Goal: Use online tool/utility: Utilize a website feature to perform a specific function

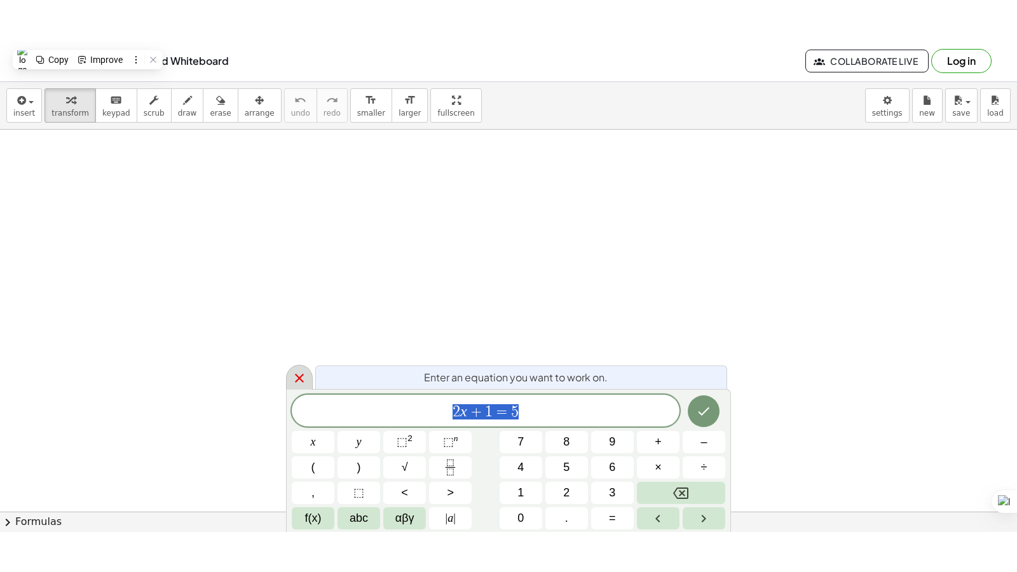
scroll to position [655, 0]
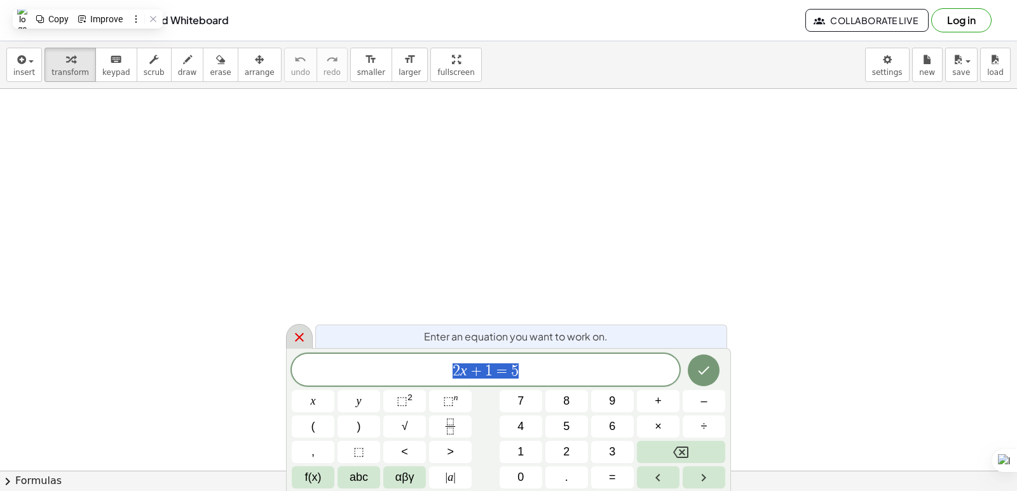
click at [299, 339] on icon at bounding box center [299, 337] width 15 height 15
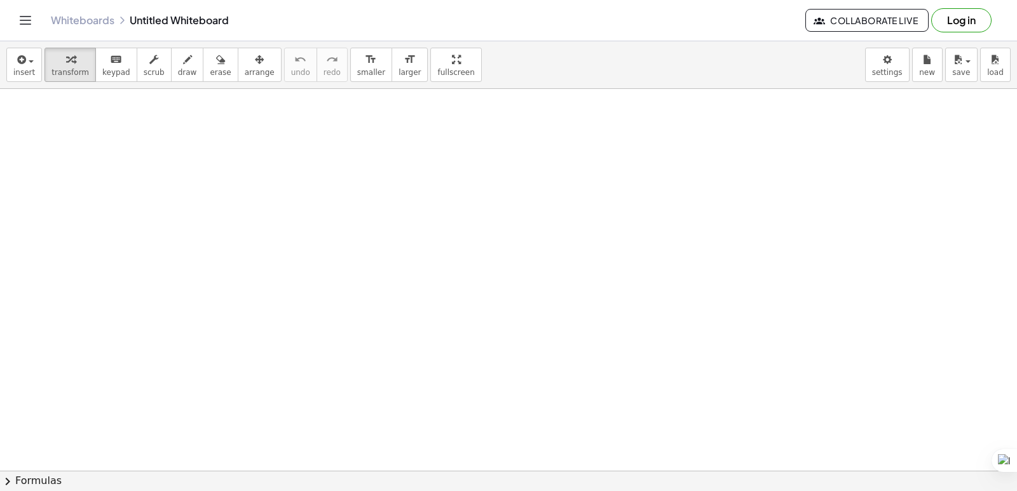
drag, startPoint x: 100, startPoint y: 130, endPoint x: 233, endPoint y: 192, distance: 147.0
click at [241, 205] on div at bounding box center [508, 7] width 1017 height 1146
click at [178, 65] on div "button" at bounding box center [187, 58] width 19 height 15
drag, startPoint x: 159, startPoint y: 151, endPoint x: 243, endPoint y: 217, distance: 106.8
click at [242, 234] on div at bounding box center [508, 7] width 1017 height 1146
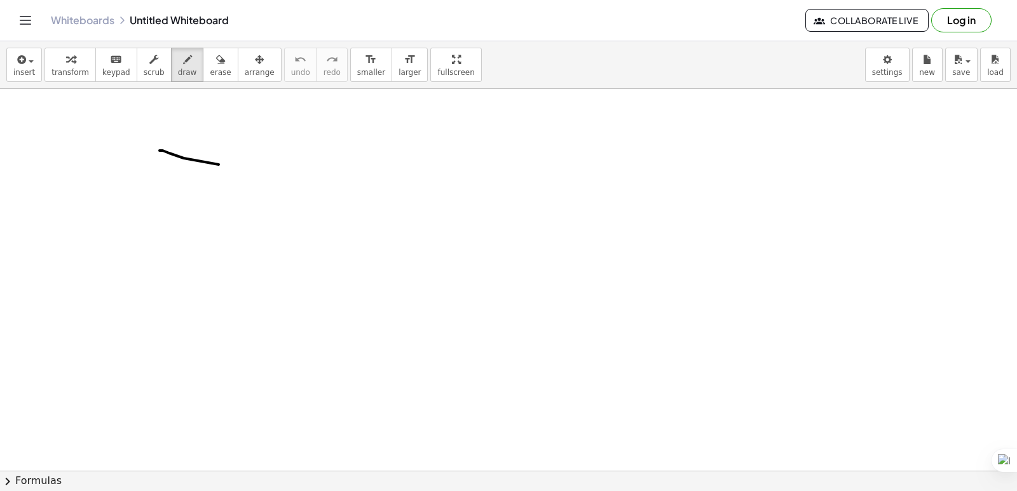
click at [372, 250] on div at bounding box center [508, 7] width 1017 height 1146
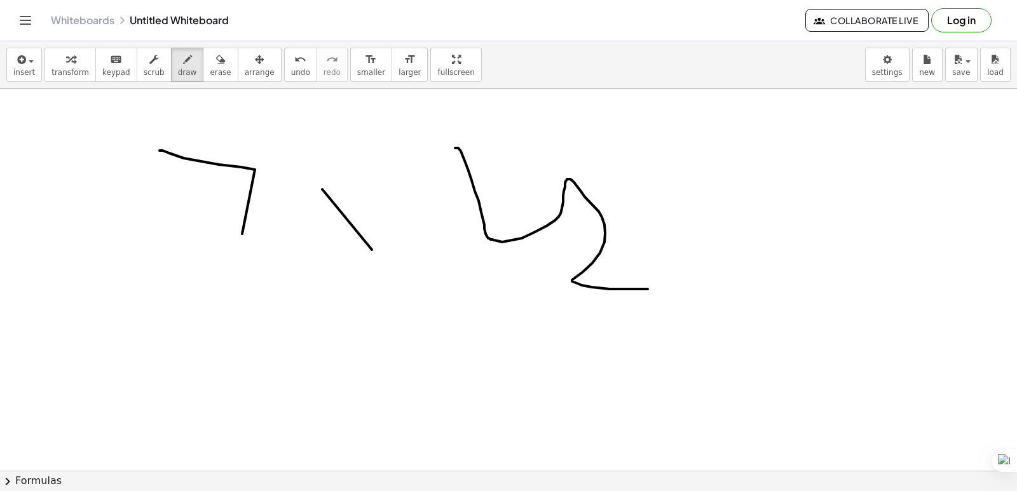
drag, startPoint x: 465, startPoint y: 161, endPoint x: 718, endPoint y: 285, distance: 282.2
click at [718, 285] on div at bounding box center [508, 7] width 1017 height 1146
click at [207, 67] on button "erase" at bounding box center [220, 65] width 35 height 34
click at [246, 158] on div at bounding box center [508, 7] width 1017 height 1146
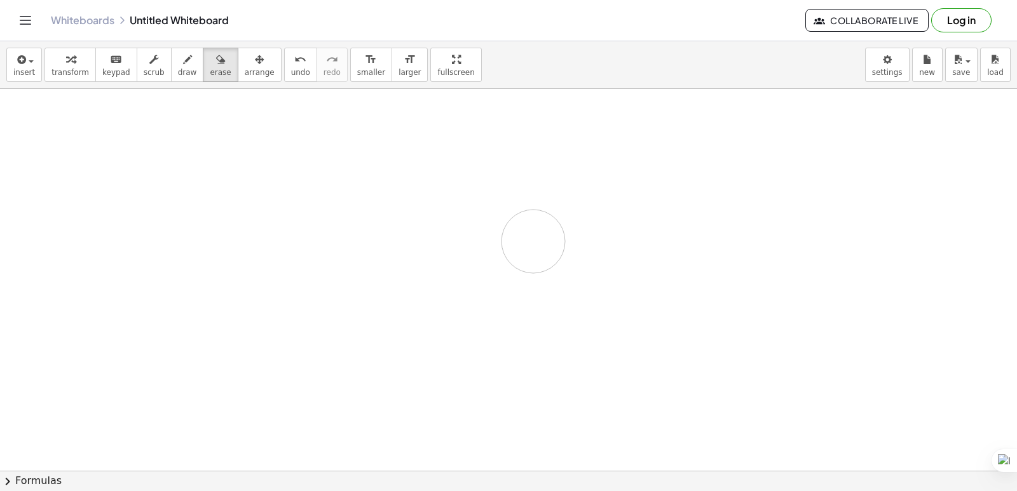
drag, startPoint x: 249, startPoint y: 175, endPoint x: 487, endPoint y: 257, distance: 251.2
click at [520, 266] on div at bounding box center [508, 7] width 1017 height 1146
drag, startPoint x: 11, startPoint y: 41, endPoint x: 67, endPoint y: 28, distance: 56.9
click at [67, 28] on div "Graspable Math Activities Get Started Activity Bank Assigned Work Classes White…" at bounding box center [508, 245] width 1017 height 491
click at [444, 182] on div at bounding box center [508, 7] width 1017 height 1146
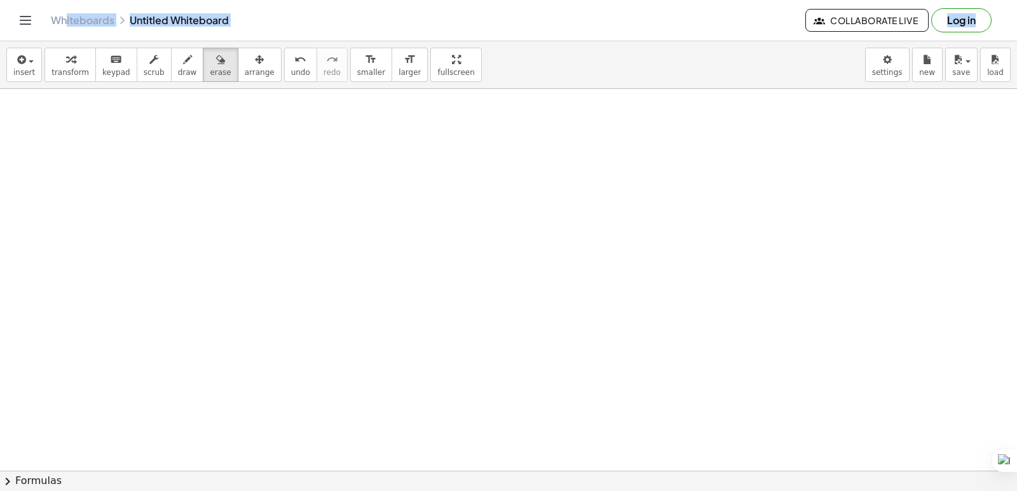
drag, startPoint x: 424, startPoint y: 54, endPoint x: 424, endPoint y: 109, distance: 55.3
click at [424, 109] on div "insert select one: Math Expression Function Text Youtube Video Graphing Geometr…" at bounding box center [508, 266] width 1017 height 450
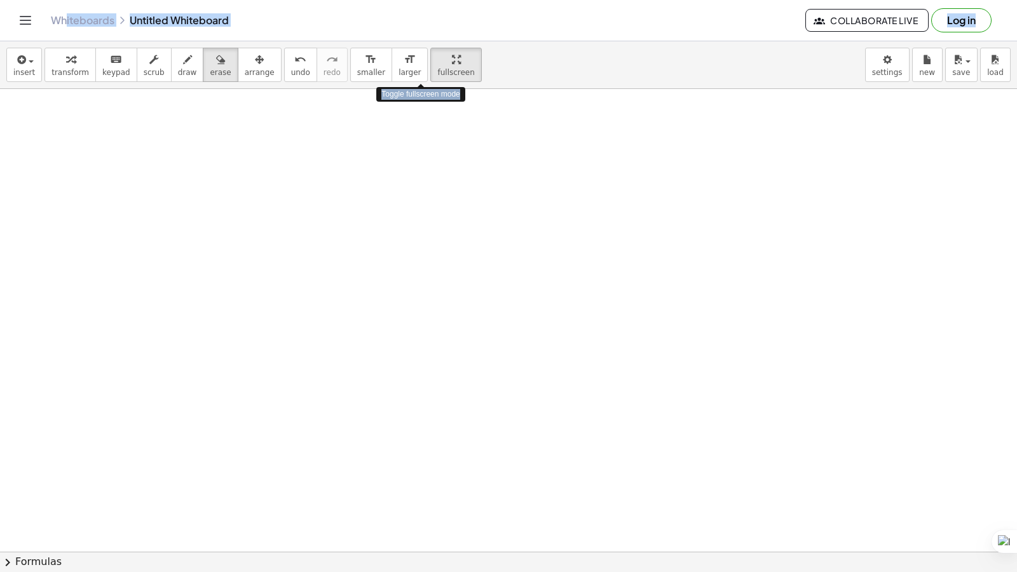
scroll to position [642, 0]
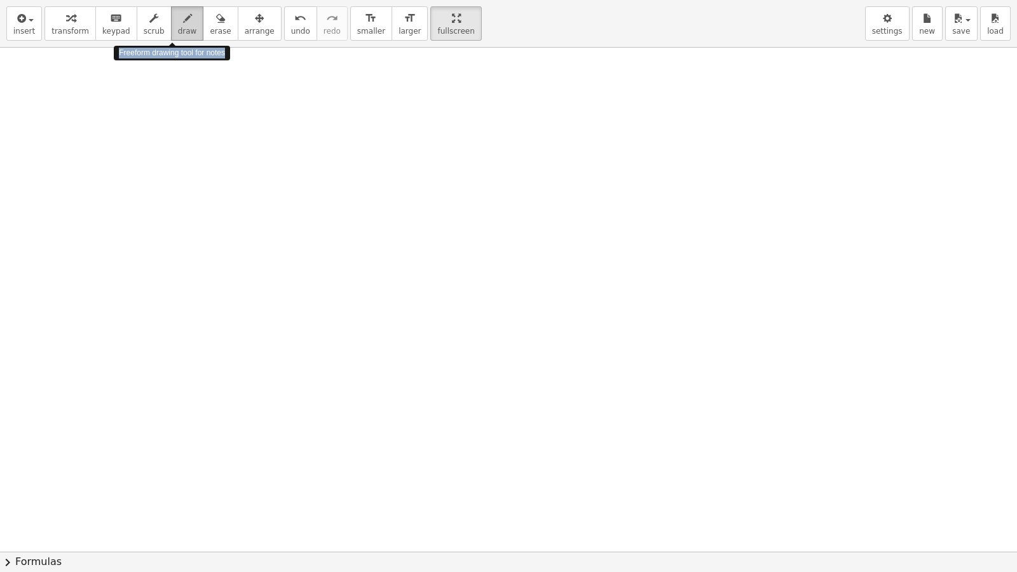
click at [179, 22] on div "button" at bounding box center [187, 17] width 19 height 15
drag, startPoint x: 492, startPoint y: 46, endPoint x: 484, endPoint y: 277, distance: 230.8
click at [484, 277] on div "insert select one: Math Expression Function Text Youtube Video Graphing Geometr…" at bounding box center [508, 286] width 1017 height 572
click at [210, 32] on span "erase" at bounding box center [220, 31] width 21 height 9
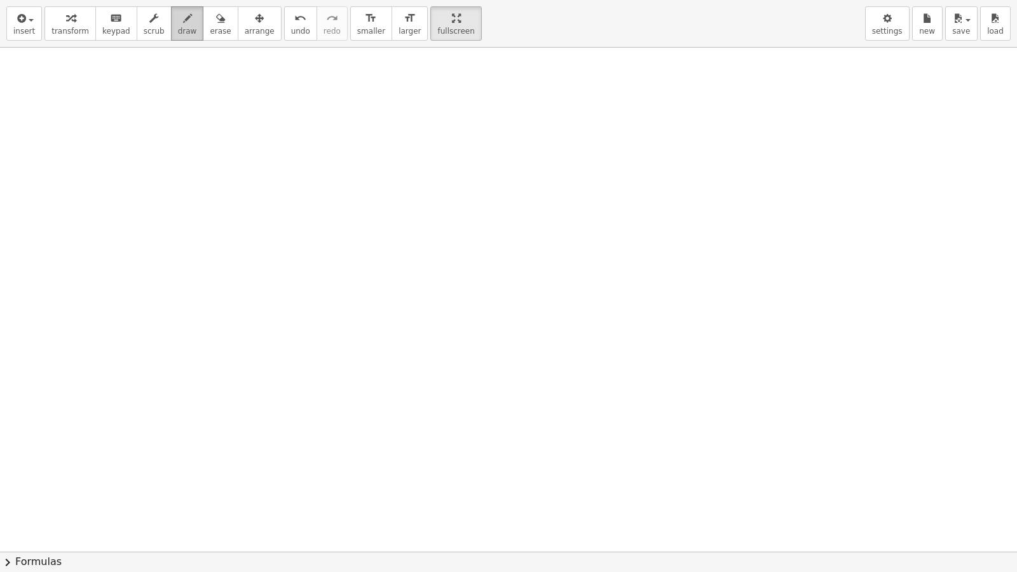
click at [178, 31] on span "draw" at bounding box center [187, 31] width 19 height 9
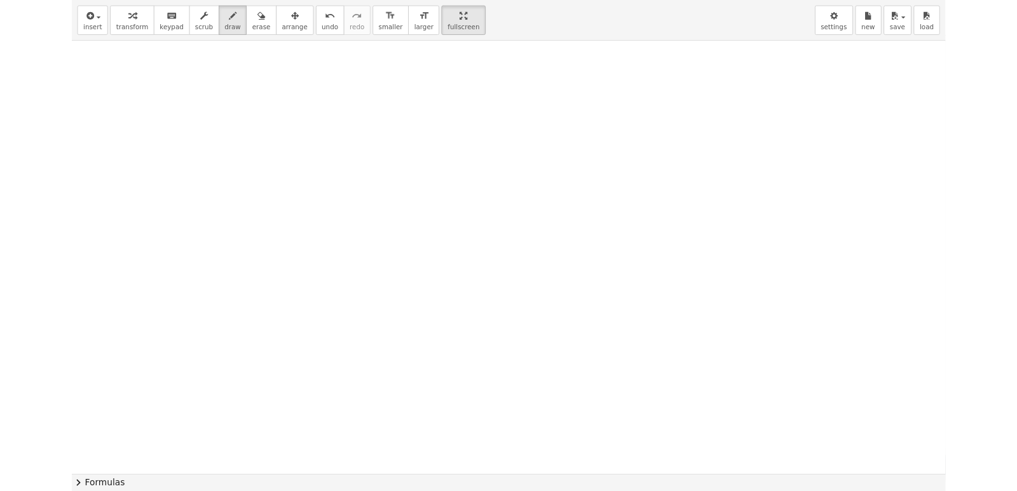
scroll to position [628, 0]
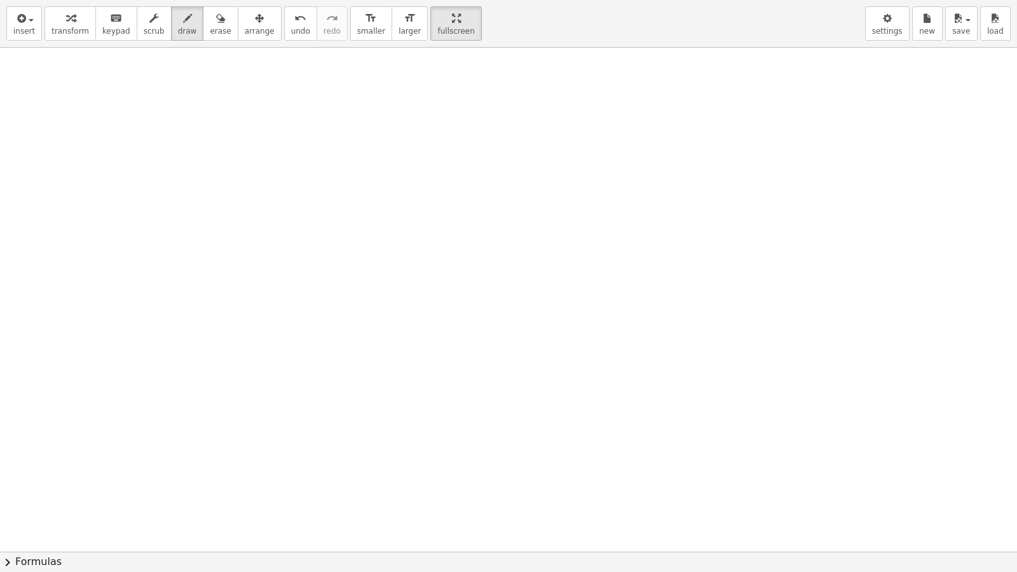
drag, startPoint x: 526, startPoint y: 46, endPoint x: 534, endPoint y: 307, distance: 260.6
click at [534, 307] on div "insert select one: Math Expression Function Text Youtube Video Graphing Geometr…" at bounding box center [508, 286] width 1017 height 572
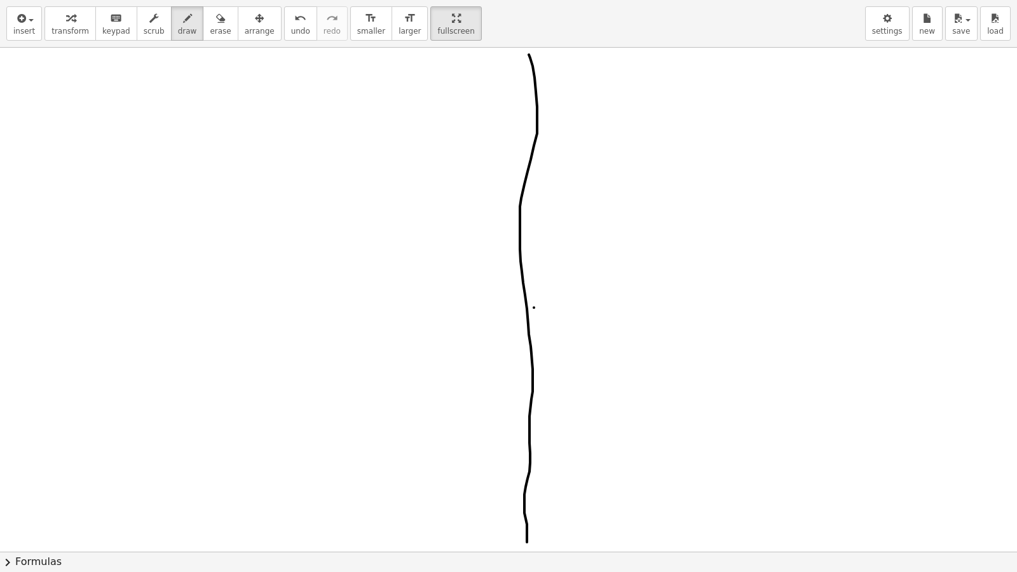
drag, startPoint x: 534, startPoint y: 78, endPoint x: 527, endPoint y: 542, distance: 464.6
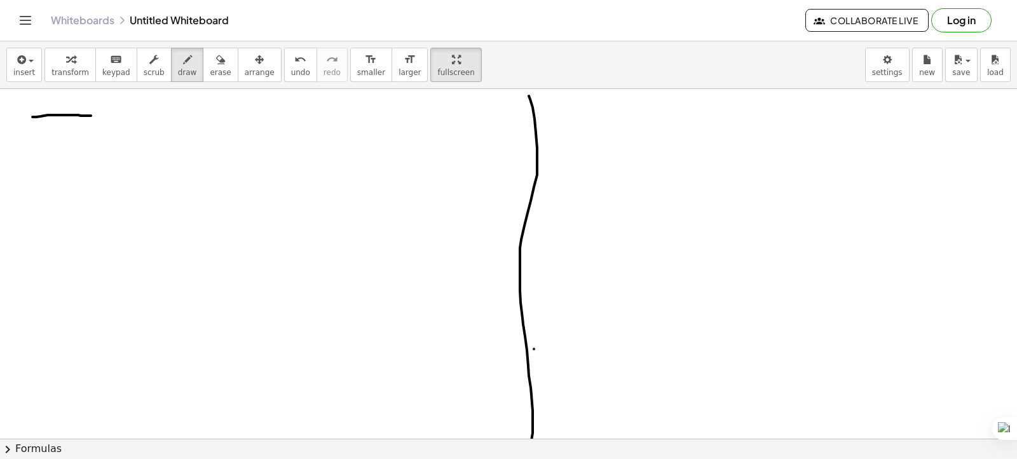
drag, startPoint x: 32, startPoint y: 116, endPoint x: 58, endPoint y: 118, distance: 25.4
click at [91, 119] on div at bounding box center [508, 34] width 1017 height 1146
drag, startPoint x: 71, startPoint y: 114, endPoint x: 86, endPoint y: 161, distance: 50.0
click at [86, 161] on div at bounding box center [508, 34] width 1017 height 1146
drag, startPoint x: 121, startPoint y: 140, endPoint x: 146, endPoint y: 142, distance: 24.8
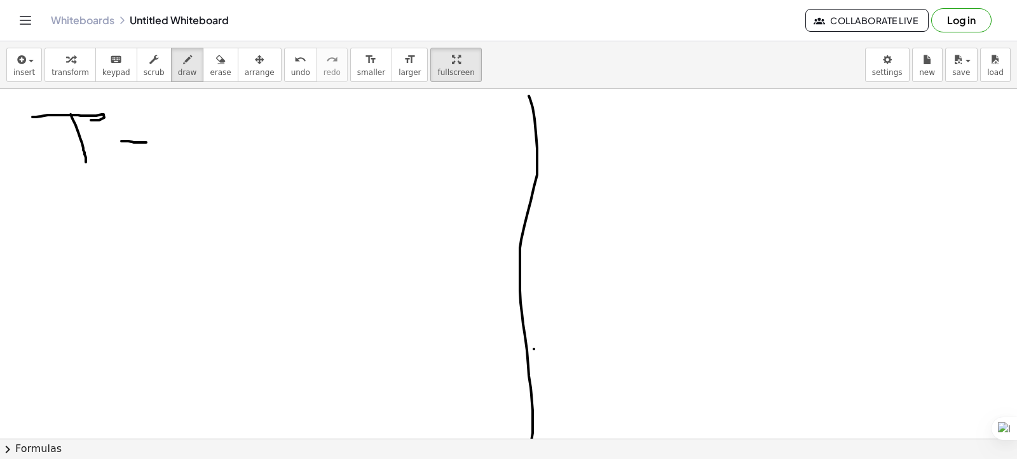
click at [146, 142] on div at bounding box center [508, 34] width 1017 height 1146
drag, startPoint x: 121, startPoint y: 154, endPoint x: 150, endPoint y: 155, distance: 28.6
click at [150, 155] on div at bounding box center [508, 34] width 1017 height 1146
drag, startPoint x: 184, startPoint y: 136, endPoint x: 234, endPoint y: 170, distance: 60.5
click at [234, 170] on div at bounding box center [508, 34] width 1017 height 1146
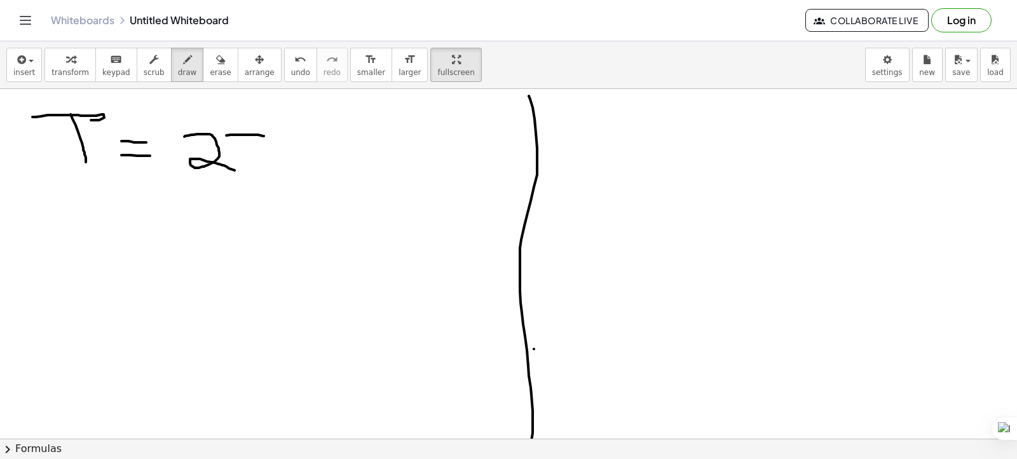
drag, startPoint x: 226, startPoint y: 135, endPoint x: 264, endPoint y: 135, distance: 37.5
click at [264, 135] on div at bounding box center [508, 34] width 1017 height 1146
drag, startPoint x: 246, startPoint y: 136, endPoint x: 251, endPoint y: 160, distance: 24.7
click at [251, 162] on div at bounding box center [508, 34] width 1017 height 1146
drag, startPoint x: 252, startPoint y: 137, endPoint x: 263, endPoint y: 168, distance: 33.0
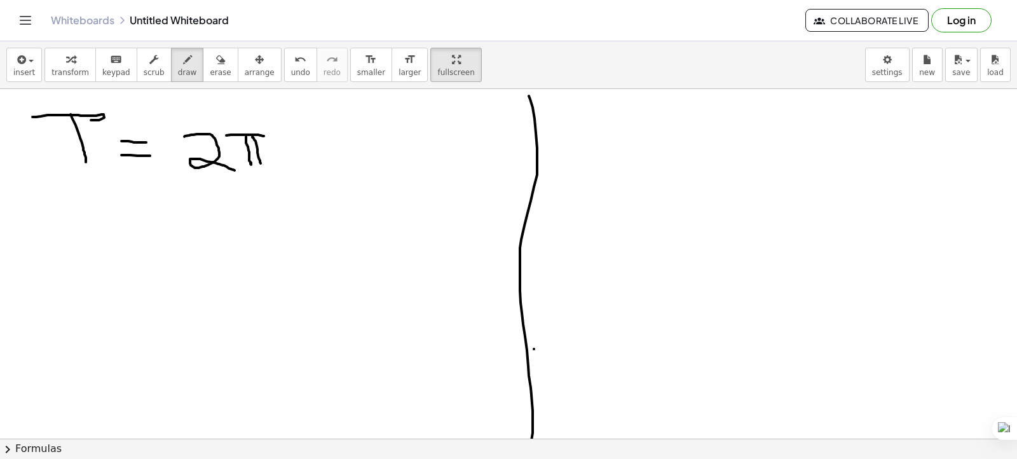
click at [263, 168] on div at bounding box center [508, 34] width 1017 height 1146
drag, startPoint x: 278, startPoint y: 96, endPoint x: 278, endPoint y: 205, distance: 109.3
click at [278, 205] on div at bounding box center [508, 34] width 1017 height 1146
drag, startPoint x: 276, startPoint y: 95, endPoint x: 473, endPoint y: 111, distance: 197.0
click at [473, 111] on div at bounding box center [508, 34] width 1017 height 1146
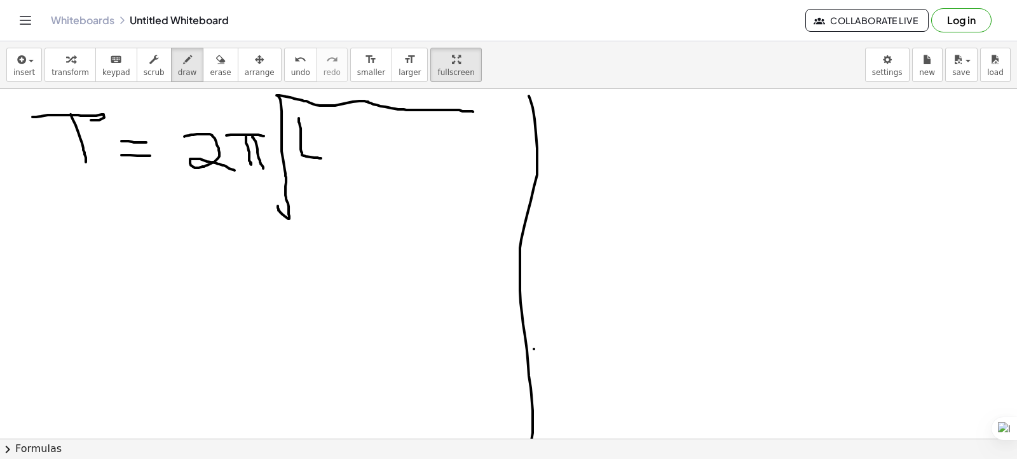
drag, startPoint x: 299, startPoint y: 118, endPoint x: 324, endPoint y: 158, distance: 47.4
click at [324, 158] on div at bounding box center [508, 34] width 1017 height 1146
drag, startPoint x: 316, startPoint y: 122, endPoint x: 337, endPoint y: 133, distance: 24.4
click at [337, 133] on div at bounding box center [508, 34] width 1017 height 1146
drag, startPoint x: 351, startPoint y: 149, endPoint x: 386, endPoint y: 153, distance: 35.2
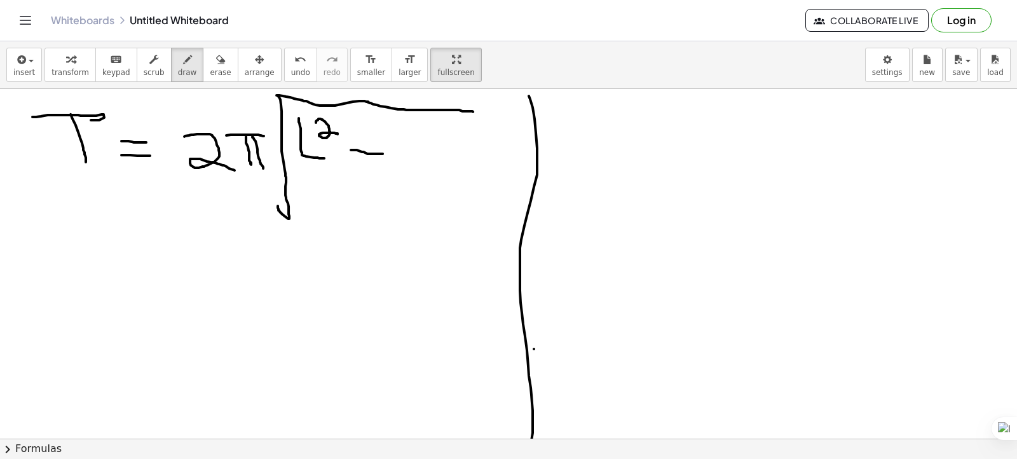
click at [386, 153] on div at bounding box center [508, 34] width 1017 height 1146
drag, startPoint x: 368, startPoint y: 139, endPoint x: 374, endPoint y: 165, distance: 26.8
click at [374, 165] on div at bounding box center [508, 34] width 1017 height 1146
drag, startPoint x: 405, startPoint y: 135, endPoint x: 412, endPoint y: 166, distance: 32.1
click at [412, 166] on div at bounding box center [508, 34] width 1017 height 1146
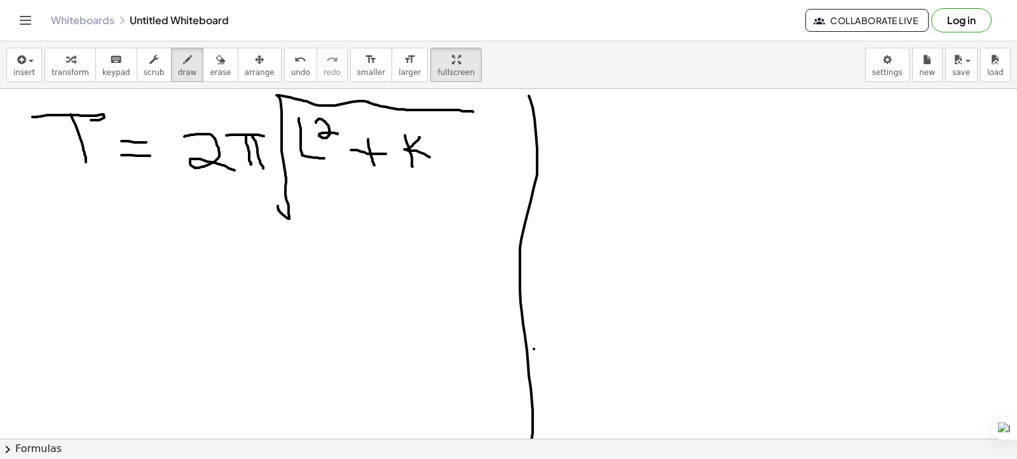
drag, startPoint x: 419, startPoint y: 137, endPoint x: 424, endPoint y: 147, distance: 11.7
click at [428, 154] on div at bounding box center [508, 34] width 1017 height 1146
drag, startPoint x: 424, startPoint y: 119, endPoint x: 392, endPoint y: 151, distance: 44.9
click at [443, 137] on div at bounding box center [508, 34] width 1017 height 1146
drag, startPoint x: 299, startPoint y: 168, endPoint x: 440, endPoint y: 173, distance: 141.2
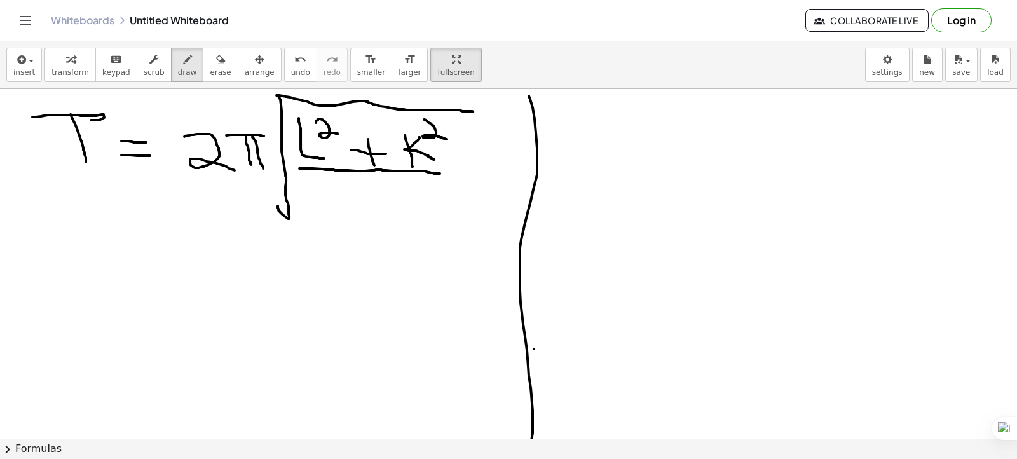
click at [440, 173] on div at bounding box center [508, 34] width 1017 height 1146
drag, startPoint x: 332, startPoint y: 189, endPoint x: 391, endPoint y: 215, distance: 64.0
click at [391, 215] on div at bounding box center [508, 34] width 1017 height 1146
drag, startPoint x: 401, startPoint y: 198, endPoint x: 400, endPoint y: 227, distance: 29.2
click at [400, 227] on div at bounding box center [508, 34] width 1017 height 1146
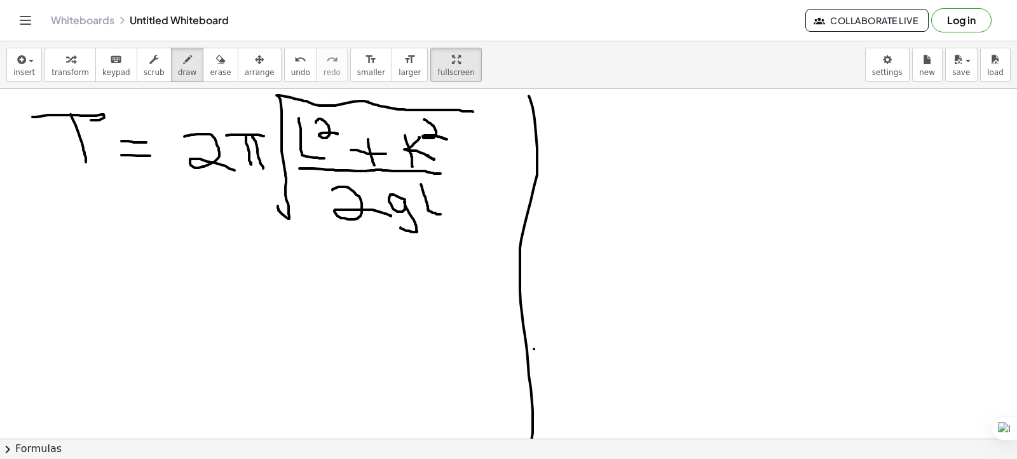
drag, startPoint x: 421, startPoint y: 184, endPoint x: 441, endPoint y: 214, distance: 36.1
click at [441, 214] on div at bounding box center [508, 34] width 1017 height 1146
drag, startPoint x: 45, startPoint y: 250, endPoint x: 48, endPoint y: 273, distance: 23.6
click at [48, 273] on div at bounding box center [508, 34] width 1017 height 1146
drag, startPoint x: 44, startPoint y: 223, endPoint x: 53, endPoint y: 226, distance: 9.4
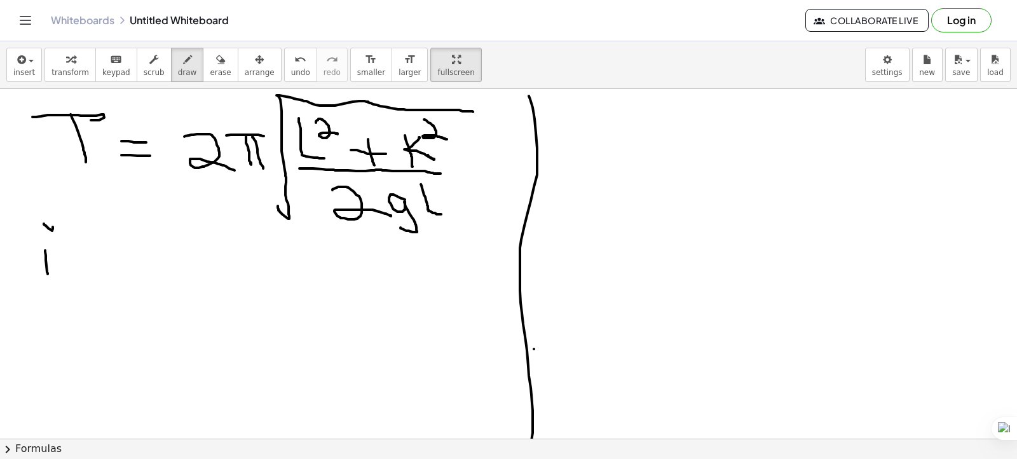
click at [53, 226] on div at bounding box center [508, 34] width 1017 height 1146
drag, startPoint x: 29, startPoint y: 224, endPoint x: 102, endPoint y: 216, distance: 72.8
click at [46, 299] on div at bounding box center [508, 34] width 1017 height 1146
drag, startPoint x: 69, startPoint y: 219, endPoint x: 71, endPoint y: 308, distance: 88.3
click at [70, 308] on div at bounding box center [508, 34] width 1017 height 1146
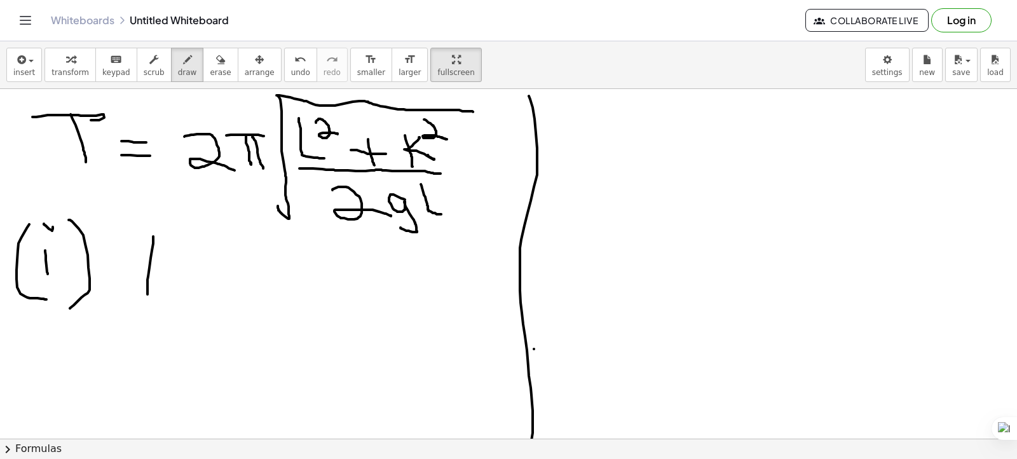
drag, startPoint x: 153, startPoint y: 236, endPoint x: 147, endPoint y: 294, distance: 58.1
click at [147, 294] on div at bounding box center [508, 34] width 1017 height 1146
drag, startPoint x: 173, startPoint y: 247, endPoint x: 188, endPoint y: 288, distance: 44.0
click at [188, 288] on div at bounding box center [508, 34] width 1017 height 1146
click at [216, 65] on icon "button" at bounding box center [220, 59] width 9 height 15
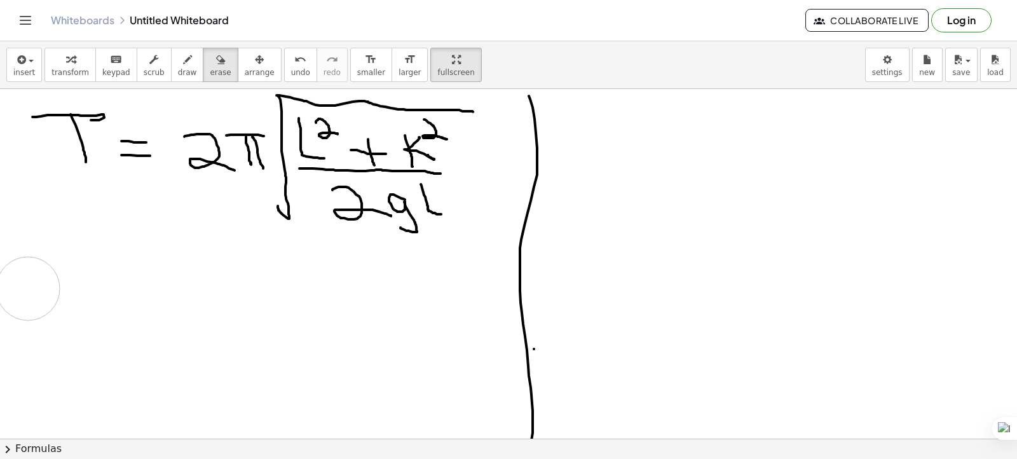
drag, startPoint x: 147, startPoint y: 264, endPoint x: 111, endPoint y: 330, distance: 75.4
click at [37, 282] on div at bounding box center [508, 34] width 1017 height 1146
click at [276, 151] on div at bounding box center [508, 34] width 1017 height 1146
click at [178, 68] on span "draw" at bounding box center [187, 72] width 19 height 9
drag, startPoint x: 268, startPoint y: 147, endPoint x: 280, endPoint y: 153, distance: 12.8
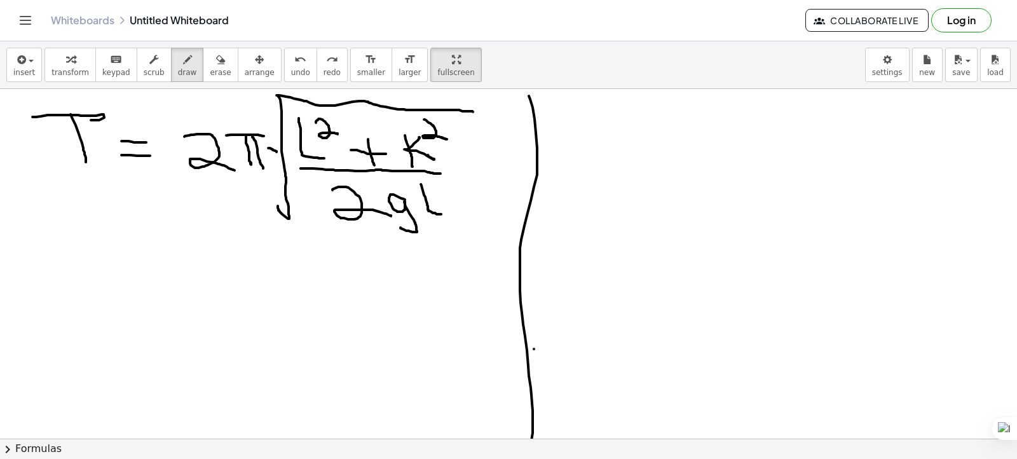
click at [280, 153] on div at bounding box center [508, 34] width 1017 height 1146
drag, startPoint x: 278, startPoint y: 144, endPoint x: 272, endPoint y: 154, distance: 12.0
click at [272, 154] on div at bounding box center [508, 34] width 1017 height 1146
drag, startPoint x: 197, startPoint y: 222, endPoint x: 280, endPoint y: 260, distance: 91.6
click at [400, 231] on div at bounding box center [508, 34] width 1017 height 1146
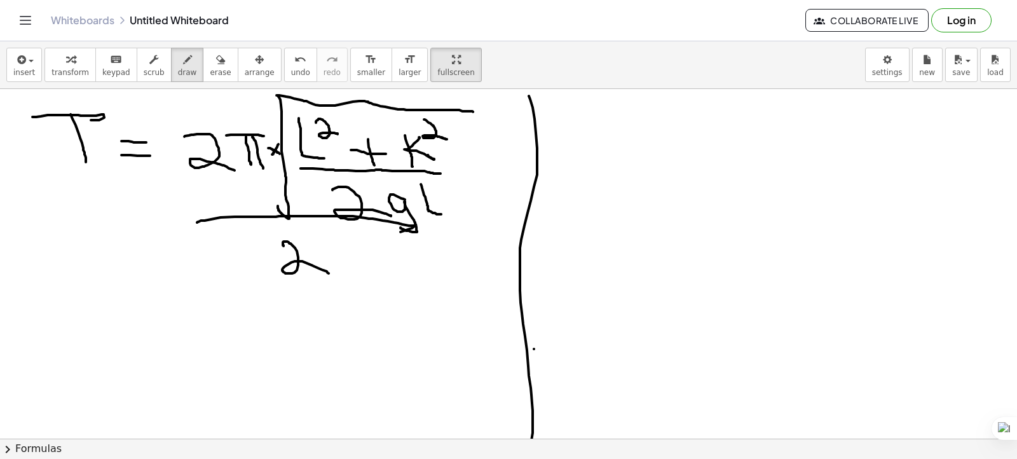
drag, startPoint x: 283, startPoint y: 243, endPoint x: 318, endPoint y: 258, distance: 38.7
click at [322, 269] on div at bounding box center [508, 34] width 1017 height 1146
drag, startPoint x: 321, startPoint y: 241, endPoint x: 346, endPoint y: 241, distance: 25.4
click at [346, 241] on div at bounding box center [508, 34] width 1017 height 1146
drag, startPoint x: 336, startPoint y: 250, endPoint x: 339, endPoint y: 265, distance: 15.6
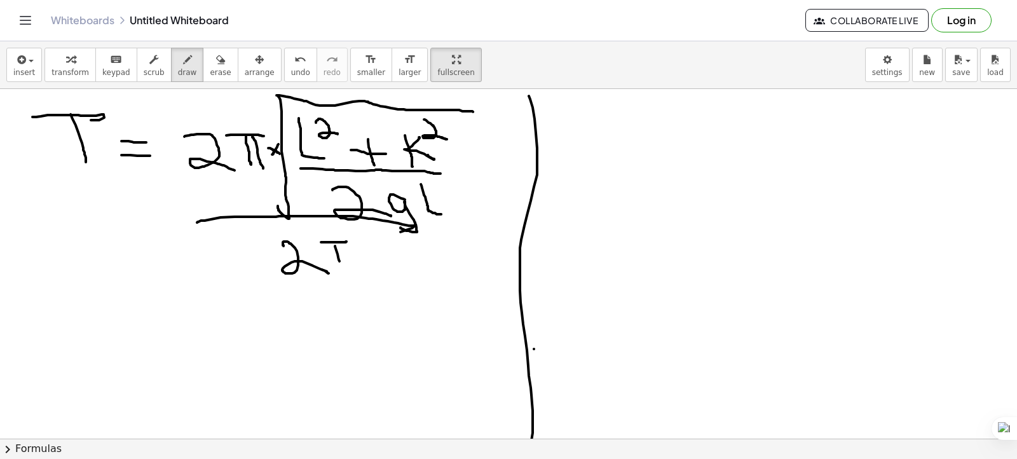
click at [339, 265] on div at bounding box center [508, 34] width 1017 height 1146
drag, startPoint x: 343, startPoint y: 247, endPoint x: 351, endPoint y: 267, distance: 21.9
click at [351, 267] on div at bounding box center [508, 34] width 1017 height 1146
drag, startPoint x: 60, startPoint y: 177, endPoint x: 123, endPoint y: 169, distance: 63.4
click at [123, 169] on div at bounding box center [508, 34] width 1017 height 1146
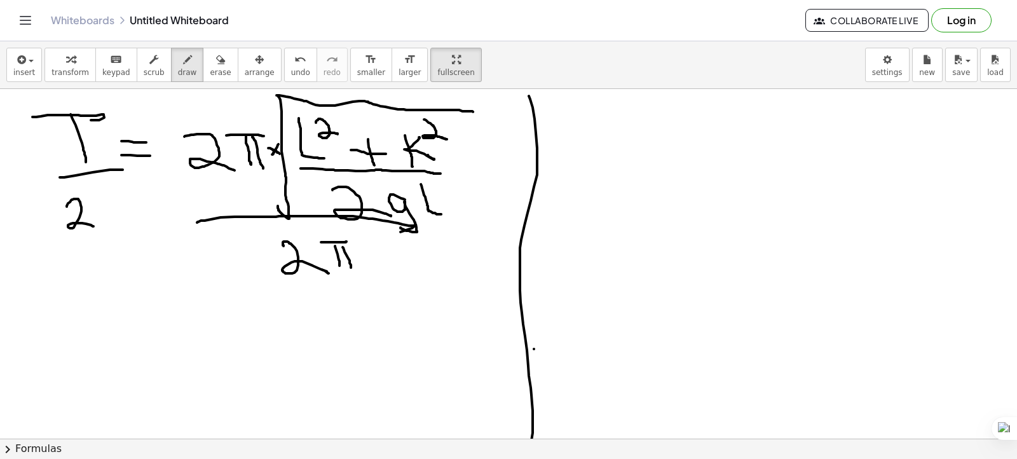
drag, startPoint x: 67, startPoint y: 206, endPoint x: 93, endPoint y: 226, distance: 33.2
click at [93, 226] on div at bounding box center [508, 34] width 1017 height 1146
drag, startPoint x: 92, startPoint y: 196, endPoint x: 102, endPoint y: 198, distance: 10.3
click at [113, 192] on div at bounding box center [508, 34] width 1017 height 1146
drag, startPoint x: 102, startPoint y: 198, endPoint x: 106, endPoint y: 222, distance: 24.6
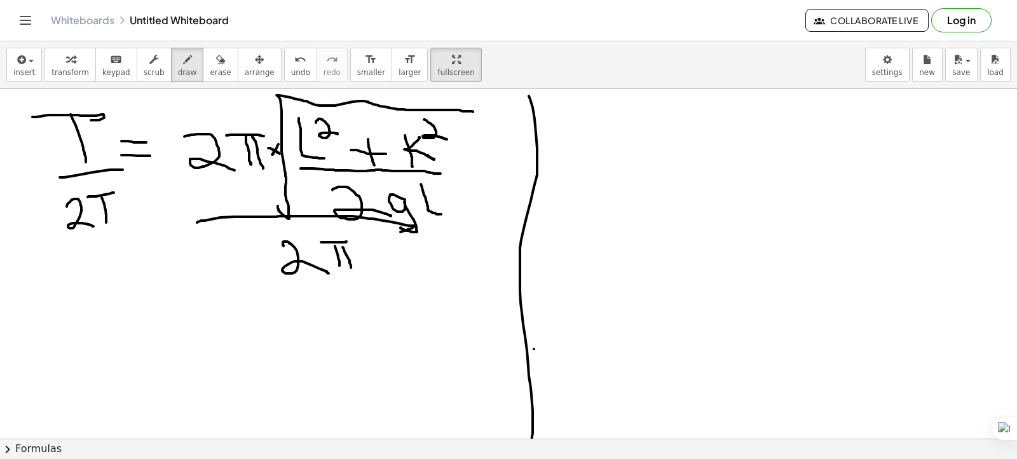
click at [106, 222] on div at bounding box center [508, 34] width 1017 height 1146
drag, startPoint x: 109, startPoint y: 198, endPoint x: 121, endPoint y: 227, distance: 30.8
click at [121, 226] on div at bounding box center [508, 34] width 1017 height 1146
drag, startPoint x: 258, startPoint y: 100, endPoint x: 220, endPoint y: 172, distance: 81.3
click at [220, 172] on div at bounding box center [508, 34] width 1017 height 1146
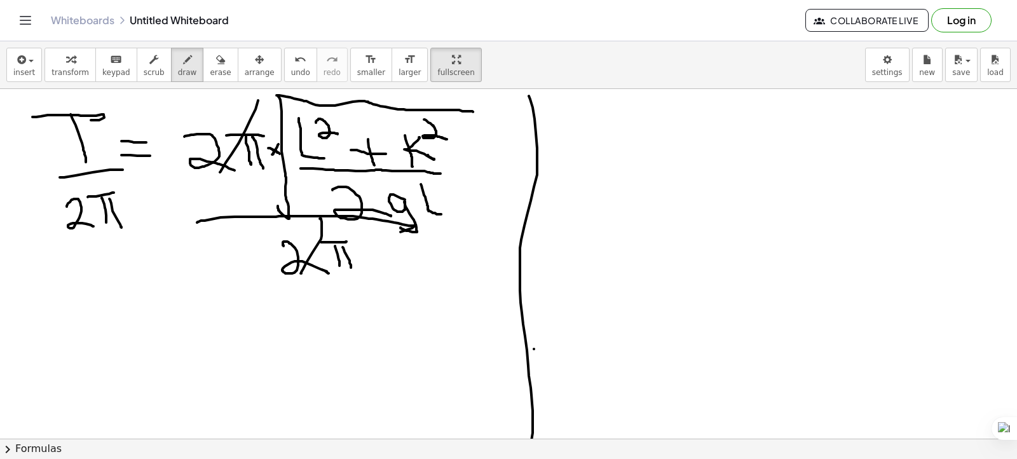
drag, startPoint x: 322, startPoint y: 235, endPoint x: 28, endPoint y: 361, distance: 319.4
click at [300, 273] on div at bounding box center [508, 34] width 1017 height 1146
drag, startPoint x: 37, startPoint y: 287, endPoint x: 87, endPoint y: 285, distance: 49.6
click at [87, 285] on div at bounding box center [508, 34] width 1017 height 1146
drag, startPoint x: 72, startPoint y: 288, endPoint x: 57, endPoint y: 329, distance: 43.2
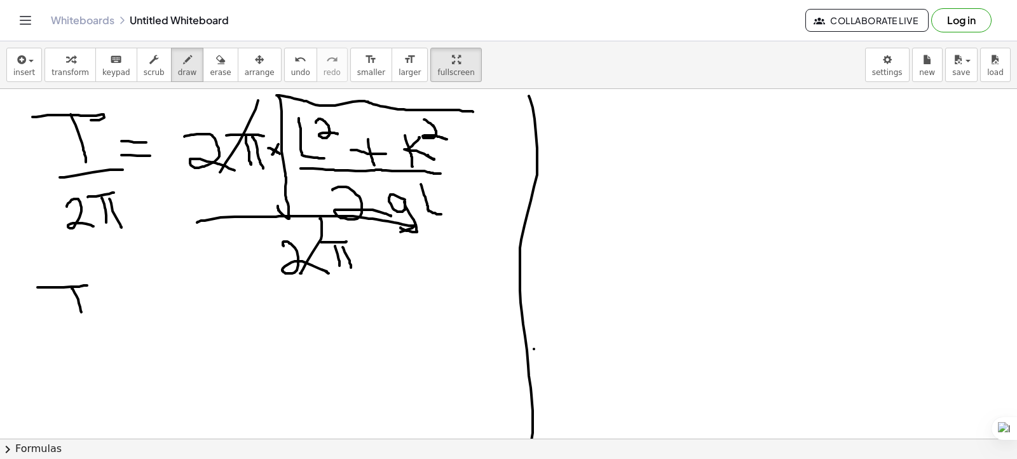
click at [79, 311] on div at bounding box center [508, 34] width 1017 height 1146
drag, startPoint x: 46, startPoint y: 323, endPoint x: 101, endPoint y: 330, distance: 55.0
click at [111, 326] on div at bounding box center [508, 34] width 1017 height 1146
drag, startPoint x: 57, startPoint y: 349, endPoint x: 92, endPoint y: 360, distance: 37.2
click at [94, 375] on div at bounding box center [508, 34] width 1017 height 1146
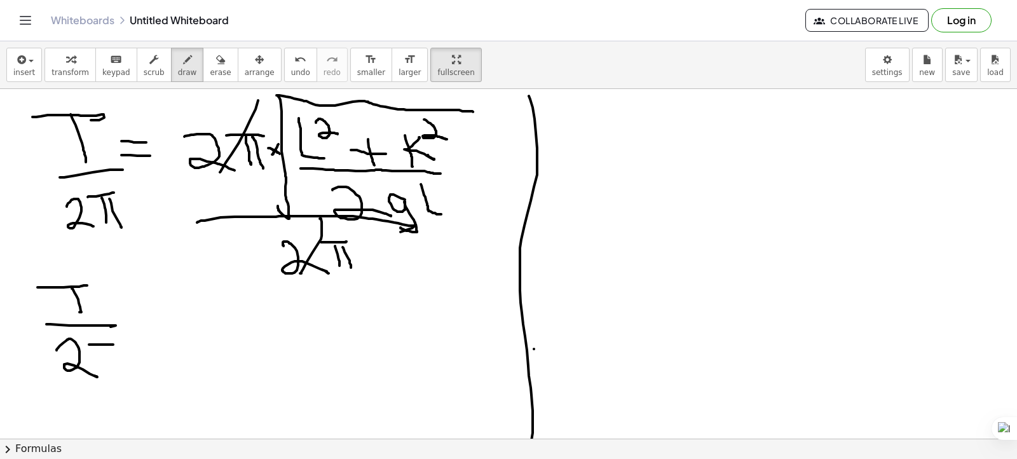
click at [113, 344] on div at bounding box center [508, 34] width 1017 height 1146
drag, startPoint x: 99, startPoint y: 348, endPoint x: 104, endPoint y: 355, distance: 8.3
click at [104, 367] on div at bounding box center [508, 34] width 1017 height 1146
drag, startPoint x: 107, startPoint y: 349, endPoint x: 112, endPoint y: 367, distance: 18.5
click at [112, 369] on div at bounding box center [508, 34] width 1017 height 1146
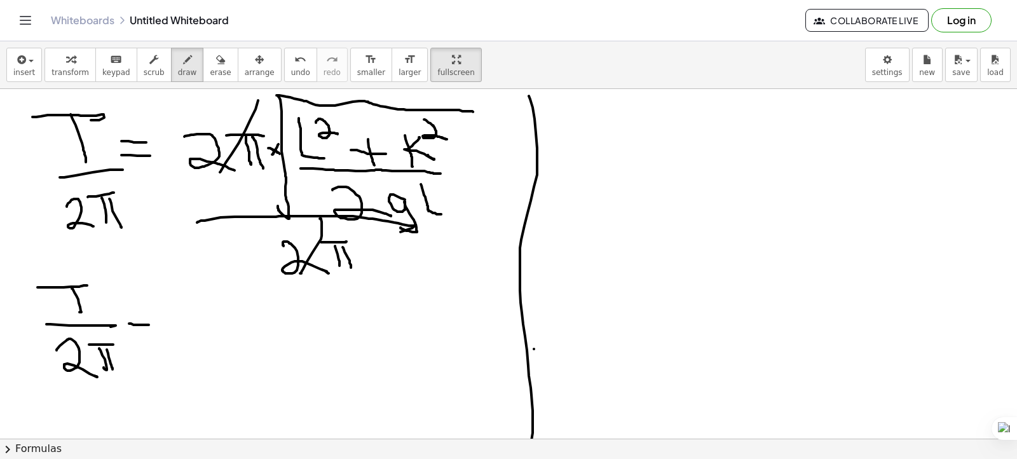
drag, startPoint x: 131, startPoint y: 323, endPoint x: 140, endPoint y: 332, distance: 13.0
click at [149, 324] on div at bounding box center [508, 34] width 1017 height 1146
drag, startPoint x: 135, startPoint y: 337, endPoint x: 156, endPoint y: 337, distance: 21.6
click at [158, 338] on div at bounding box center [508, 34] width 1017 height 1146
drag, startPoint x: 170, startPoint y: 299, endPoint x: 165, endPoint y: 317, distance: 18.3
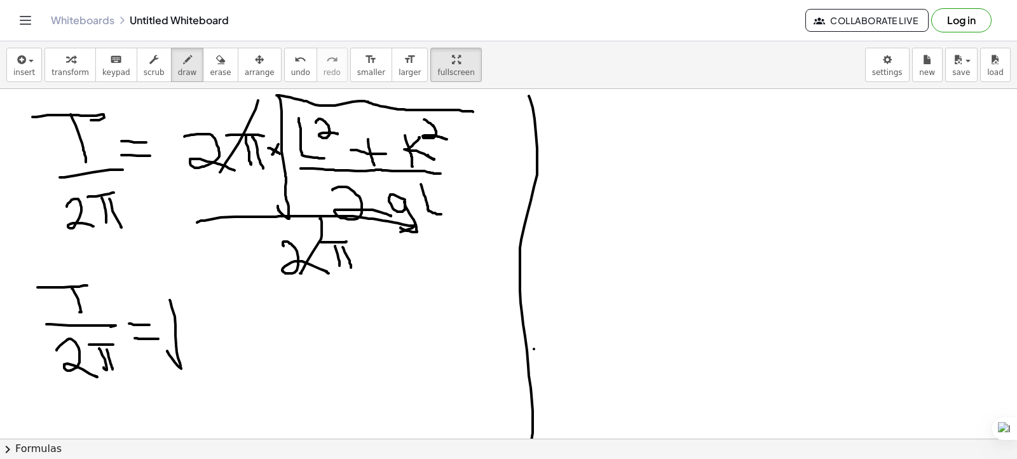
click at [167, 349] on div at bounding box center [508, 34] width 1017 height 1146
drag, startPoint x: 170, startPoint y: 302, endPoint x: 337, endPoint y: 301, distance: 167.1
click at [337, 301] on div at bounding box center [508, 34] width 1017 height 1146
drag, startPoint x: 194, startPoint y: 314, endPoint x: 210, endPoint y: 333, distance: 24.8
click at [210, 333] on div at bounding box center [508, 34] width 1017 height 1146
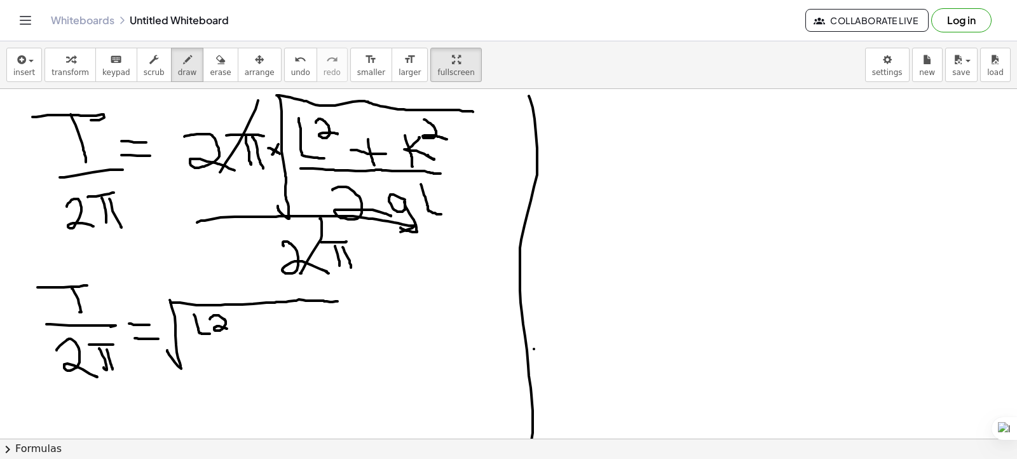
drag, startPoint x: 210, startPoint y: 318, endPoint x: 227, endPoint y: 328, distance: 19.6
click at [227, 328] on div at bounding box center [508, 34] width 1017 height 1146
drag, startPoint x: 244, startPoint y: 311, endPoint x: 248, endPoint y: 329, distance: 18.3
click at [248, 329] on div at bounding box center [508, 34] width 1017 height 1146
click at [255, 322] on div at bounding box center [508, 34] width 1017 height 1146
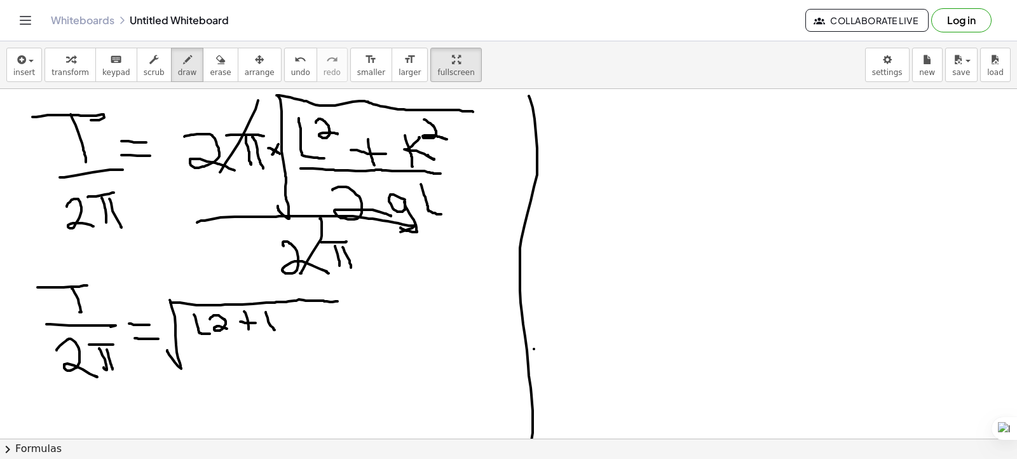
drag, startPoint x: 266, startPoint y: 314, endPoint x: 275, endPoint y: 329, distance: 17.3
click at [275, 329] on div at bounding box center [508, 34] width 1017 height 1146
drag, startPoint x: 279, startPoint y: 309, endPoint x: 290, endPoint y: 323, distance: 18.1
click at [290, 323] on div at bounding box center [508, 34] width 1017 height 1146
drag
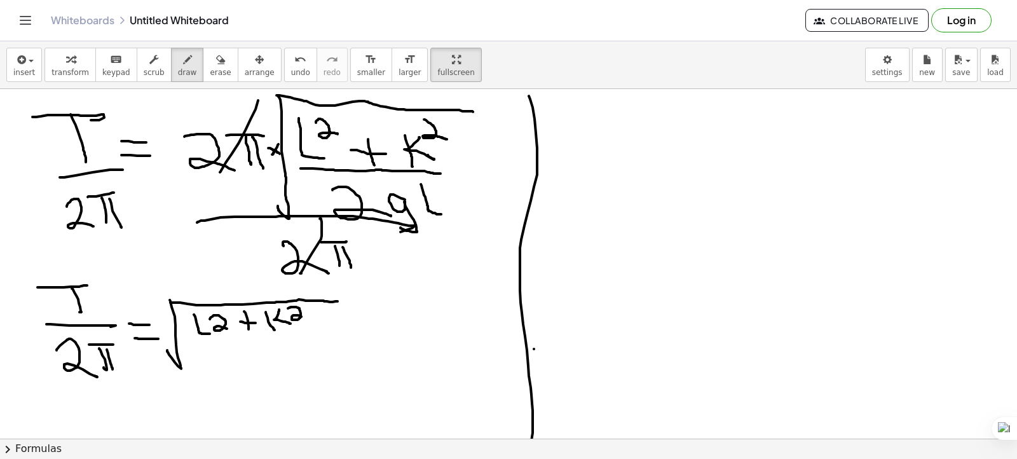
click at [309, 320] on div at bounding box center [508, 34] width 1017 height 1146
click at [314, 338] on div at bounding box center [508, 34] width 1017 height 1146
click at [242, 373] on div at bounding box center [508, 34] width 1017 height 1146
click at [251, 376] on div at bounding box center [508, 34] width 1017 height 1146
click at [285, 373] on div at bounding box center [508, 34] width 1017 height 1146
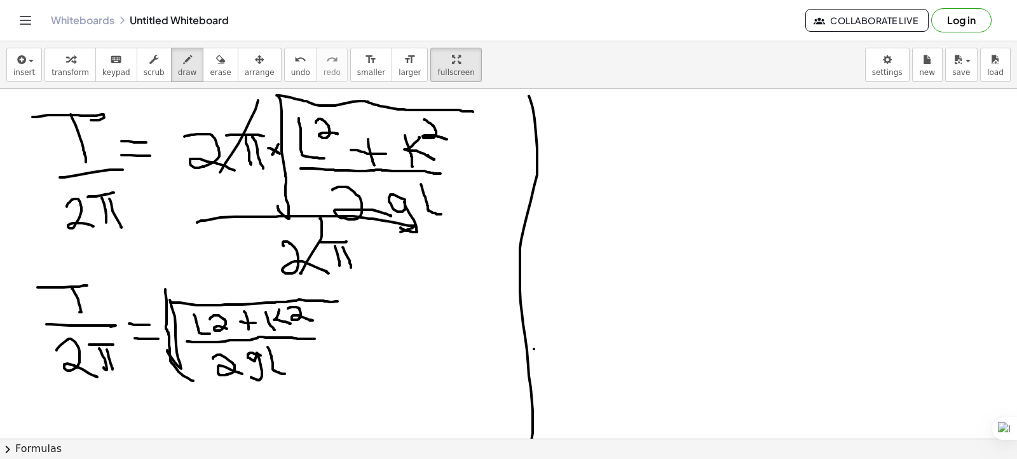
click at [194, 380] on div at bounding box center [508, 34] width 1017 height 1146
click at [345, 347] on div at bounding box center [508, 34] width 1017 height 1146
click at [376, 303] on div at bounding box center [508, 34] width 1017 height 1146
click at [74, 391] on div at bounding box center [508, 34] width 1017 height 1146
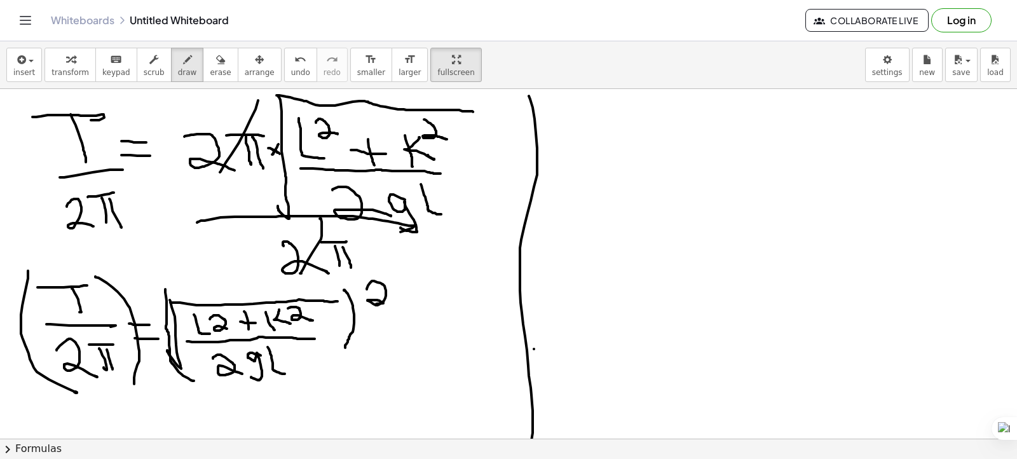
click at [133, 376] on div at bounding box center [508, 34] width 1017 height 1146
click at [141, 278] on div at bounding box center [508, 34] width 1017 height 1146
click at [570, 109] on div at bounding box center [508, 34] width 1017 height 1146
click at [566, 128] on div at bounding box center [508, 34] width 1017 height 1146
click at [599, 113] on div at bounding box center [508, 34] width 1017 height 1146
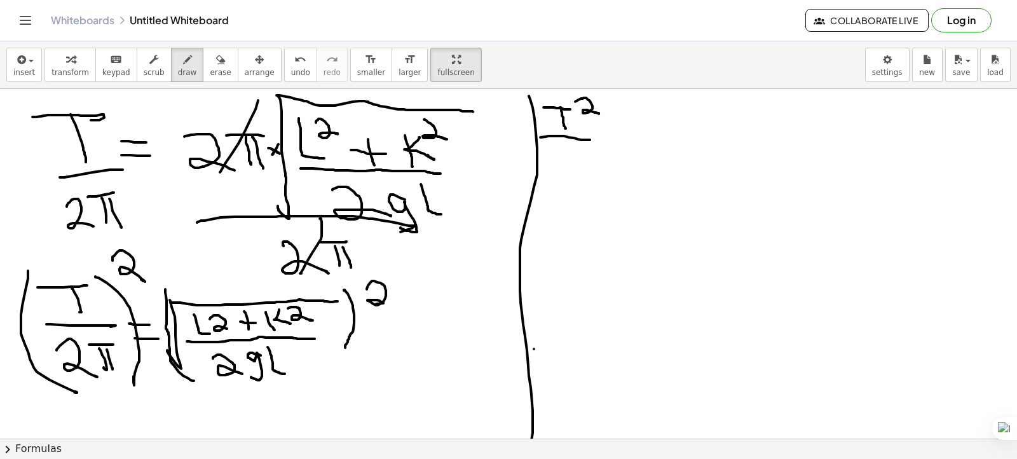
click at [590, 139] on div at bounding box center [508, 34] width 1017 height 1146
click at [569, 167] on div at bounding box center [508, 34] width 1017 height 1146
click at [566, 179] on div at bounding box center [508, 34] width 1017 height 1146
click at [588, 149] on div at bounding box center [508, 34] width 1017 height 1146
click at [584, 171] on div at bounding box center [508, 34] width 1017 height 1146
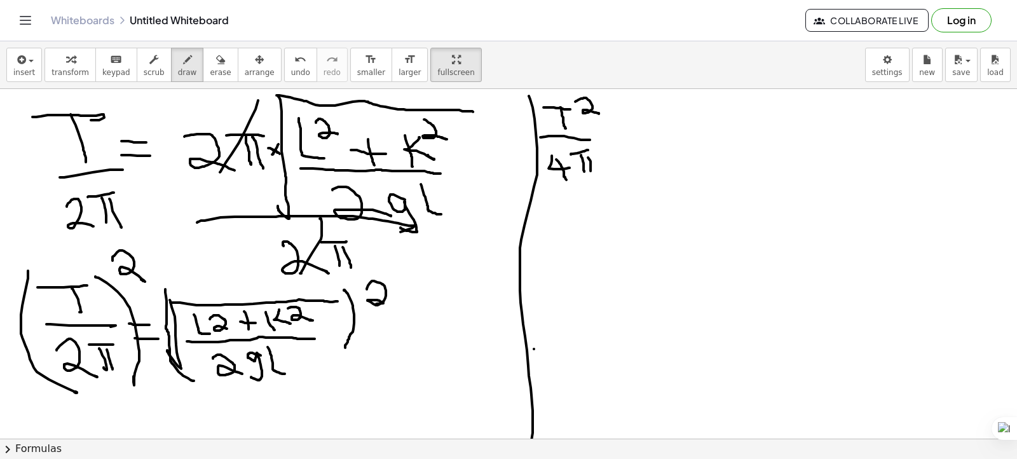
click at [590, 171] on div at bounding box center [508, 34] width 1017 height 1146
click at [612, 156] on div at bounding box center [508, 34] width 1017 height 1146
click at [372, 301] on div at bounding box center [508, 34] width 1017 height 1146
click at [167, 327] on div at bounding box center [508, 34] width 1017 height 1146
click at [643, 139] on div at bounding box center [508, 34] width 1017 height 1146
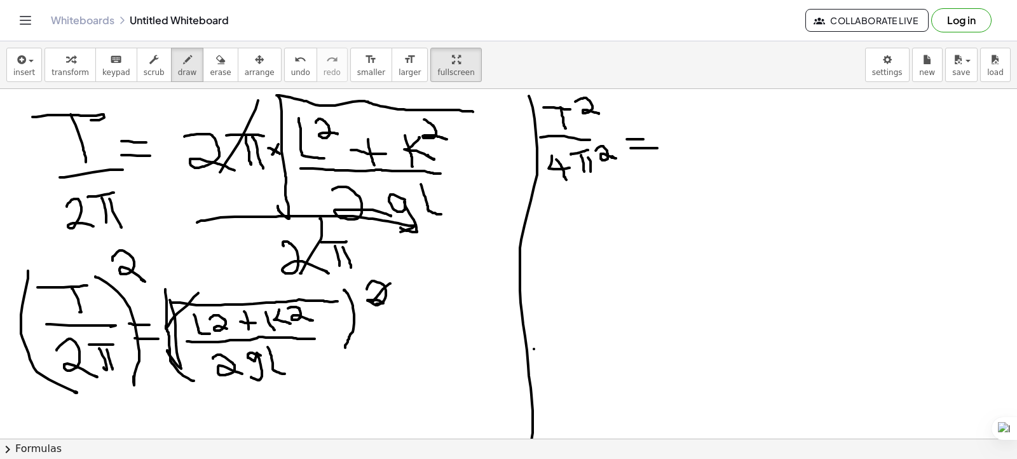
click at [657, 147] on div at bounding box center [508, 34] width 1017 height 1146
click at [714, 143] on div at bounding box center [508, 34] width 1017 height 1146
click at [732, 126] on div at bounding box center [508, 34] width 1017 height 1146
click at [770, 131] on div at bounding box center [508, 34] width 1017 height 1146
click at [761, 141] on div at bounding box center [508, 34] width 1017 height 1146
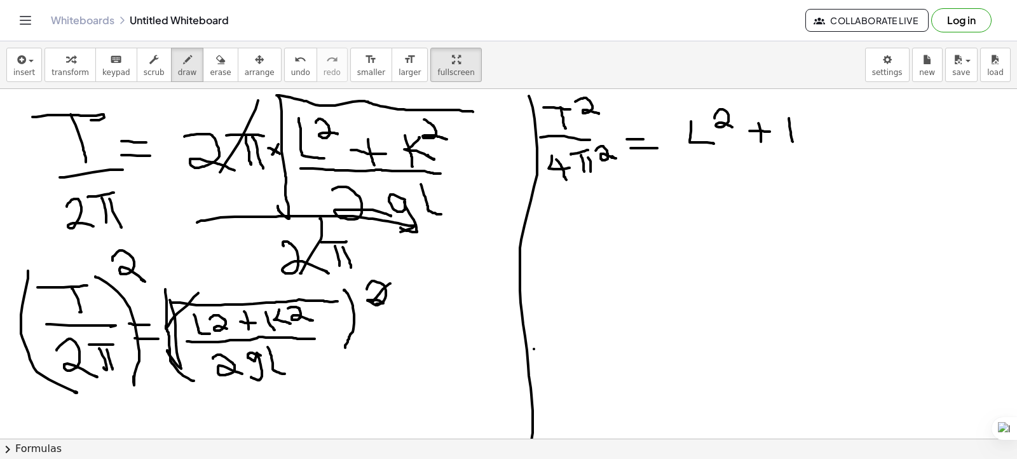
click at [793, 142] on div at bounding box center [508, 34] width 1017 height 1146
click at [806, 137] on div at bounding box center [508, 34] width 1017 height 1146
click at [831, 114] on div at bounding box center [508, 34] width 1017 height 1146
click at [810, 147] on div at bounding box center [508, 34] width 1017 height 1146
click at [756, 182] on div at bounding box center [508, 34] width 1017 height 1146
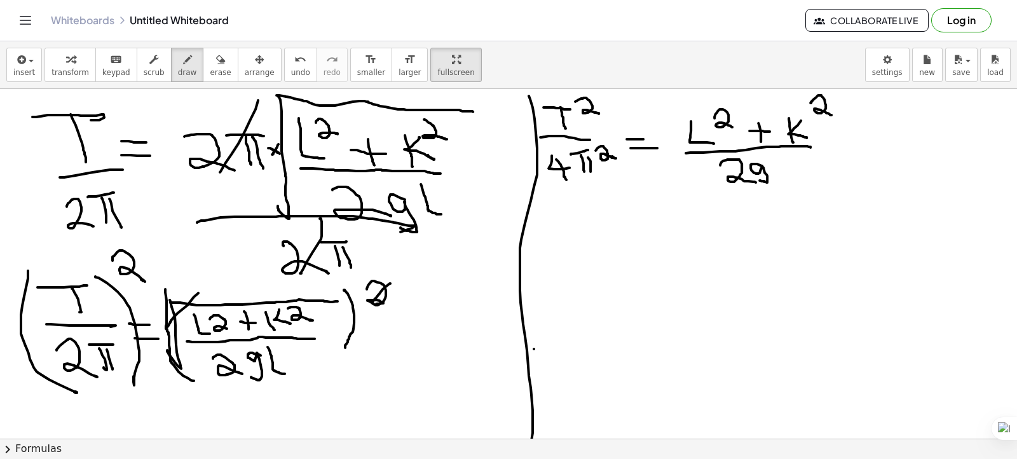
click at [759, 180] on div at bounding box center [508, 34] width 1017 height 1146
click at [797, 175] on div at bounding box center [508, 34] width 1017 height 1146
click at [876, 142] on div at bounding box center [508, 34] width 1017 height 1146
click at [848, 145] on div at bounding box center [508, 34] width 1017 height 1146
click at [909, 147] on div at bounding box center [508, 34] width 1017 height 1146
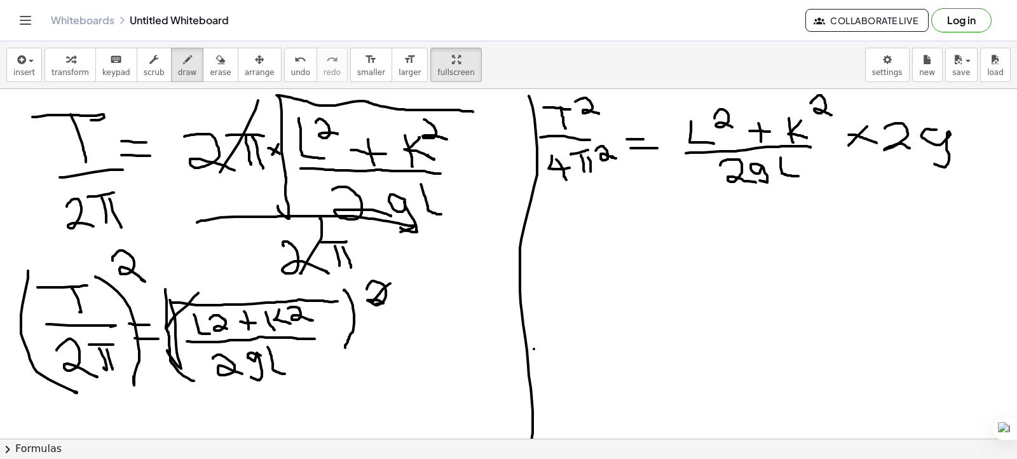
click at [933, 158] on div at bounding box center [508, 34] width 1017 height 1146
click at [965, 143] on div at bounding box center [508, 34] width 1017 height 1146
click at [629, 128] on div at bounding box center [508, 34] width 1017 height 1146
click at [618, 129] on div at bounding box center [508, 34] width 1017 height 1146
click at [656, 113] on div at bounding box center [508, 34] width 1017 height 1146
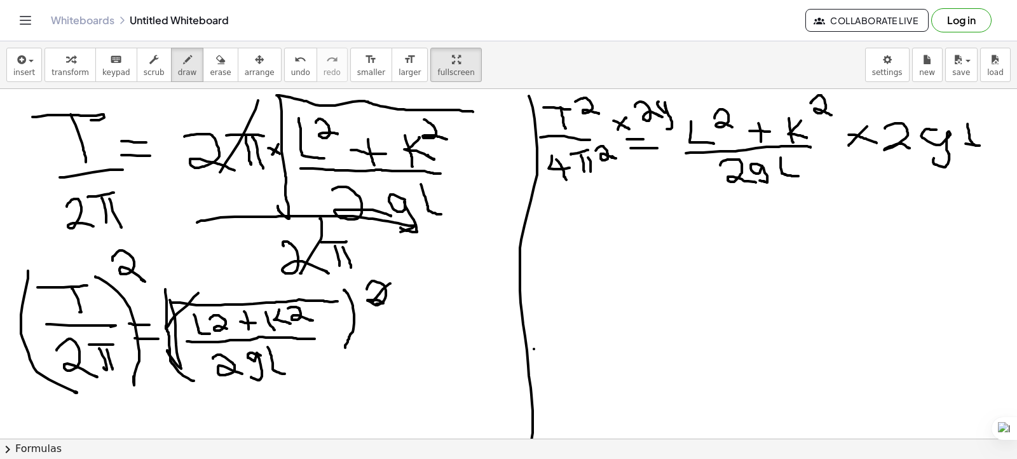
click at [665, 123] on div at bounding box center [508, 34] width 1017 height 1146
click at [682, 109] on div at bounding box center [508, 34] width 1017 height 1146
click at [698, 185] on div at bounding box center [508, 34] width 1017 height 1146
click at [905, 154] on div at bounding box center [508, 34] width 1017 height 1146
click at [560, 261] on div at bounding box center [508, 34] width 1017 height 1146
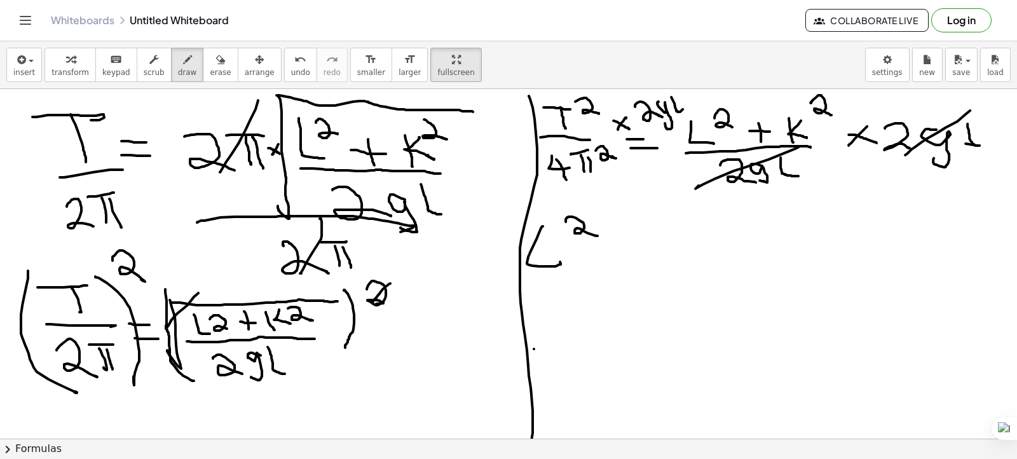
click at [595, 235] on div at bounding box center [508, 34] width 1017 height 1146
click at [620, 249] on div at bounding box center [508, 34] width 1017 height 1146
click at [623, 267] on div at bounding box center [508, 34] width 1017 height 1146
click at [671, 262] on div at bounding box center [508, 34] width 1017 height 1146
click at [686, 255] on div at bounding box center [508, 34] width 1017 height 1146
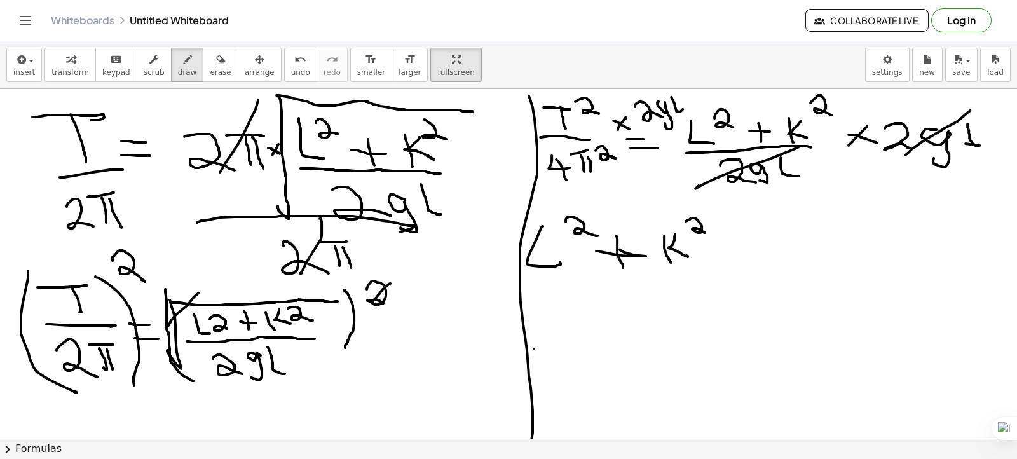
click at [705, 232] on div at bounding box center [508, 34] width 1017 height 1146
click at [717, 244] on div at bounding box center [508, 34] width 1017 height 1146
click at [714, 255] on div at bounding box center [508, 34] width 1017 height 1146
click at [782, 231] on div at bounding box center [508, 34] width 1017 height 1146
drag, startPoint x: 736, startPoint y: 237, endPoint x: 781, endPoint y: 258, distance: 49.2
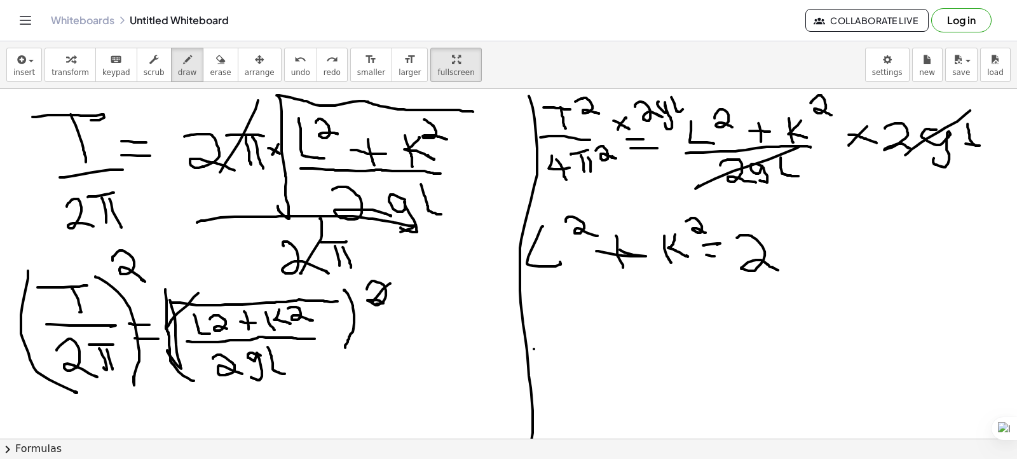
click at [778, 269] on div at bounding box center [508, 34] width 1017 height 1146
drag, startPoint x: 792, startPoint y: 243, endPoint x: 788, endPoint y: 272, distance: 29.5
click at [788, 272] on div at bounding box center [508, 34] width 1017 height 1146
drag, startPoint x: 796, startPoint y: 236, endPoint x: 811, endPoint y: 259, distance: 27.3
click at [811, 259] on div at bounding box center [508, 34] width 1017 height 1146
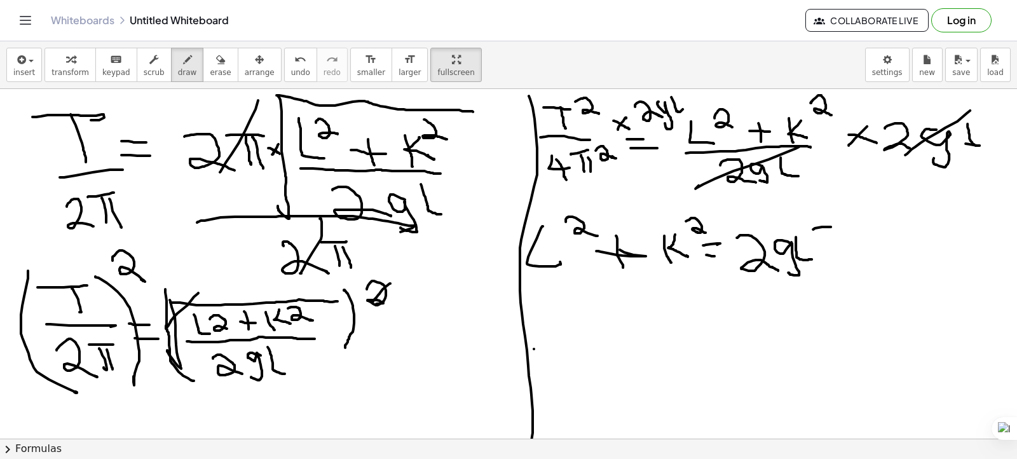
drag, startPoint x: 813, startPoint y: 229, endPoint x: 832, endPoint y: 228, distance: 19.1
click at [838, 226] on div at bounding box center [508, 34] width 1017 height 1146
drag, startPoint x: 832, startPoint y: 225, endPoint x: 860, endPoint y: 222, distance: 28.1
click at [841, 252] on div at bounding box center [508, 34] width 1017 height 1146
drag, startPoint x: 853, startPoint y: 219, endPoint x: 878, endPoint y: 231, distance: 27.9
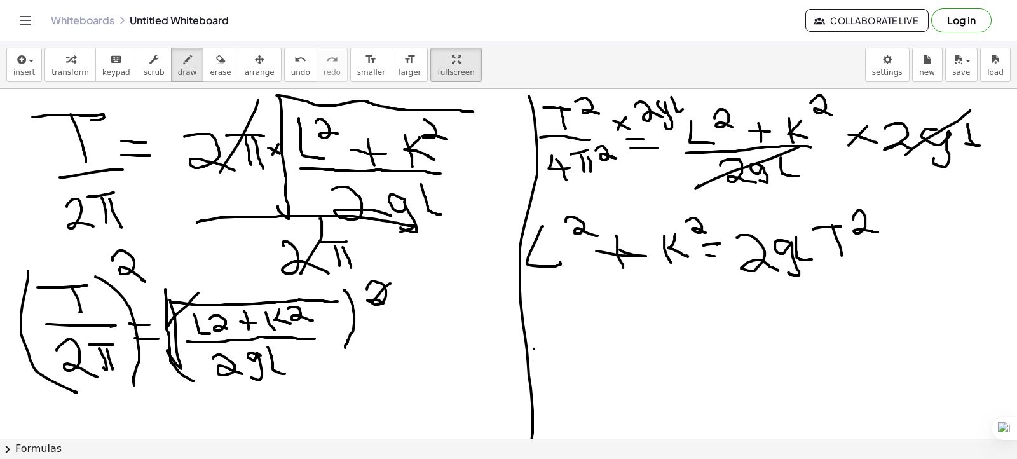
click at [878, 231] on div at bounding box center [508, 34] width 1017 height 1146
drag, startPoint x: 743, startPoint y: 292, endPoint x: 824, endPoint y: 309, distance: 82.0
click at [865, 280] on div at bounding box center [508, 34] width 1017 height 1146
drag, startPoint x: 796, startPoint y: 309, endPoint x: 800, endPoint y: 320, distance: 12.1
click at [800, 320] on div at bounding box center [508, 34] width 1017 height 1146
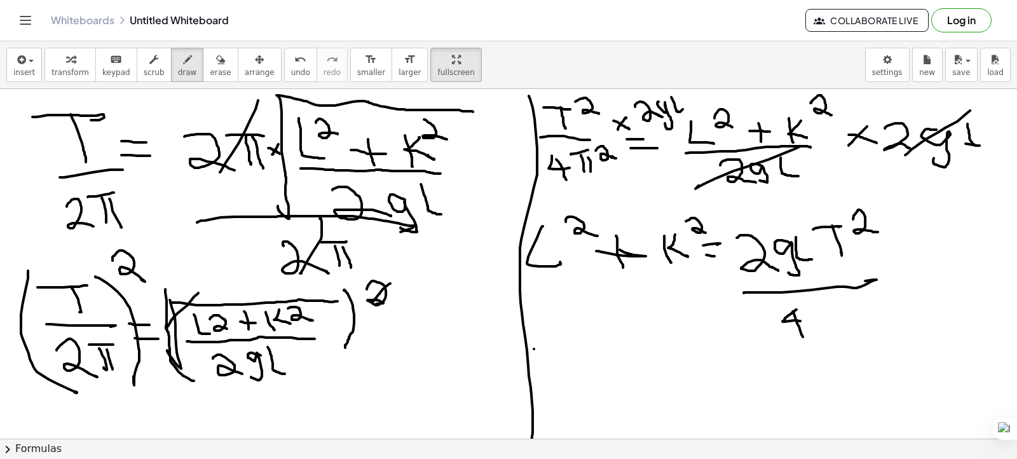
click at [803, 334] on div at bounding box center [508, 34] width 1017 height 1146
click at [821, 307] on div at bounding box center [508, 34] width 1017 height 1146
click at [825, 328] on div at bounding box center [508, 34] width 1017 height 1146
click at [835, 325] on div at bounding box center [508, 34] width 1017 height 1146
click at [860, 310] on div at bounding box center [508, 34] width 1017 height 1146
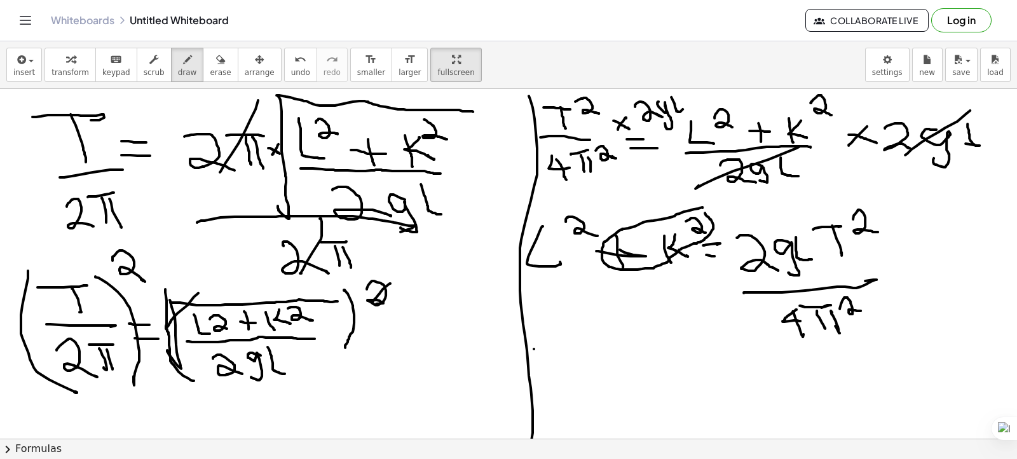
click at [705, 212] on div at bounding box center [508, 34] width 1017 height 1146
click at [907, 268] on div at bounding box center [508, 34] width 1017 height 1146
click at [937, 275] on div at bounding box center [508, 34] width 1017 height 1146
click at [959, 268] on div at bounding box center [508, 34] width 1017 height 1146
click at [926, 263] on div at bounding box center [508, 34] width 1017 height 1146
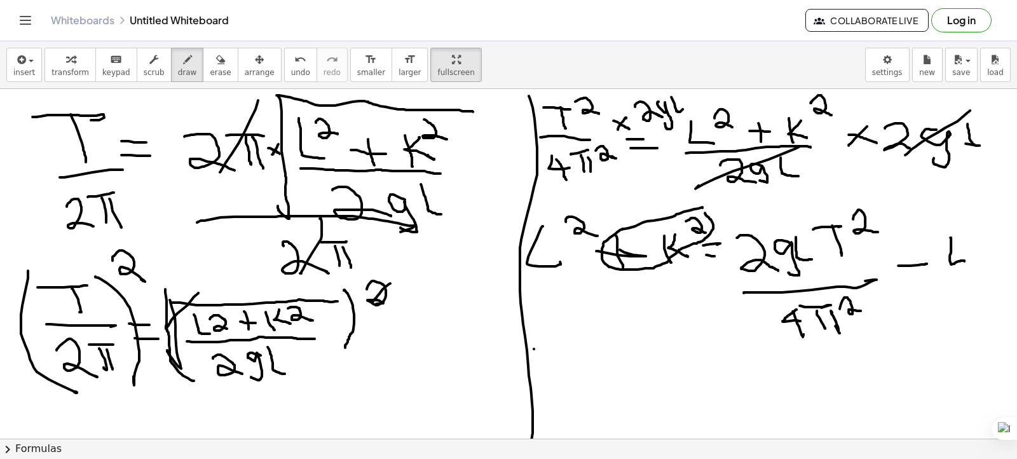
click at [964, 261] on div at bounding box center [508, 34] width 1017 height 1146
drag, startPoint x: 972, startPoint y: 227, endPoint x: 978, endPoint y: 296, distance: 69.6
click at [993, 245] on div at bounding box center [508, 34] width 1017 height 1146
click at [602, 379] on div at bounding box center [508, 34] width 1017 height 1146
drag, startPoint x: 553, startPoint y: 349, endPoint x: 555, endPoint y: 395, distance: 46.4
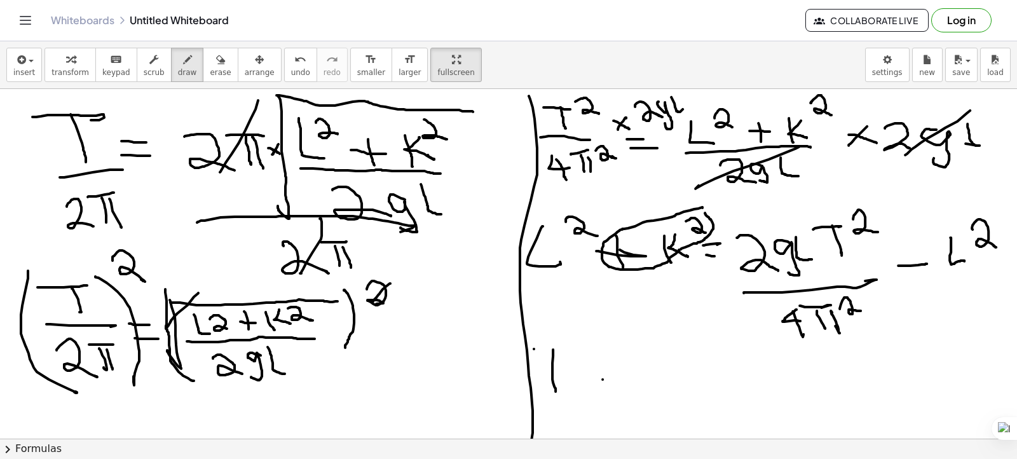
click at [555, 395] on div at bounding box center [508, 34] width 1017 height 1146
drag, startPoint x: 568, startPoint y: 367, endPoint x: 584, endPoint y: 386, distance: 25.3
click at [586, 388] on div at bounding box center [508, 34] width 1017 height 1146
drag, startPoint x: 585, startPoint y: 351, endPoint x: 597, endPoint y: 360, distance: 14.5
click at [597, 360] on div at bounding box center [508, 34] width 1017 height 1146
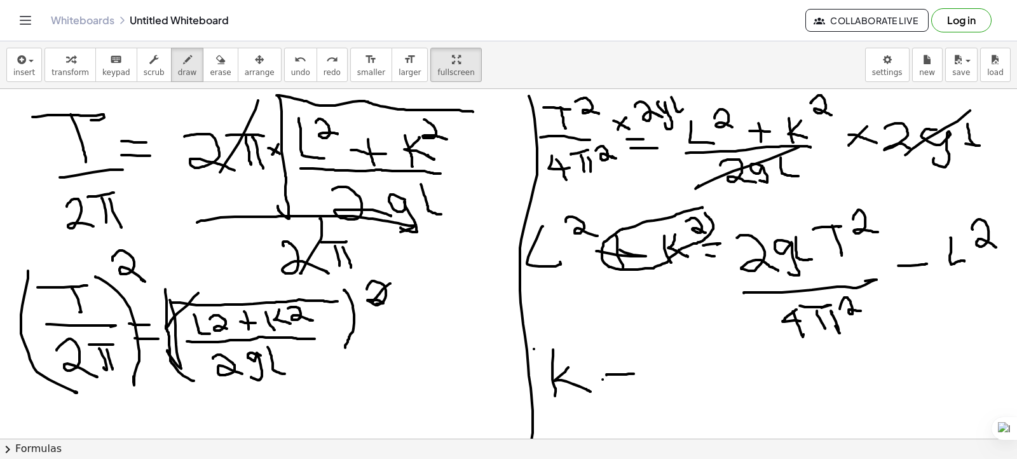
click at [630, 372] on div at bounding box center [508, 34] width 1017 height 1146
drag, startPoint x: 609, startPoint y: 384, endPoint x: 642, endPoint y: 386, distance: 33.1
click at [642, 386] on div at bounding box center [508, 34] width 1017 height 1146
drag, startPoint x: 672, startPoint y: 351, endPoint x: 665, endPoint y: 404, distance: 53.8
click at [666, 414] on div at bounding box center [508, 34] width 1017 height 1146
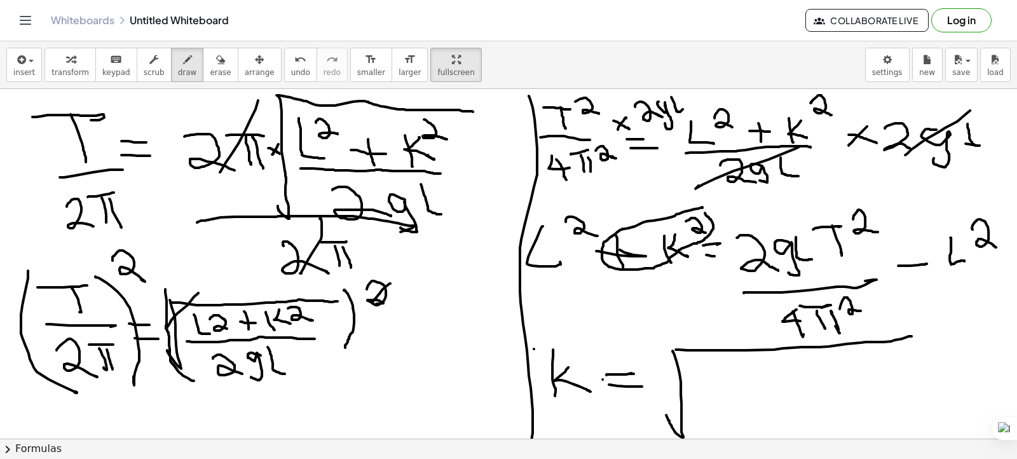
drag, startPoint x: 675, startPoint y: 349, endPoint x: 893, endPoint y: 348, distance: 217.3
click at [909, 337] on div at bounding box center [508, 34] width 1017 height 1146
drag, startPoint x: 699, startPoint y: 368, endPoint x: 722, endPoint y: 385, distance: 28.6
click at [722, 385] on div at bounding box center [508, 34] width 1017 height 1146
drag, startPoint x: 737, startPoint y: 370, endPoint x: 743, endPoint y: 385, distance: 16.5
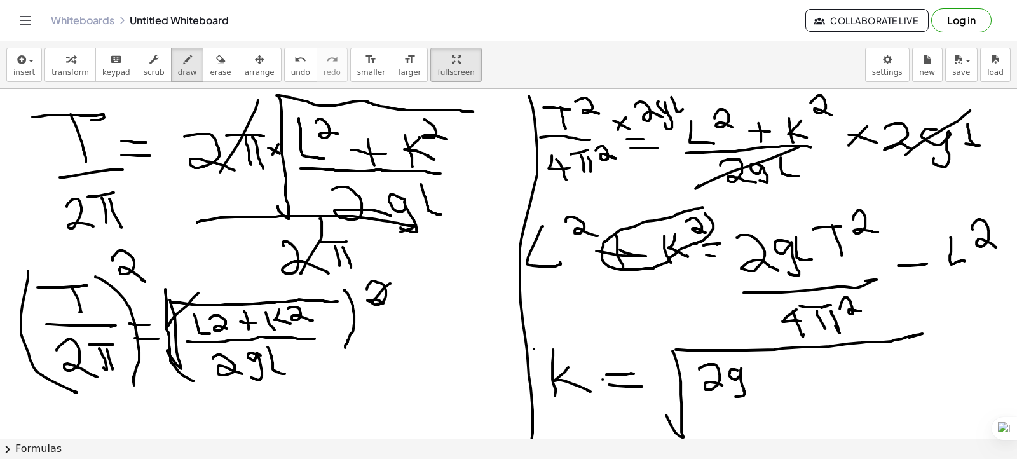
click at [734, 394] on div at bounding box center [508, 34] width 1017 height 1146
drag, startPoint x: 752, startPoint y: 362, endPoint x: 766, endPoint y: 379, distance: 22.2
click at [766, 379] on div at bounding box center [508, 34] width 1017 height 1146
drag, startPoint x: 768, startPoint y: 360, endPoint x: 782, endPoint y: 361, distance: 14.0
click at [788, 359] on div at bounding box center [508, 34] width 1017 height 1146
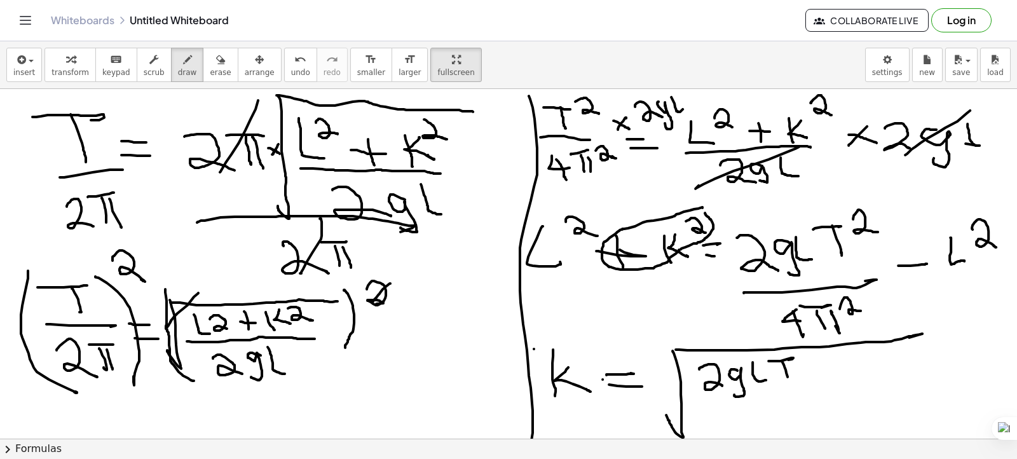
click at [789, 379] on div at bounding box center [508, 34] width 1017 height 1146
drag, startPoint x: 797, startPoint y: 363, endPoint x: 827, endPoint y: 372, distance: 32.0
click at [827, 372] on div at bounding box center [508, 34] width 1017 height 1146
drag, startPoint x: 702, startPoint y: 402, endPoint x: 721, endPoint y: 428, distance: 32.3
click at [826, 396] on div at bounding box center [508, 34] width 1017 height 1146
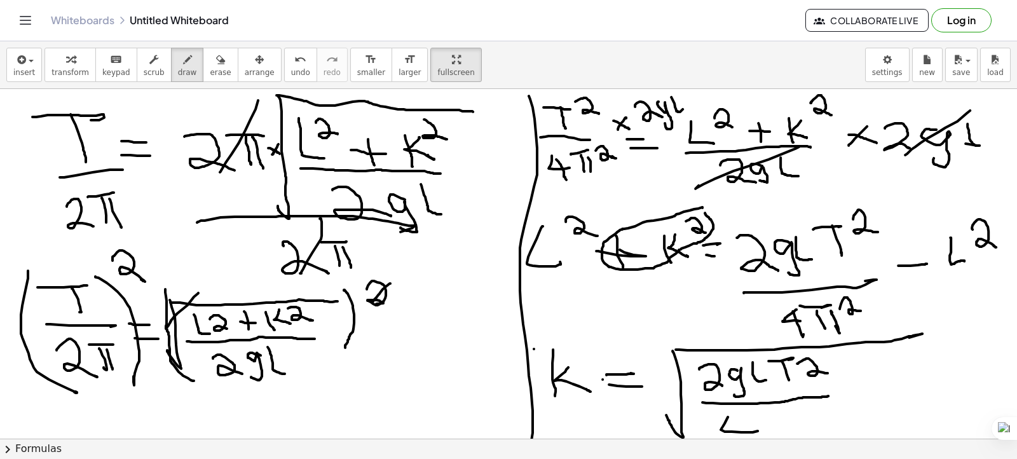
click at [756, 429] on div at bounding box center [508, 34] width 1017 height 1146
drag, startPoint x: 746, startPoint y: 419, endPoint x: 749, endPoint y: 435, distance: 16.2
click at [749, 438] on div at bounding box center [508, 34] width 1017 height 1146
click at [781, 420] on div at bounding box center [508, 34] width 1017 height 1146
click at [789, 436] on div at bounding box center [508, 34] width 1017 height 1146
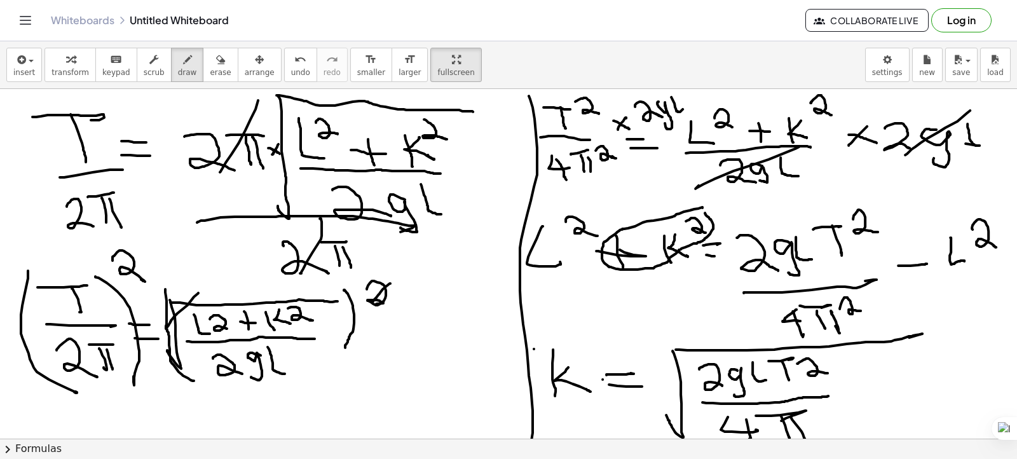
click at [804, 435] on div at bounding box center [508, 34] width 1017 height 1146
click at [834, 414] on div at bounding box center [508, 34] width 1017 height 1146
click at [883, 388] on div at bounding box center [508, 34] width 1017 height 1146
click at [972, 326] on div at bounding box center [508, 34] width 1017 height 1146
click at [932, 404] on div at bounding box center [508, 34] width 1017 height 1146
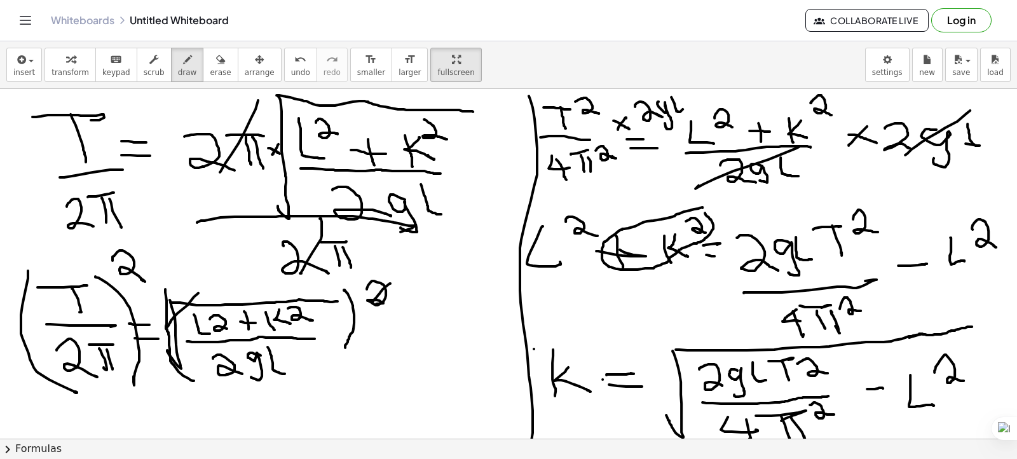
drag, startPoint x: 934, startPoint y: 370, endPoint x: 957, endPoint y: 380, distance: 25.0
click at [964, 380] on div at bounding box center [508, 34] width 1017 height 1146
drag, startPoint x: 572, startPoint y: 343, endPoint x: 588, endPoint y: 360, distance: 23.4
click at [590, 361] on div at bounding box center [508, 34] width 1017 height 1146
drag, startPoint x: 201, startPoint y: 61, endPoint x: 642, endPoint y: 360, distance: 532.6
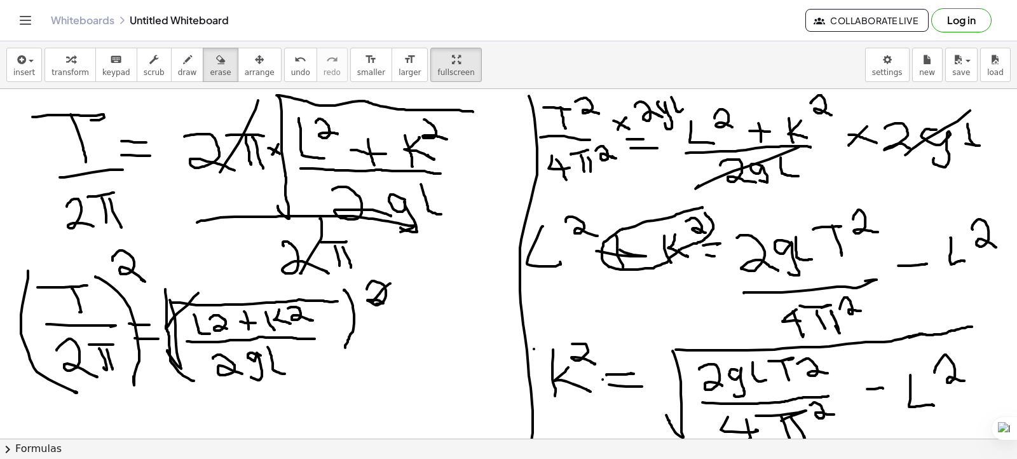
click at [207, 67] on button "erase" at bounding box center [220, 65] width 35 height 34
drag, startPoint x: 585, startPoint y: 332, endPoint x: 285, endPoint y: 91, distance: 385.1
click at [583, 323] on div at bounding box center [508, 34] width 1017 height 1146
drag, startPoint x: 165, startPoint y: 62, endPoint x: 613, endPoint y: 422, distance: 575.0
click at [178, 63] on div "button" at bounding box center [187, 58] width 19 height 15
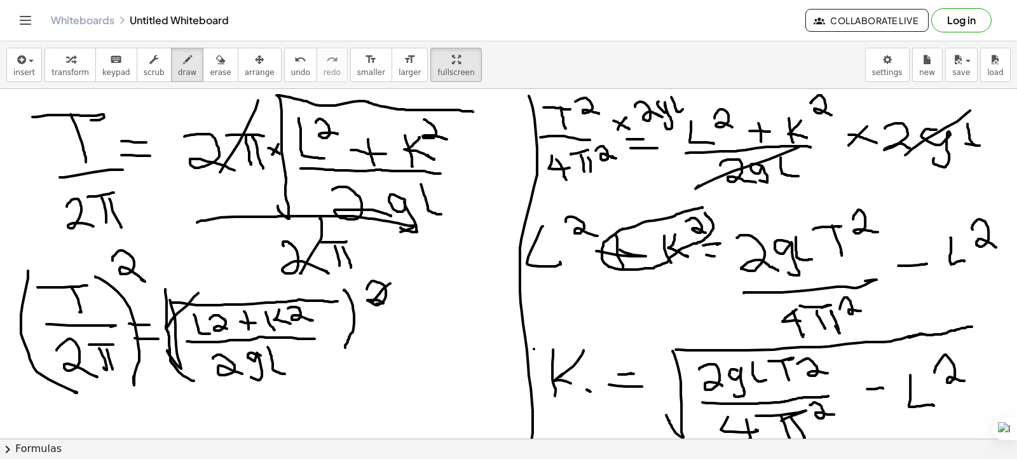
drag, startPoint x: 559, startPoint y: 376, endPoint x: 566, endPoint y: 377, distance: 7.1
click at [581, 351] on div at bounding box center [508, 34] width 1017 height 1146
drag, startPoint x: 558, startPoint y: 380, endPoint x: 594, endPoint y: 389, distance: 37.3
click at [595, 393] on div at bounding box center [508, 34] width 1017 height 1146
click at [210, 69] on span "erase" at bounding box center [220, 72] width 21 height 9
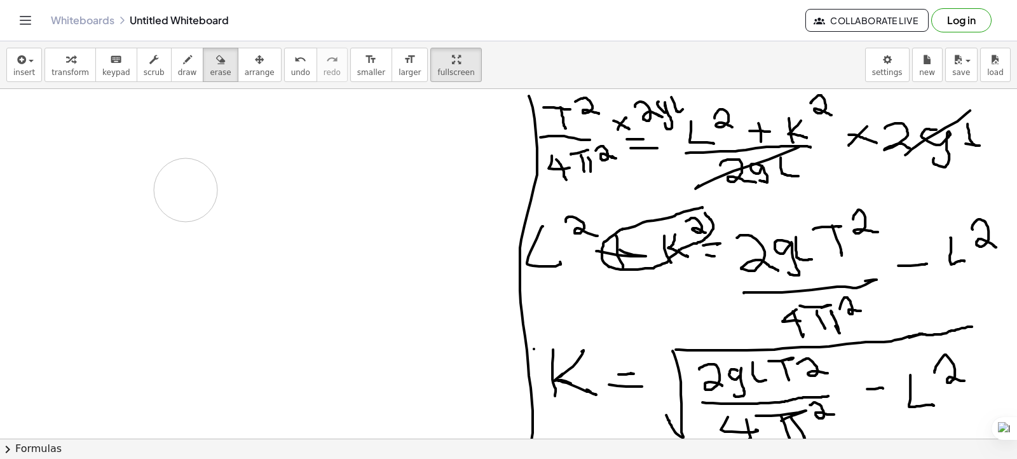
drag, startPoint x: 53, startPoint y: 116, endPoint x: 186, endPoint y: 189, distance: 151.3
click at [186, 189] on div at bounding box center [508, 34] width 1017 height 1146
click at [178, 73] on span "draw" at bounding box center [187, 72] width 19 height 9
drag, startPoint x: 39, startPoint y: 156, endPoint x: 82, endPoint y: 151, distance: 43.6
click at [82, 151] on div at bounding box center [508, 34] width 1017 height 1146
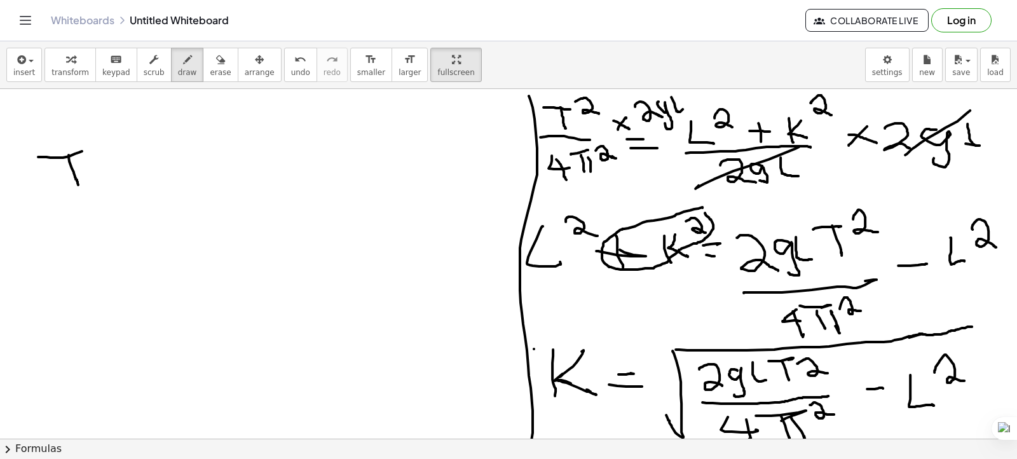
drag, startPoint x: 69, startPoint y: 154, endPoint x: 79, endPoint y: 186, distance: 33.4
click at [79, 186] on div at bounding box center [508, 34] width 1017 height 1146
drag, startPoint x: 94, startPoint y: 136, endPoint x: 130, endPoint y: 156, distance: 41.2
click at [132, 156] on div at bounding box center [508, 34] width 1017 height 1146
drag, startPoint x: 139, startPoint y: 170, endPoint x: 159, endPoint y: 174, distance: 21.4
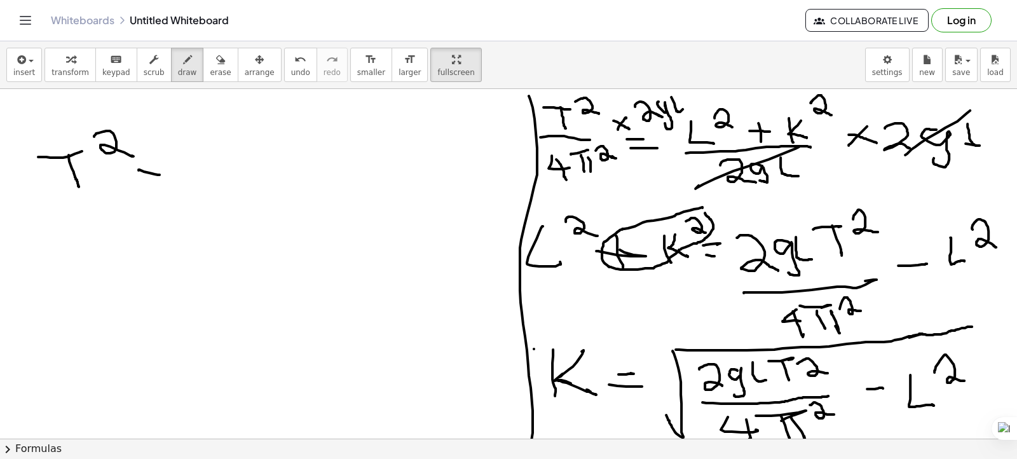
click at [159, 174] on div at bounding box center [508, 34] width 1017 height 1146
drag, startPoint x: 139, startPoint y: 189, endPoint x: 161, endPoint y: 193, distance: 22.6
click at [161, 193] on div at bounding box center [508, 34] width 1017 height 1146
drag, startPoint x: 225, startPoint y: 141, endPoint x: 252, endPoint y: 161, distance: 33.6
click at [252, 161] on div at bounding box center [508, 34] width 1017 height 1146
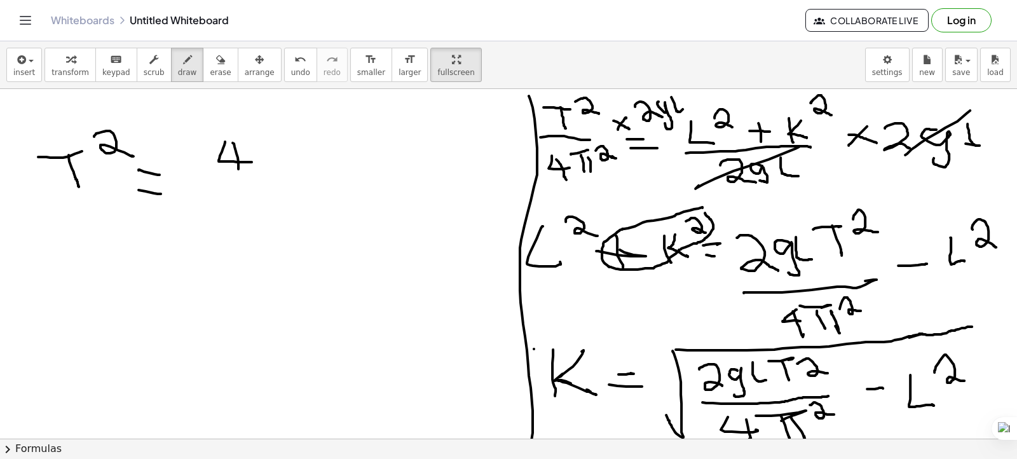
drag, startPoint x: 233, startPoint y: 142, endPoint x: 238, endPoint y: 168, distance: 26.7
click at [238, 168] on div at bounding box center [508, 34] width 1017 height 1146
drag, startPoint x: 253, startPoint y: 133, endPoint x: 269, endPoint y: 134, distance: 15.9
click at [282, 133] on div at bounding box center [508, 34] width 1017 height 1146
drag, startPoint x: 267, startPoint y: 133, endPoint x: 275, endPoint y: 142, distance: 11.7
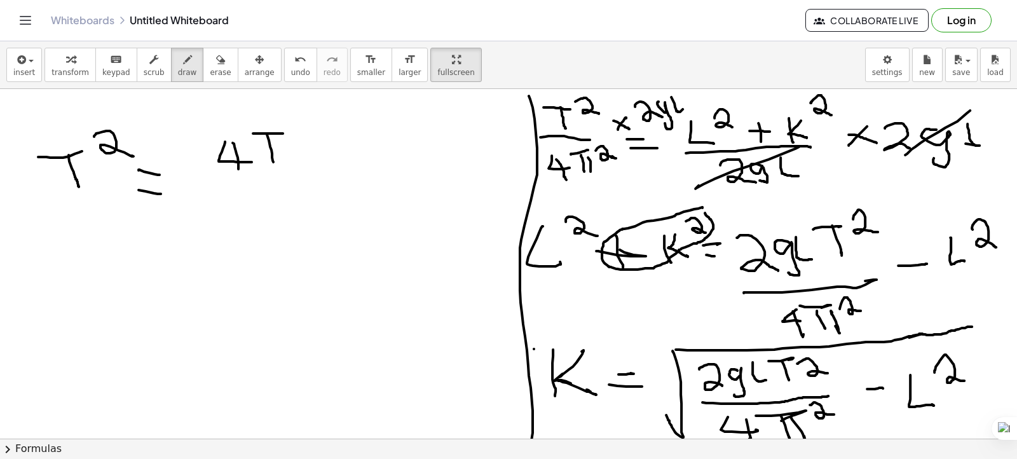
click at [273, 159] on div at bounding box center [508, 34] width 1017 height 1146
drag, startPoint x: 278, startPoint y: 134, endPoint x: 285, endPoint y: 159, distance: 25.6
click at [285, 159] on div at bounding box center [508, 34] width 1017 height 1146
drag, startPoint x: 290, startPoint y: 129, endPoint x: 313, endPoint y: 140, distance: 25.0
click at [313, 140] on div at bounding box center [508, 34] width 1017 height 1146
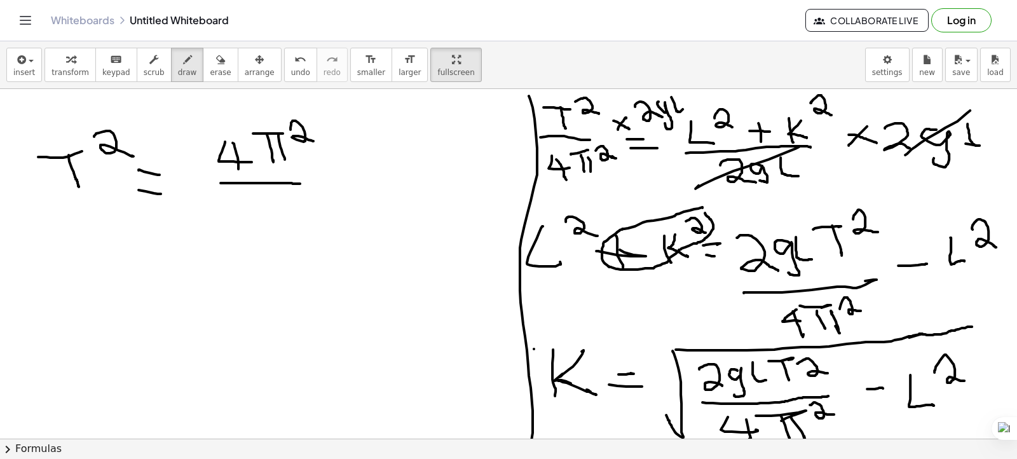
drag, startPoint x: 220, startPoint y: 182, endPoint x: 300, endPoint y: 183, distance: 79.4
click at [300, 183] on div at bounding box center [508, 34] width 1017 height 1146
drag, startPoint x: 275, startPoint y: 199, endPoint x: 262, endPoint y: 238, distance: 41.6
click at [262, 238] on div at bounding box center [508, 34] width 1017 height 1146
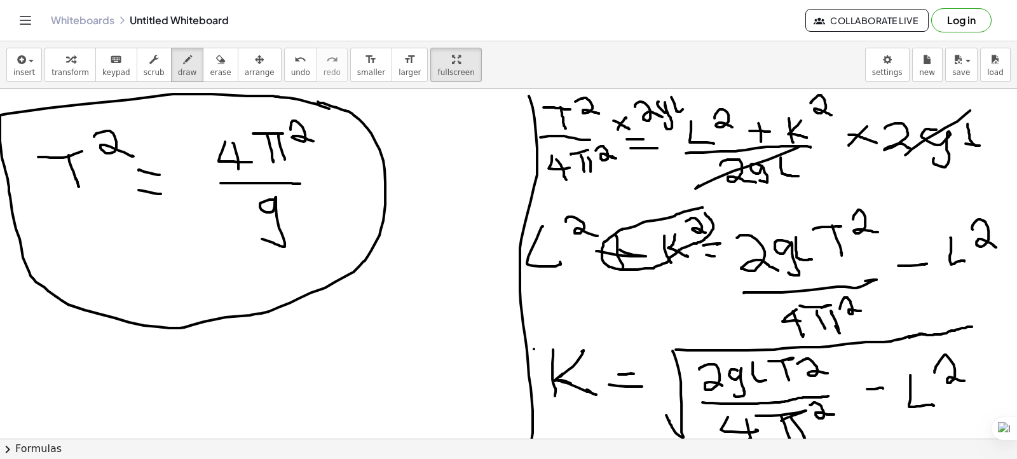
drag, startPoint x: 329, startPoint y: 108, endPoint x: 318, endPoint y: 101, distance: 13.4
click at [318, 101] on div at bounding box center [508, 34] width 1017 height 1146
drag, startPoint x: 400, startPoint y: 332, endPoint x: 414, endPoint y: 372, distance: 41.6
click at [403, 332] on div at bounding box center [508, 34] width 1017 height 1146
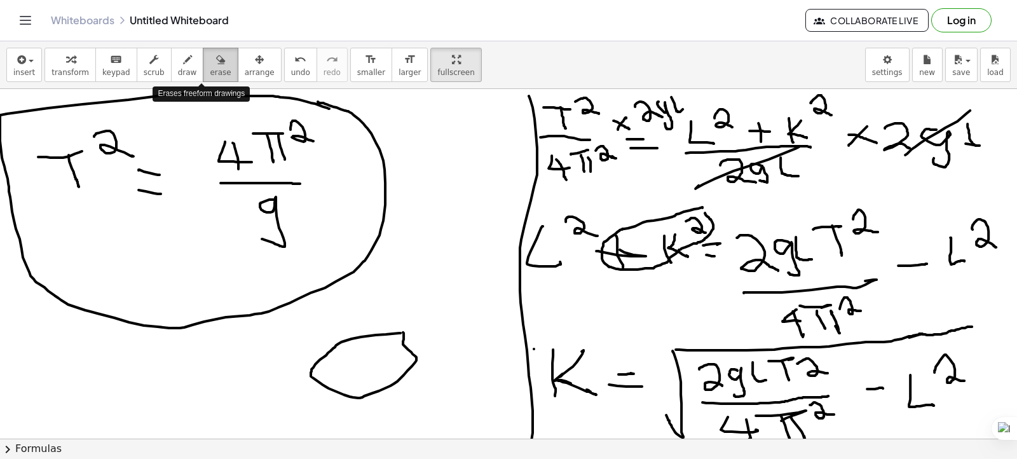
click at [216, 64] on icon "button" at bounding box center [220, 59] width 9 height 15
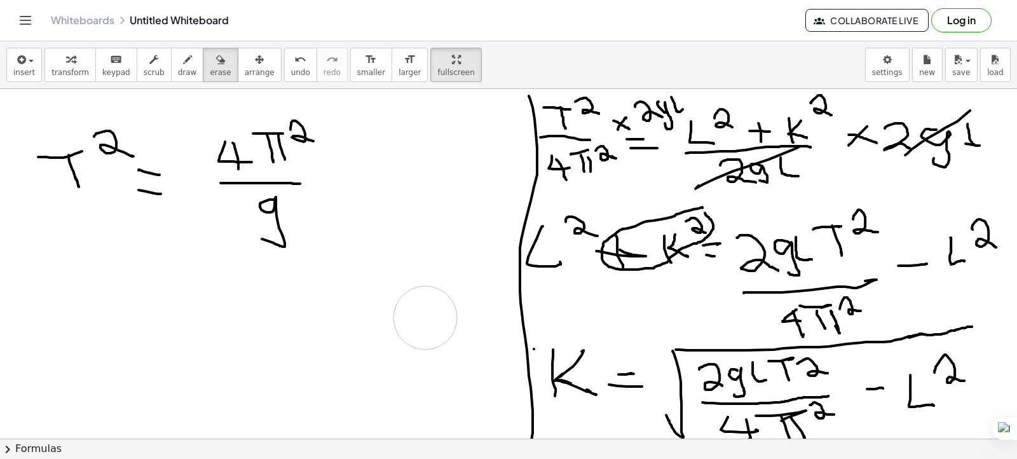
drag, startPoint x: 366, startPoint y: 123, endPoint x: 425, endPoint y: 317, distance: 202.6
click at [425, 317] on div at bounding box center [508, 34] width 1017 height 1146
drag, startPoint x: 507, startPoint y: 89, endPoint x: 511, endPoint y: 157, distance: 68.1
click at [511, 157] on div at bounding box center [508, 34] width 1017 height 1146
drag, startPoint x: 532, startPoint y: 335, endPoint x: 637, endPoint y: 322, distance: 105.6
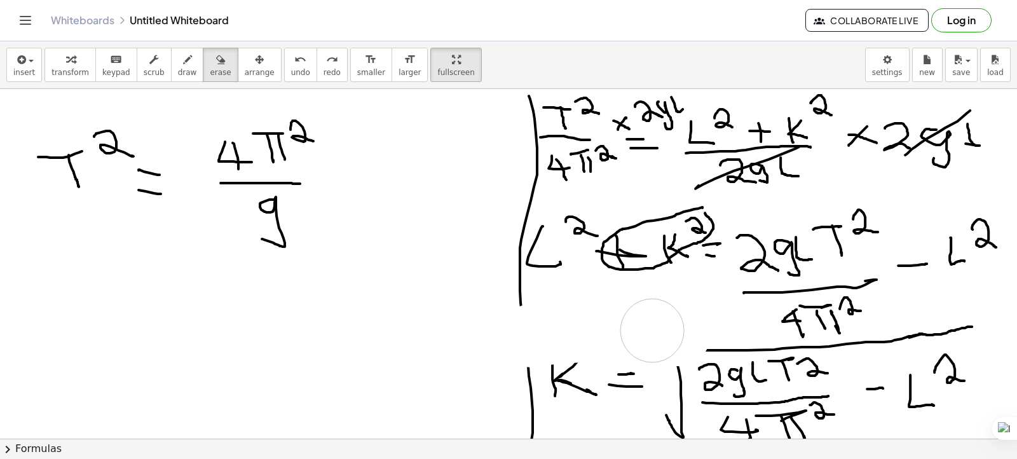
click at [642, 324] on div at bounding box center [508, 34] width 1017 height 1146
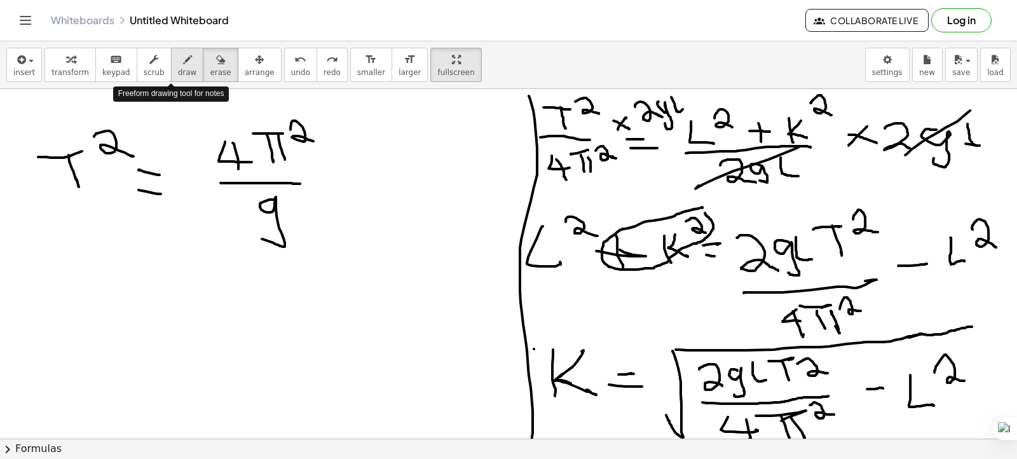
click at [178, 70] on span "draw" at bounding box center [187, 72] width 19 height 9
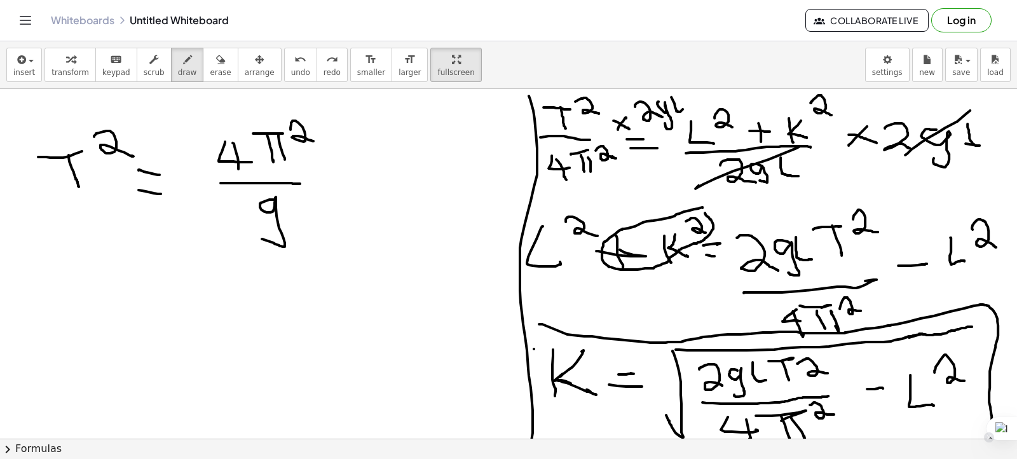
drag, startPoint x: 539, startPoint y: 323, endPoint x: 987, endPoint y: 446, distance: 464.5
click at [987, 446] on div "insert select one: Math Expression Function Text Youtube Video Graphing Geometr…" at bounding box center [508, 249] width 1017 height 417
drag, startPoint x: 543, startPoint y: 324, endPoint x: 522, endPoint y: 339, distance: 26.4
click at [522, 339] on div at bounding box center [508, 34] width 1017 height 1146
drag, startPoint x: 117, startPoint y: 129, endPoint x: 120, endPoint y: 135, distance: 6.5
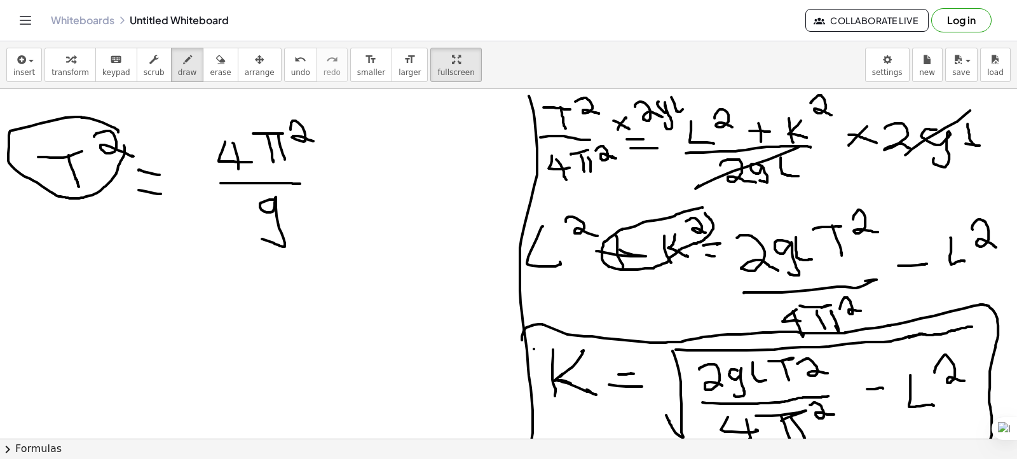
click at [120, 135] on div at bounding box center [508, 34] width 1017 height 1146
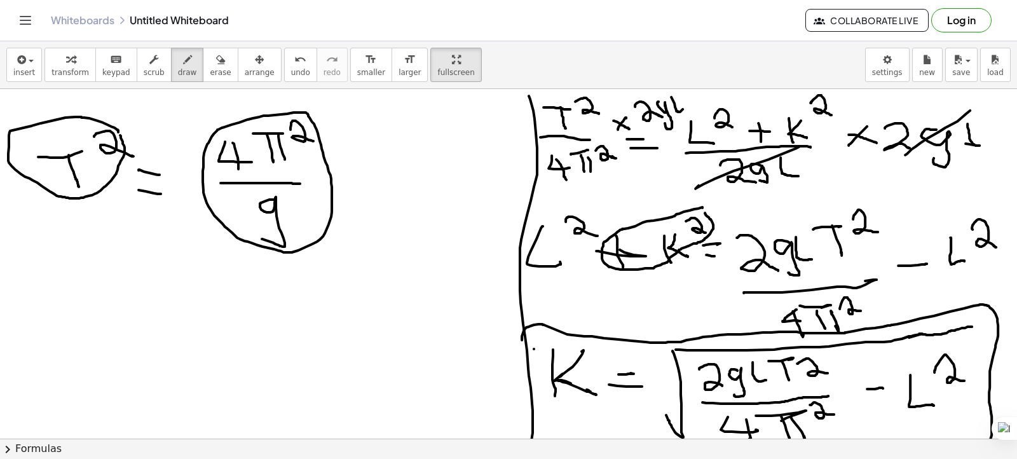
click at [308, 112] on div at bounding box center [508, 34] width 1017 height 1146
drag, startPoint x: 839, startPoint y: 354, endPoint x: 700, endPoint y: 357, distance: 139.8
click at [700, 357] on div at bounding box center [508, 34] width 1017 height 1146
drag, startPoint x: 58, startPoint y: 285, endPoint x: 100, endPoint y: 306, distance: 46.6
click at [100, 306] on div at bounding box center [508, 34] width 1017 height 1146
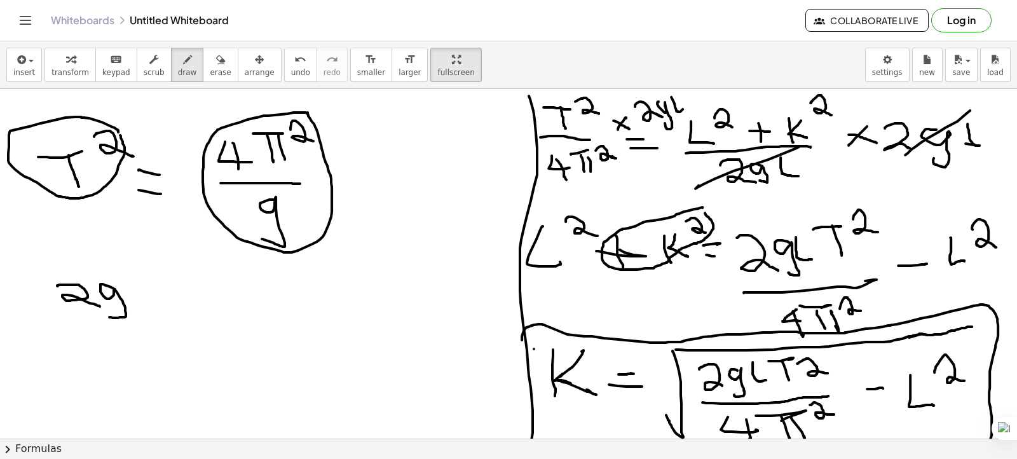
drag, startPoint x: 102, startPoint y: 283, endPoint x: 125, endPoint y: 297, distance: 26.5
click at [109, 316] on div at bounding box center [508, 34] width 1017 height 1146
drag, startPoint x: 130, startPoint y: 282, endPoint x: 150, endPoint y: 306, distance: 31.1
click at [150, 306] on div at bounding box center [508, 34] width 1017 height 1146
drag, startPoint x: 166, startPoint y: 278, endPoint x: 178, endPoint y: 279, distance: 11.5
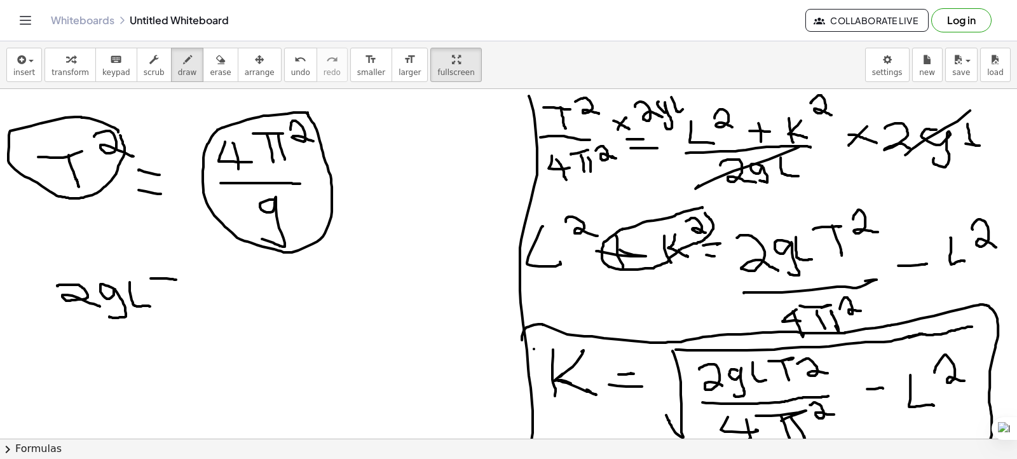
click at [178, 279] on div at bounding box center [508, 34] width 1017 height 1146
drag, startPoint x: 170, startPoint y: 279, endPoint x: 179, endPoint y: 301, distance: 23.4
click at [179, 301] on div at bounding box center [508, 34] width 1017 height 1146
drag, startPoint x: 189, startPoint y: 267, endPoint x: 214, endPoint y: 278, distance: 27.9
click at [214, 278] on div at bounding box center [508, 34] width 1017 height 1146
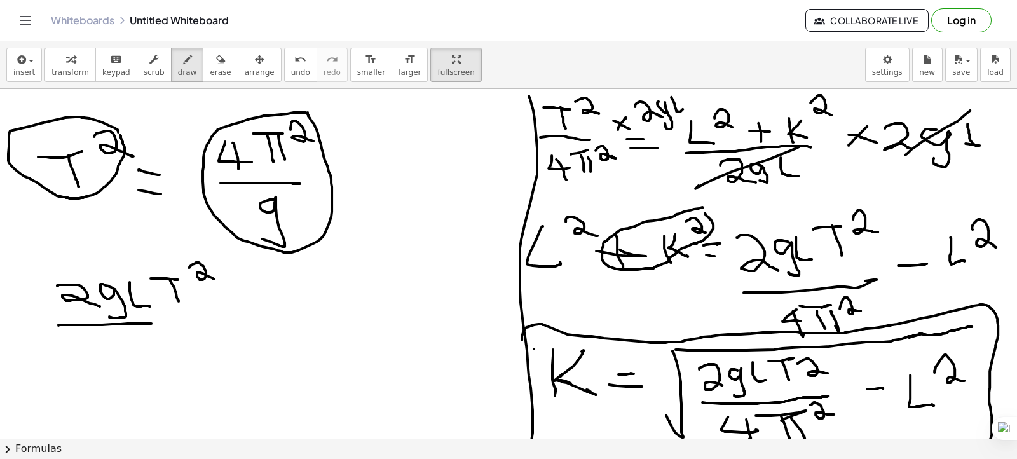
drag, startPoint x: 58, startPoint y: 324, endPoint x: 152, endPoint y: 311, distance: 94.3
click at [152, 323] on div at bounding box center [508, 34] width 1017 height 1146
drag, startPoint x: 199, startPoint y: 70, endPoint x: 194, endPoint y: 83, distance: 13.5
click at [194, 83] on div "insert select one: Math Expression Function Text Youtube Video Graphing Geometr…" at bounding box center [508, 65] width 1017 height 48
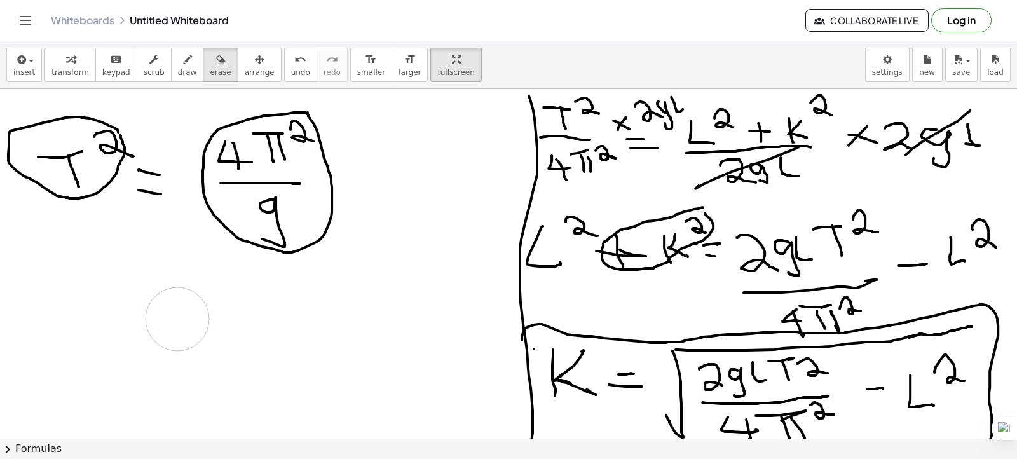
drag, startPoint x: 111, startPoint y: 295, endPoint x: 186, endPoint y: 457, distance: 178.0
click at [177, 319] on div at bounding box center [508, 34] width 1017 height 1146
click at [178, 70] on span "draw" at bounding box center [187, 72] width 19 height 9
drag, startPoint x: 83, startPoint y: 273, endPoint x: 95, endPoint y: 283, distance: 15.4
click at [108, 298] on div at bounding box center [508, 34] width 1017 height 1146
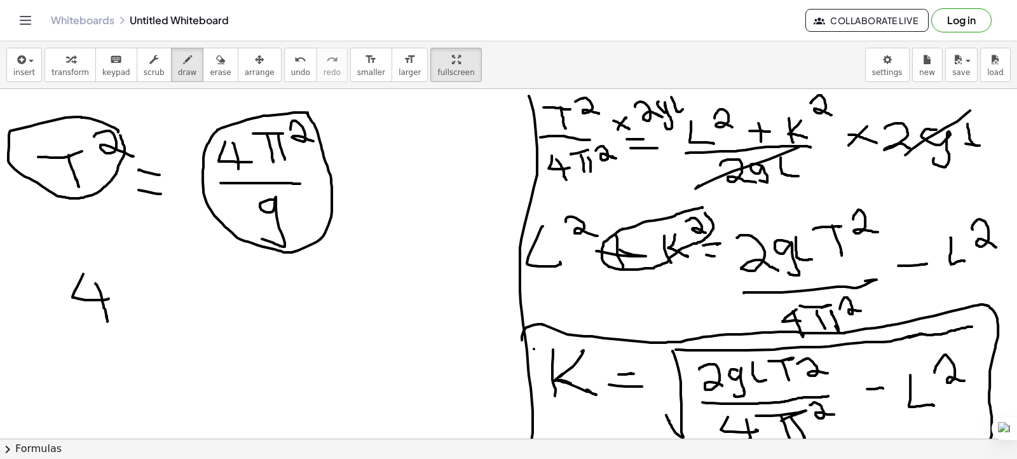
drag, startPoint x: 95, startPoint y: 283, endPoint x: 109, endPoint y: 279, distance: 13.9
click at [106, 308] on div at bounding box center [508, 34] width 1017 height 1146
drag, startPoint x: 106, startPoint y: 276, endPoint x: 121, endPoint y: 277, distance: 15.3
click at [122, 278] on div at bounding box center [508, 34] width 1017 height 1146
drag, startPoint x: 120, startPoint y: 277, endPoint x: 119, endPoint y: 295, distance: 17.8
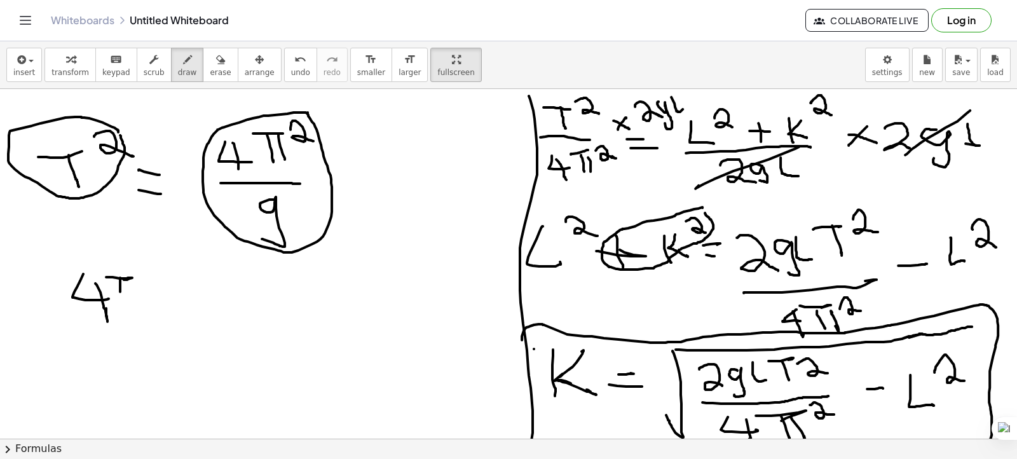
click at [123, 304] on div at bounding box center [508, 34] width 1017 height 1146
drag, startPoint x: 130, startPoint y: 281, endPoint x: 133, endPoint y: 306, distance: 25.1
click at [133, 306] on div at bounding box center [508, 34] width 1017 height 1146
drag, startPoint x: 138, startPoint y: 278, endPoint x: 163, endPoint y: 287, distance: 26.6
click at [163, 287] on div at bounding box center [508, 34] width 1017 height 1146
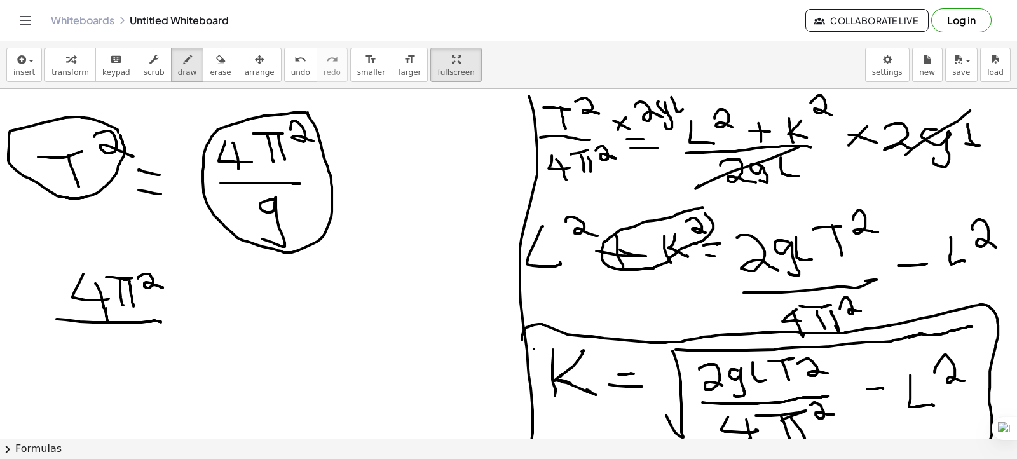
drag, startPoint x: 57, startPoint y: 318, endPoint x: 114, endPoint y: 334, distance: 59.4
click at [161, 322] on div at bounding box center [508, 34] width 1017 height 1146
drag, startPoint x: 60, startPoint y: 333, endPoint x: 95, endPoint y: 355, distance: 40.5
click at [95, 355] on div at bounding box center [508, 34] width 1017 height 1146
drag, startPoint x: 101, startPoint y: 340, endPoint x: 102, endPoint y: 363, distance: 23.5
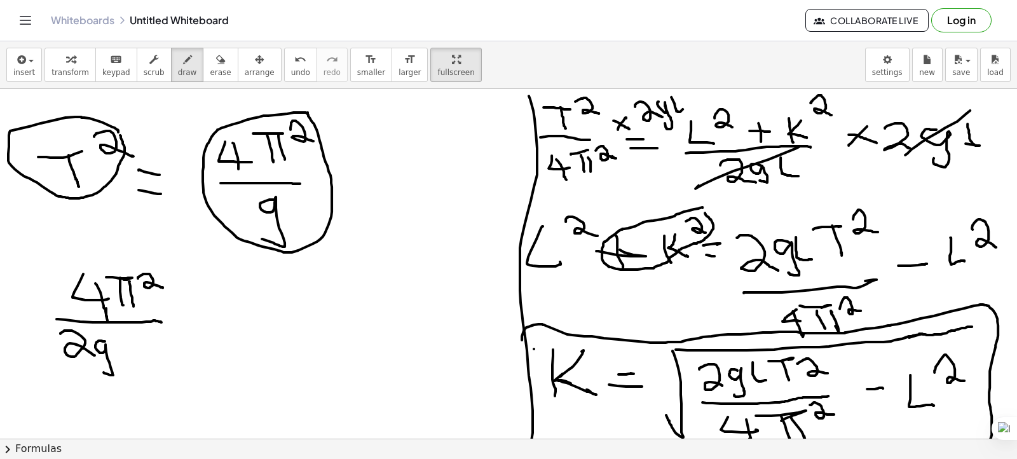
click at [99, 369] on div at bounding box center [508, 34] width 1017 height 1146
drag, startPoint x: 115, startPoint y: 340, endPoint x: 132, endPoint y: 363, distance: 28.2
click at [132, 363] on div at bounding box center [508, 34] width 1017 height 1146
drag, startPoint x: 133, startPoint y: 340, endPoint x: 154, endPoint y: 340, distance: 21.0
click at [154, 340] on div at bounding box center [508, 34] width 1017 height 1146
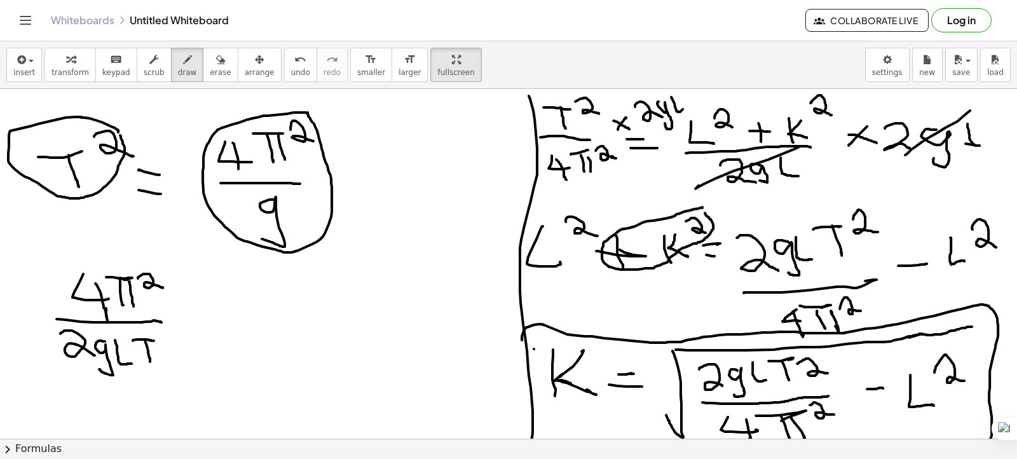
drag, startPoint x: 145, startPoint y: 339, endPoint x: 150, endPoint y: 361, distance: 22.8
click at [150, 361] on div at bounding box center [508, 34] width 1017 height 1146
drag, startPoint x: 161, startPoint y: 332, endPoint x: 181, endPoint y: 346, distance: 24.3
click at [181, 346] on div at bounding box center [508, 34] width 1017 height 1146
drag, startPoint x: 195, startPoint y: 315, endPoint x: 218, endPoint y: 315, distance: 22.9
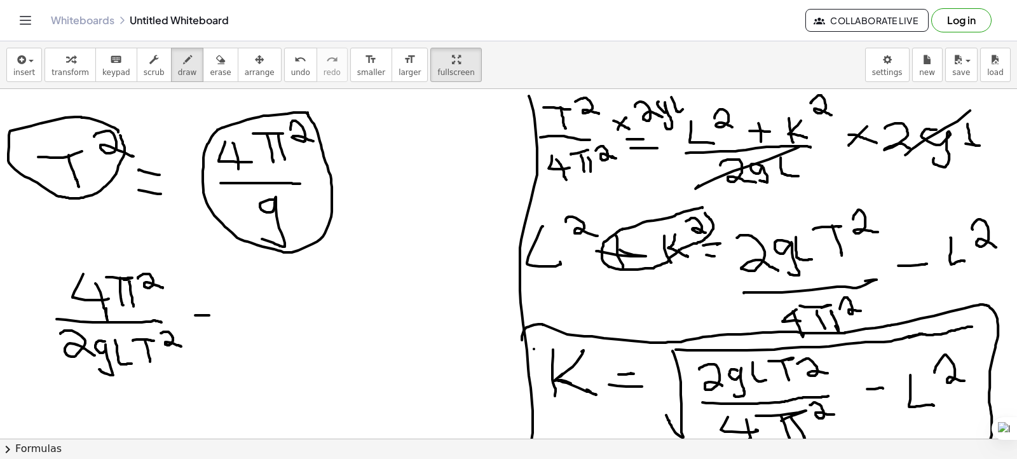
click at [218, 315] on div at bounding box center [508, 34] width 1017 height 1146
drag, startPoint x: 271, startPoint y: 275, endPoint x: 261, endPoint y: 321, distance: 47.0
click at [272, 299] on div at bounding box center [508, 34] width 1017 height 1146
drag, startPoint x: 262, startPoint y: 315, endPoint x: 287, endPoint y: 347, distance: 40.4
click at [325, 318] on div at bounding box center [508, 34] width 1017 height 1146
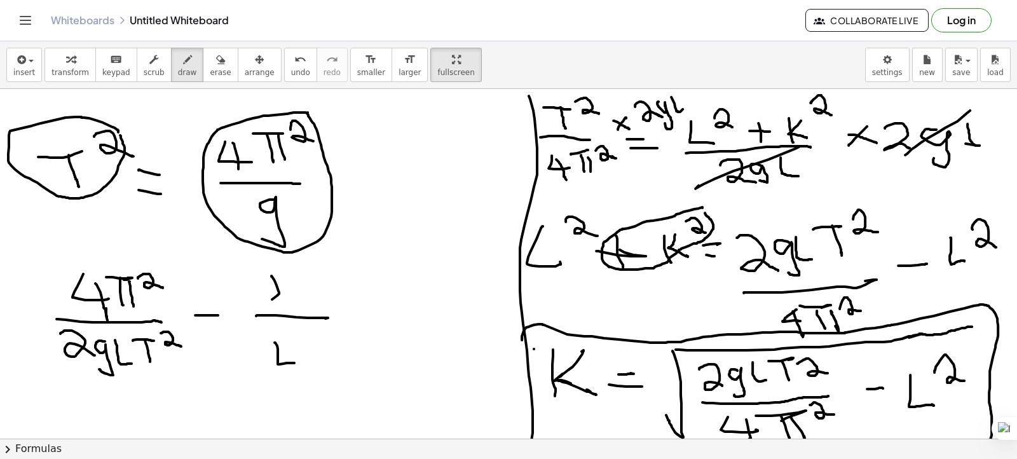
drag, startPoint x: 275, startPoint y: 342, endPoint x: 294, endPoint y: 362, distance: 27.9
click at [294, 362] on div at bounding box center [508, 34] width 1017 height 1146
drag, startPoint x: 302, startPoint y: 331, endPoint x: 1000, endPoint y: 376, distance: 699.2
click at [320, 344] on div at bounding box center [508, 34] width 1017 height 1146
drag, startPoint x: 960, startPoint y: 411, endPoint x: 980, endPoint y: 424, distance: 24.3
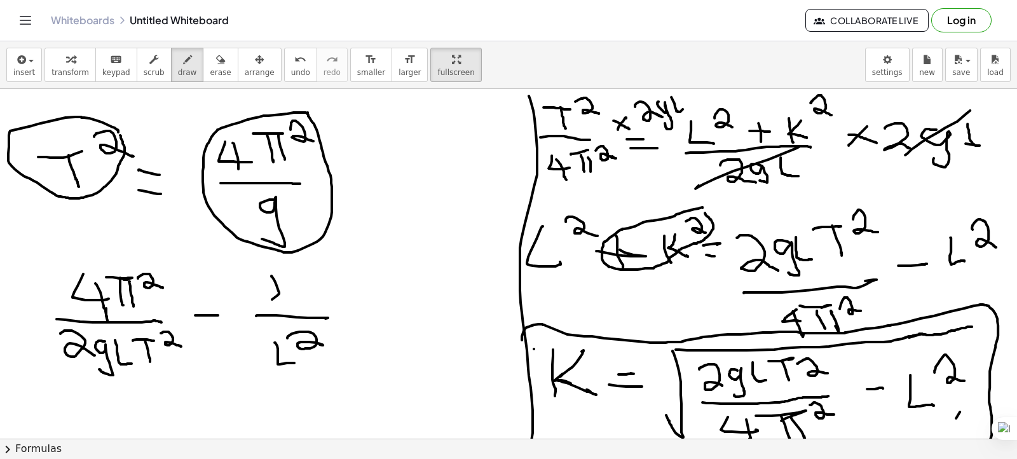
click at [959, 445] on div "insert select one: Math Expression Function Text Youtube Video Graphing Geometr…" at bounding box center [508, 249] width 1017 height 417
drag, startPoint x: 977, startPoint y: 421, endPoint x: 972, endPoint y: 433, distance: 13.1
click at [972, 433] on div at bounding box center [508, 34] width 1017 height 1146
drag, startPoint x: 315, startPoint y: 120, endPoint x: 274, endPoint y: 190, distance: 80.9
click at [331, 156] on div at bounding box center [508, 34] width 1017 height 1146
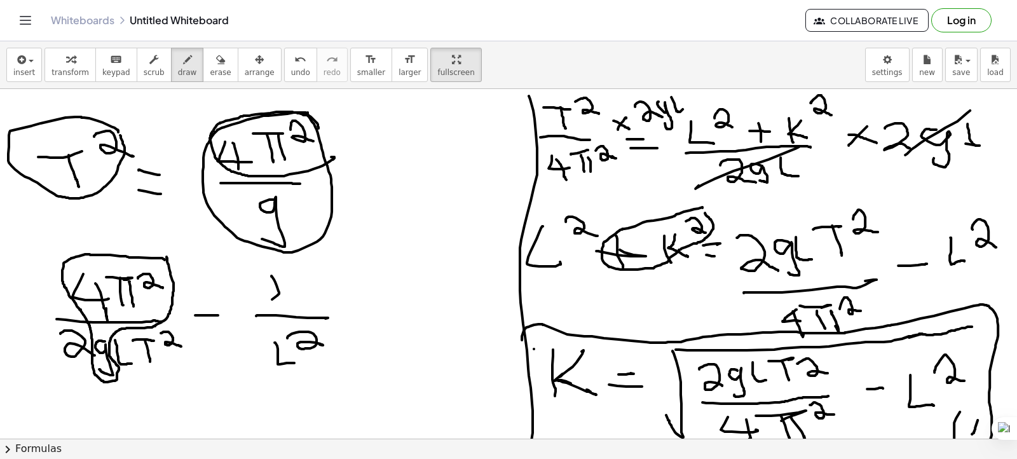
click at [166, 256] on div at bounding box center [508, 34] width 1017 height 1146
drag, startPoint x: 149, startPoint y: 386, endPoint x: 184, endPoint y: 383, distance: 35.2
click at [184, 383] on div at bounding box center [508, 34] width 1017 height 1146
drag, startPoint x: 166, startPoint y: 385, endPoint x: 193, endPoint y: 371, distance: 29.6
click at [173, 407] on div at bounding box center [508, 34] width 1017 height 1146
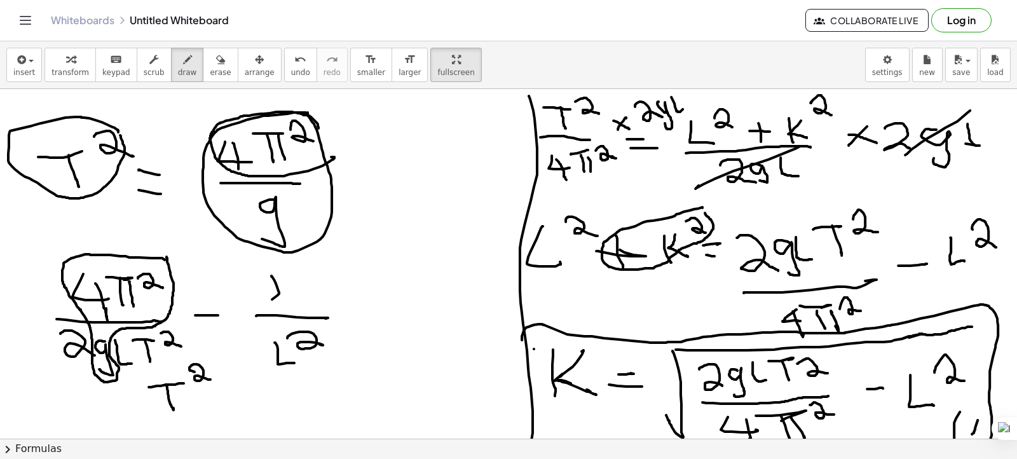
drag, startPoint x: 194, startPoint y: 371, endPoint x: 204, endPoint y: 381, distance: 13.9
click at [210, 379] on div at bounding box center [508, 34] width 1017 height 1146
drag, startPoint x: 154, startPoint y: 412, endPoint x: 198, endPoint y: 421, distance: 44.7
click at [214, 406] on div at bounding box center [508, 34] width 1017 height 1146
drag, startPoint x: 173, startPoint y: 430, endPoint x: 201, endPoint y: 438, distance: 29.0
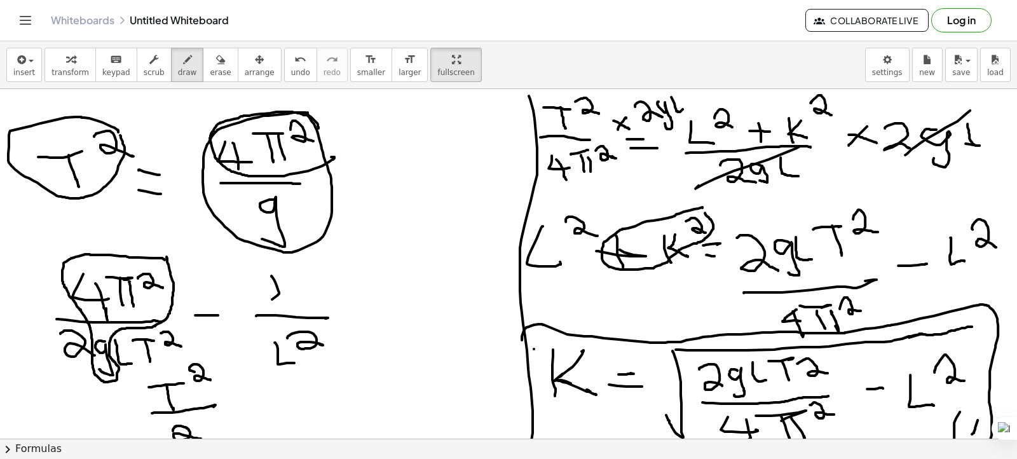
click at [201, 438] on div at bounding box center [508, 34] width 1017 height 1146
drag, startPoint x: 197, startPoint y: 423, endPoint x: 214, endPoint y: 432, distance: 18.8
click at [214, 432] on div at bounding box center [508, 34] width 1017 height 1146
drag, startPoint x: 209, startPoint y: 419, endPoint x: 227, endPoint y: 413, distance: 18.9
click at [227, 412] on div at bounding box center [508, 34] width 1017 height 1146
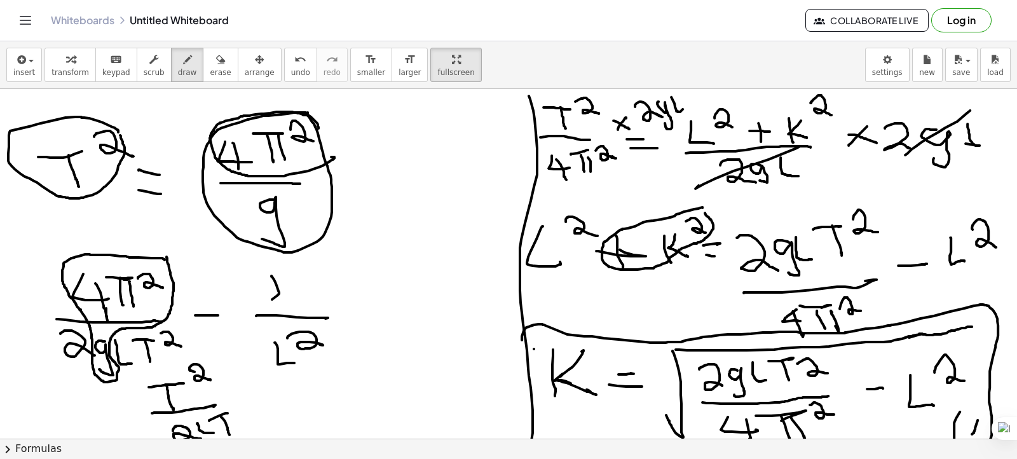
drag, startPoint x: 221, startPoint y: 416, endPoint x: 229, endPoint y: 434, distance: 19.6
click at [229, 434] on div at bounding box center [508, 34] width 1017 height 1146
drag, startPoint x: 231, startPoint y: 402, endPoint x: 254, endPoint y: 411, distance: 24.8
click at [254, 412] on div at bounding box center [508, 34] width 1017 height 1146
drag, startPoint x: 272, startPoint y: 400, endPoint x: 297, endPoint y: 400, distance: 25.4
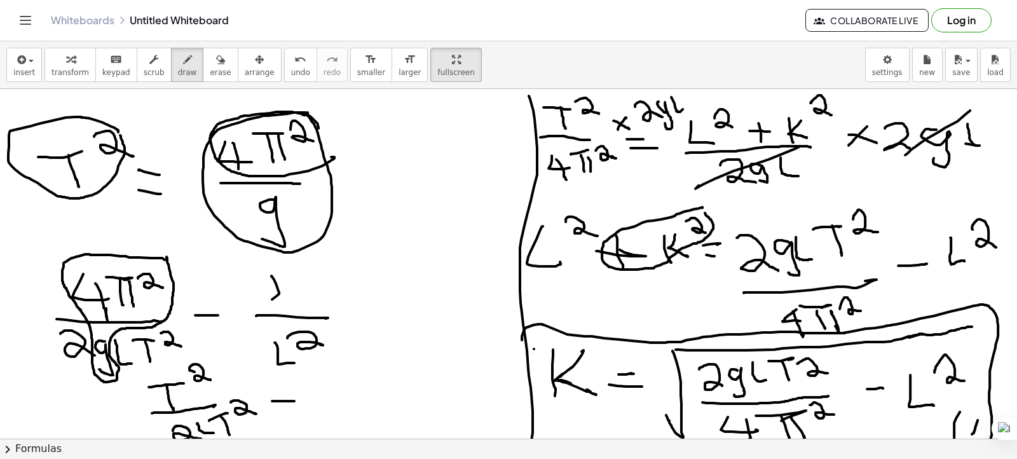
click at [297, 400] on div at bounding box center [508, 34] width 1017 height 1146
drag, startPoint x: 334, startPoint y: 373, endPoint x: 338, endPoint y: 387, distance: 14.7
click at [338, 387] on div at bounding box center [508, 34] width 1017 height 1146
click at [371, 397] on div at bounding box center [508, 34] width 1017 height 1146
drag, startPoint x: 340, startPoint y: 410, endPoint x: 356, endPoint y: 426, distance: 22.9
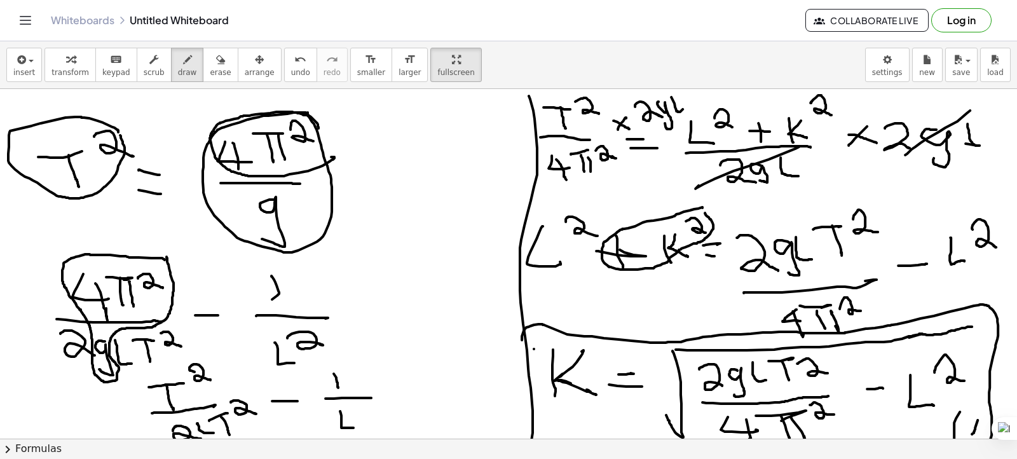
click at [357, 427] on div at bounding box center [508, 34] width 1017 height 1146
drag, startPoint x: 358, startPoint y: 407, endPoint x: 384, endPoint y: 419, distance: 28.1
click at [384, 419] on div at bounding box center [508, 34] width 1017 height 1146
drag, startPoint x: 355, startPoint y: 363, endPoint x: 46, endPoint y: 404, distance: 310.8
click at [114, 428] on div at bounding box center [508, 34] width 1017 height 1146
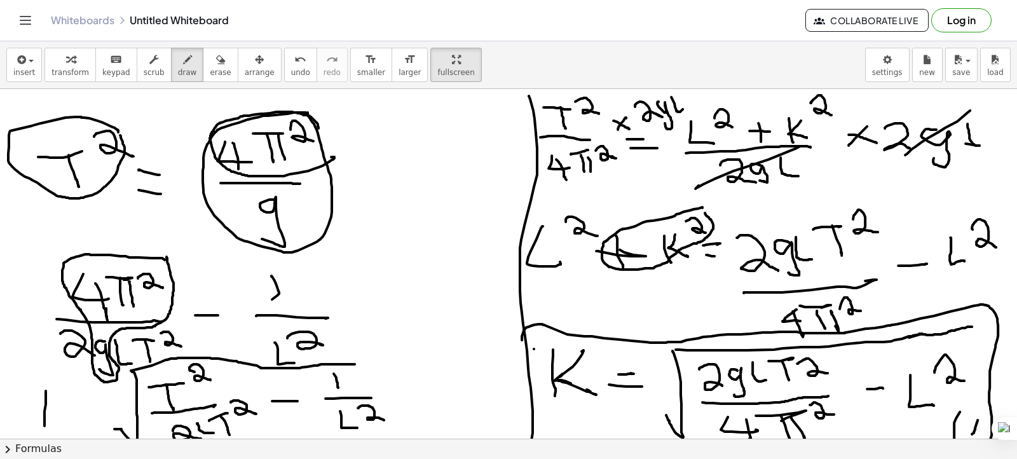
drag, startPoint x: 44, startPoint y: 410, endPoint x: 64, endPoint y: 388, distance: 29.3
click at [46, 410] on div at bounding box center [508, 34] width 1017 height 1146
drag, startPoint x: 65, startPoint y: 388, endPoint x: 76, endPoint y: 403, distance: 18.7
click at [75, 410] on div at bounding box center [508, 34] width 1017 height 1146
drag, startPoint x: 95, startPoint y: 400, endPoint x: 86, endPoint y: 407, distance: 11.7
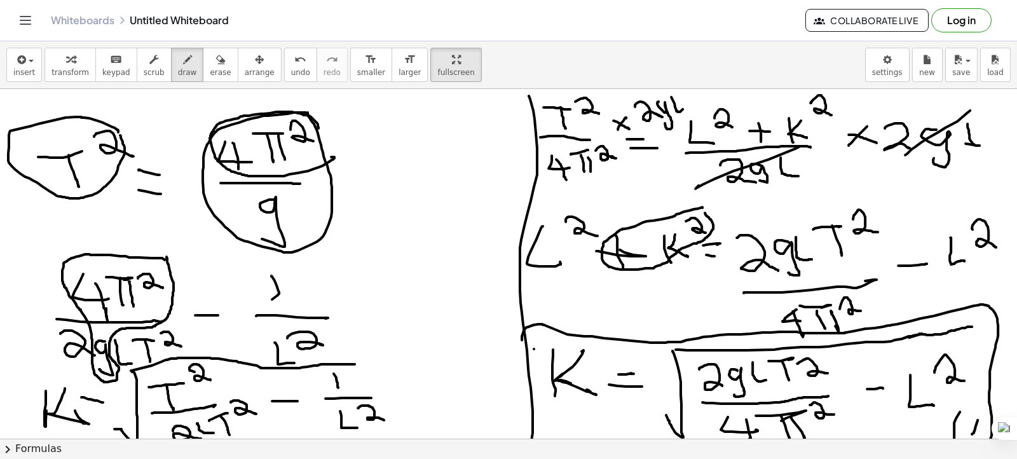
click at [97, 404] on div at bounding box center [508, 34] width 1017 height 1146
drag, startPoint x: 83, startPoint y: 407, endPoint x: 106, endPoint y: 410, distance: 23.1
click at [106, 410] on div at bounding box center [508, 34] width 1017 height 1146
drag, startPoint x: 214, startPoint y: 358, endPoint x: 172, endPoint y: 409, distance: 65.4
click at [172, 409] on div at bounding box center [508, 34] width 1017 height 1146
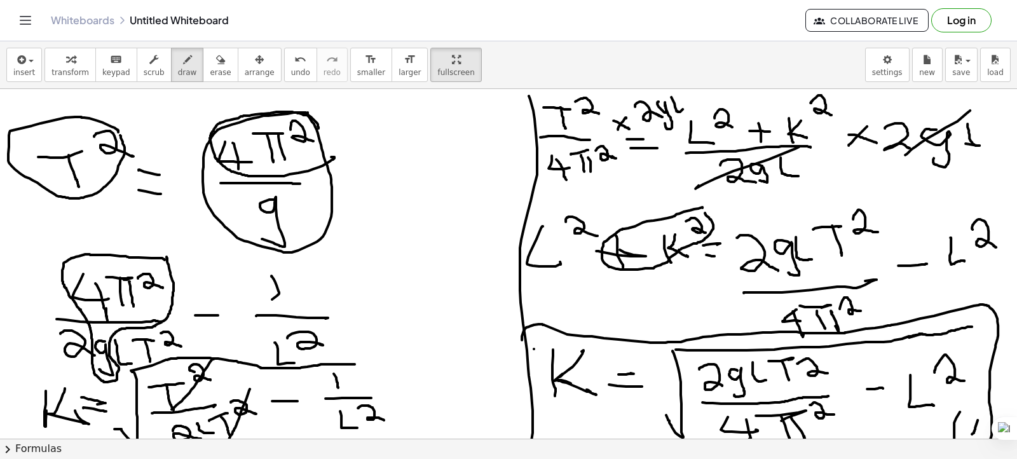
drag, startPoint x: 250, startPoint y: 388, endPoint x: 229, endPoint y: 438, distance: 54.4
click at [229, 438] on div "insert select one: Math Expression Function Text Youtube Video Graphing Geometr…" at bounding box center [508, 249] width 1017 height 417
drag, startPoint x: 222, startPoint y: 368, endPoint x: 224, endPoint y: 385, distance: 17.2
click at [224, 385] on div at bounding box center [508, 34] width 1017 height 1146
click at [216, 66] on icon "button" at bounding box center [220, 59] width 9 height 15
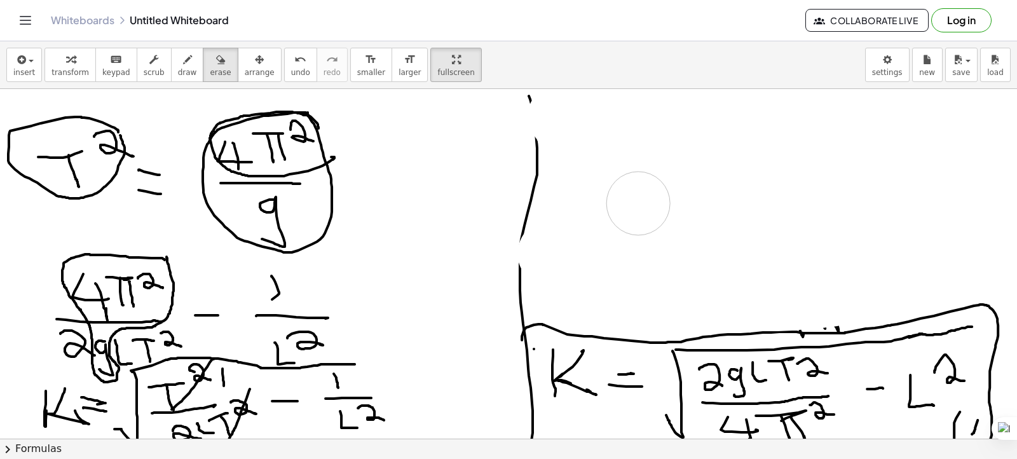
drag, startPoint x: 618, startPoint y: 152, endPoint x: 638, endPoint y: 203, distance: 54.5
click at [638, 203] on div at bounding box center [508, 34] width 1017 height 1146
click at [178, 64] on div "button" at bounding box center [187, 58] width 19 height 15
drag, startPoint x: 565, startPoint y: 110, endPoint x: 573, endPoint y: 139, distance: 29.6
click at [573, 139] on div at bounding box center [508, 34] width 1017 height 1146
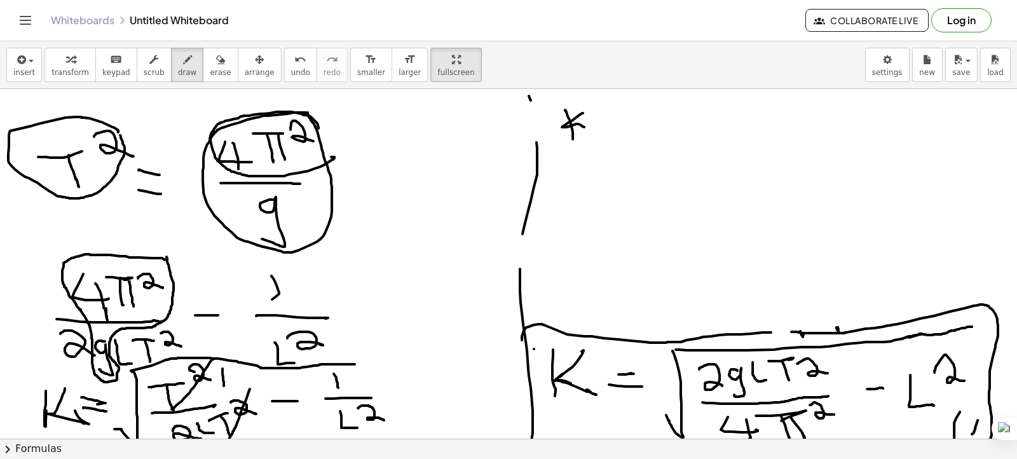
drag, startPoint x: 583, startPoint y: 112, endPoint x: 585, endPoint y: 127, distance: 14.8
click at [585, 127] on div at bounding box center [508, 34] width 1017 height 1146
drag, startPoint x: 594, startPoint y: 117, endPoint x: 609, endPoint y: 119, distance: 15.4
click at [609, 119] on div at bounding box center [508, 34] width 1017 height 1146
drag, startPoint x: 597, startPoint y: 128, endPoint x: 632, endPoint y: 123, distance: 35.3
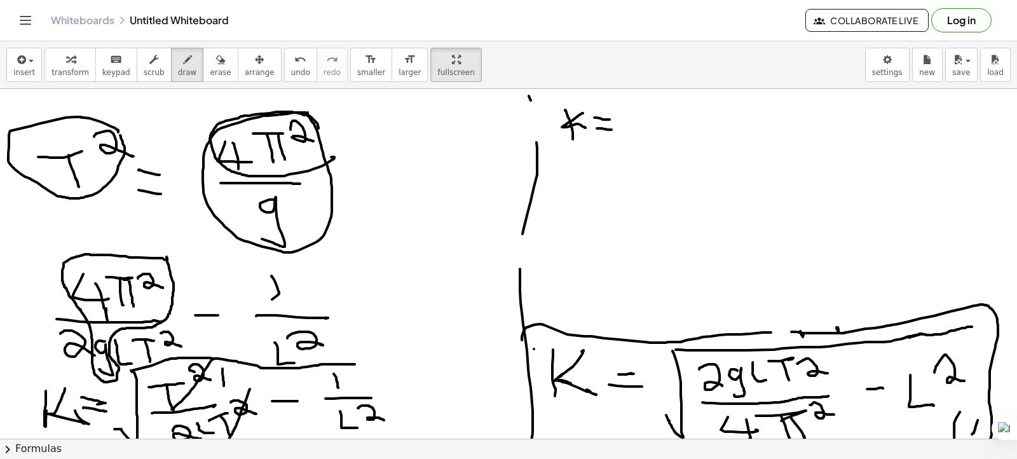
click at [613, 129] on div at bounding box center [508, 34] width 1017 height 1146
drag, startPoint x: 642, startPoint y: 98, endPoint x: 637, endPoint y: 131, distance: 33.5
click at [628, 159] on div at bounding box center [508, 34] width 1017 height 1146
drag, startPoint x: 644, startPoint y: 97, endPoint x: 821, endPoint y: 96, distance: 176.7
click at [821, 96] on div at bounding box center [508, 34] width 1017 height 1146
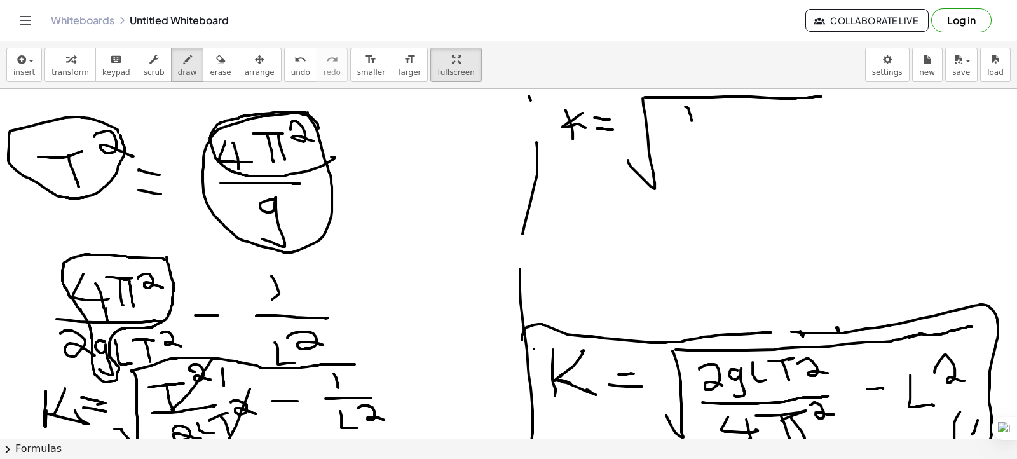
drag, startPoint x: 685, startPoint y: 106, endPoint x: 691, endPoint y: 120, distance: 15.4
click at [691, 120] on div at bounding box center [508, 34] width 1017 height 1146
drag, startPoint x: 672, startPoint y: 139, endPoint x: 710, endPoint y: 139, distance: 38.1
click at [710, 139] on div at bounding box center [508, 34] width 1017 height 1146
drag, startPoint x: 674, startPoint y: 161, endPoint x: 693, endPoint y: 177, distance: 25.2
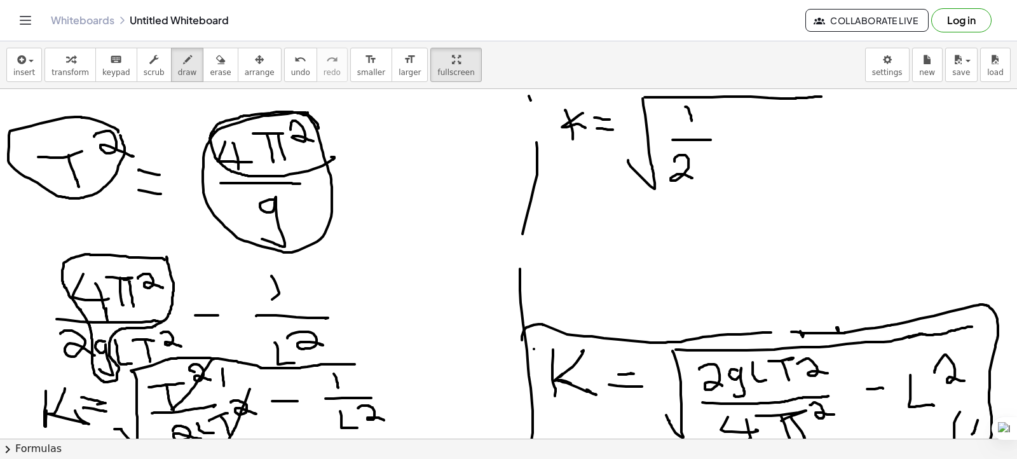
click at [693, 177] on div at bounding box center [508, 34] width 1017 height 1146
drag, startPoint x: 708, startPoint y: 154, endPoint x: 722, endPoint y: 174, distance: 24.7
click at [722, 174] on div at bounding box center [508, 34] width 1017 height 1146
drag, startPoint x: 747, startPoint y: 132, endPoint x: 764, endPoint y: 133, distance: 17.9
click at [764, 133] on div at bounding box center [508, 34] width 1017 height 1146
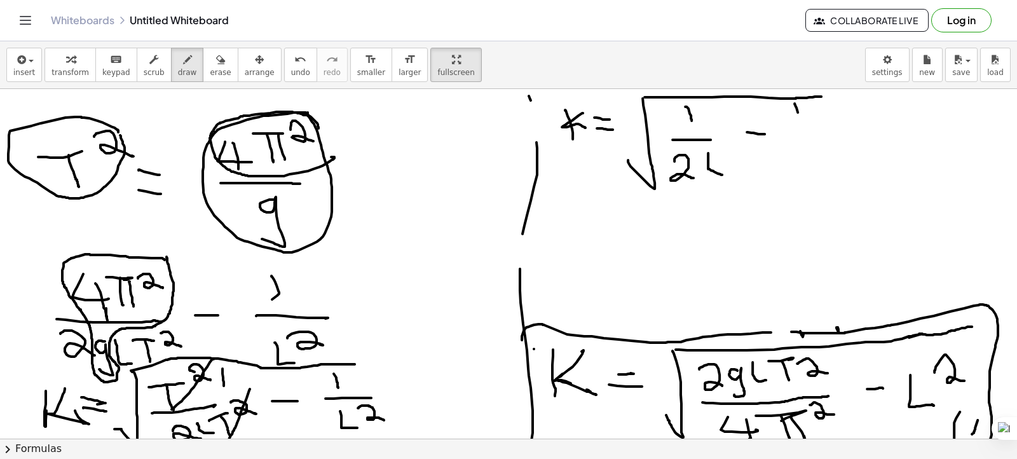
drag, startPoint x: 794, startPoint y: 104, endPoint x: 802, endPoint y: 123, distance: 20.5
click at [802, 123] on div at bounding box center [508, 34] width 1017 height 1146
drag, startPoint x: 794, startPoint y: 135, endPoint x: 834, endPoint y: 139, distance: 40.2
click at [843, 134] on div at bounding box center [508, 34] width 1017 height 1146
drag, startPoint x: 811, startPoint y: 155, endPoint x: 829, endPoint y: 170, distance: 22.5
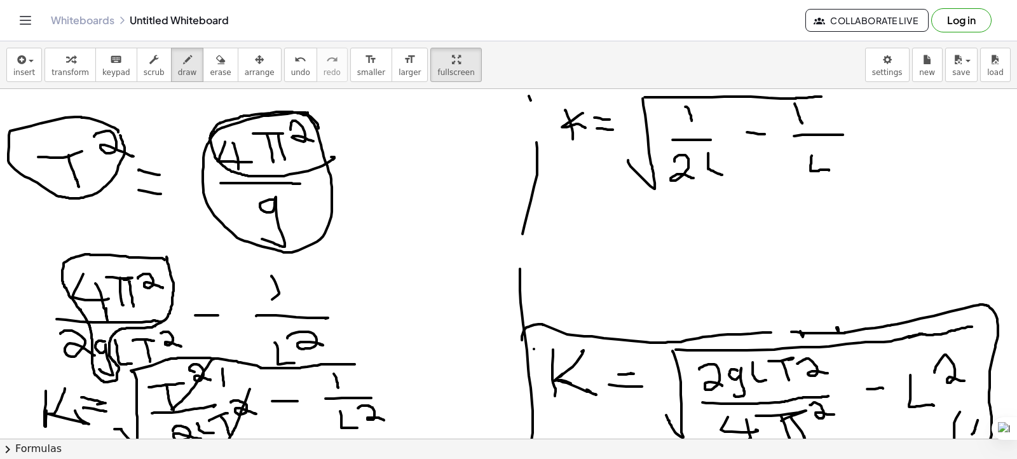
click at [829, 170] on div at bounding box center [508, 34] width 1017 height 1146
drag, startPoint x: 829, startPoint y: 152, endPoint x: 847, endPoint y: 161, distance: 19.9
click at [847, 161] on div at bounding box center [508, 34] width 1017 height 1146
click at [696, 143] on div at bounding box center [508, 34] width 1017 height 1146
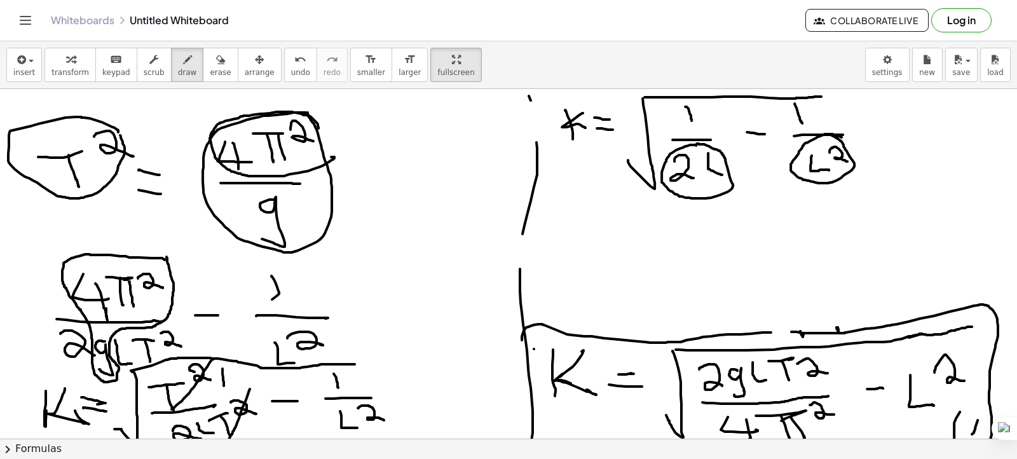
drag, startPoint x: 841, startPoint y: 137, endPoint x: 829, endPoint y: 133, distance: 13.1
click at [829, 133] on div at bounding box center [508, 34] width 1017 height 1146
drag, startPoint x: 902, startPoint y: 120, endPoint x: 917, endPoint y: 124, distance: 15.1
click at [906, 145] on div at bounding box center [508, 34] width 1017 height 1146
drag, startPoint x: 918, startPoint y: 123, endPoint x: 925, endPoint y: 144, distance: 22.1
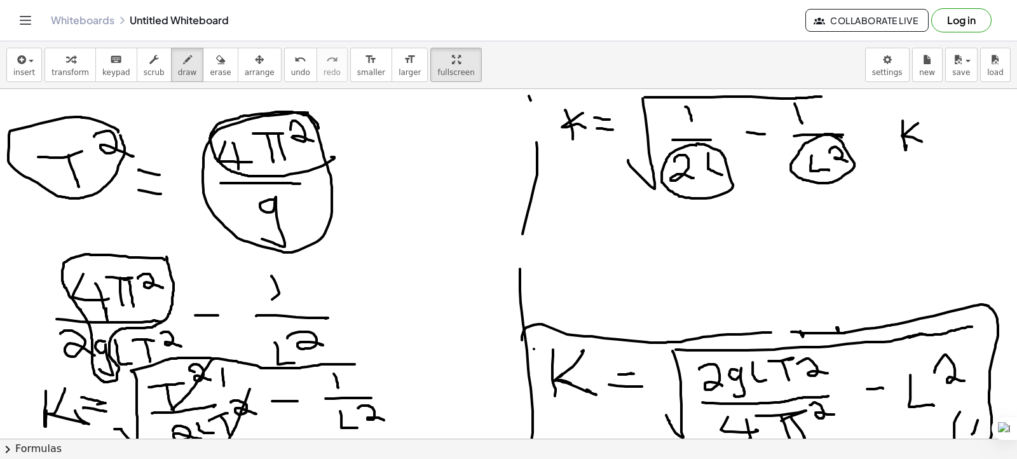
click at [925, 144] on div at bounding box center [508, 34] width 1017 height 1146
drag, startPoint x: 924, startPoint y: 126, endPoint x: 929, endPoint y: 132, distance: 8.1
click at [935, 127] on div at bounding box center [508, 34] width 1017 height 1146
drag, startPoint x: 925, startPoint y: 133, endPoint x: 981, endPoint y: 102, distance: 64.0
click at [941, 136] on div at bounding box center [508, 34] width 1017 height 1146
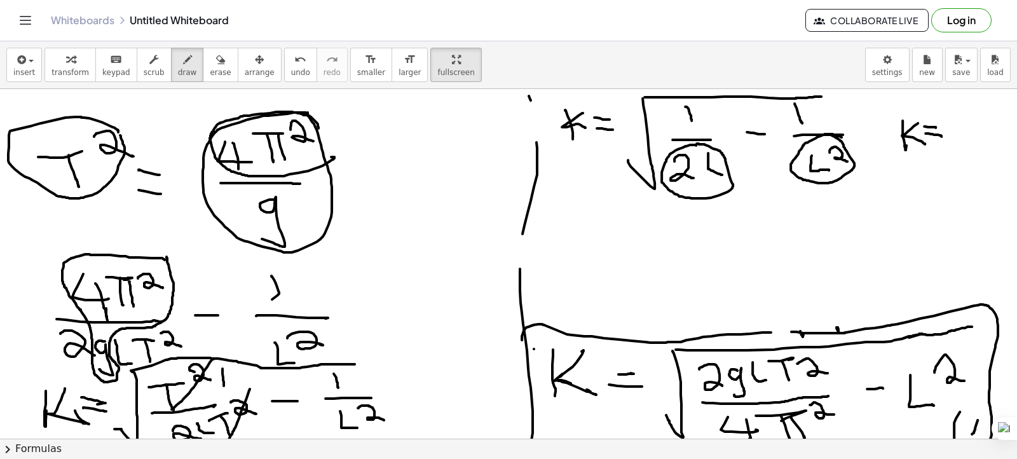
drag, startPoint x: 1016, startPoint y: 96, endPoint x: 958, endPoint y: 95, distance: 58.5
click at [958, 95] on html "Graspable Math Activities Get Started Activity Bank Assigned Work Classes White…" at bounding box center [508, 229] width 1017 height 459
drag, startPoint x: 954, startPoint y: 107, endPoint x: 975, endPoint y: 106, distance: 21.0
click at [1008, 110] on div "×" at bounding box center [508, 263] width 1017 height 349
drag, startPoint x: 954, startPoint y: 103, endPoint x: 971, endPoint y: 114, distance: 20.6
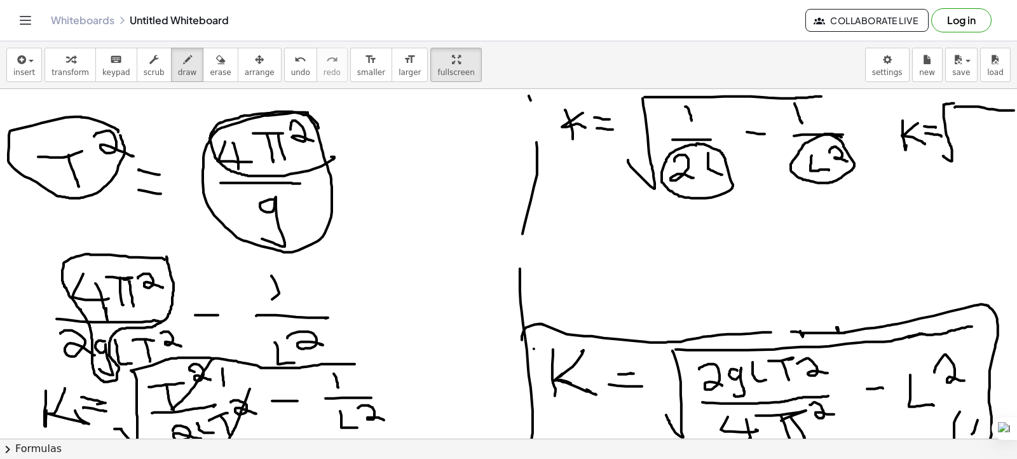
click at [944, 153] on div at bounding box center [509, 34] width 1018 height 1146
drag, startPoint x: 963, startPoint y: 109, endPoint x: 969, endPoint y: 124, distance: 16.3
click at [969, 124] on div at bounding box center [509, 34] width 1018 height 1146
drag, startPoint x: 962, startPoint y: 140, endPoint x: 977, endPoint y: 142, distance: 14.7
click at [977, 142] on div at bounding box center [509, 34] width 1018 height 1146
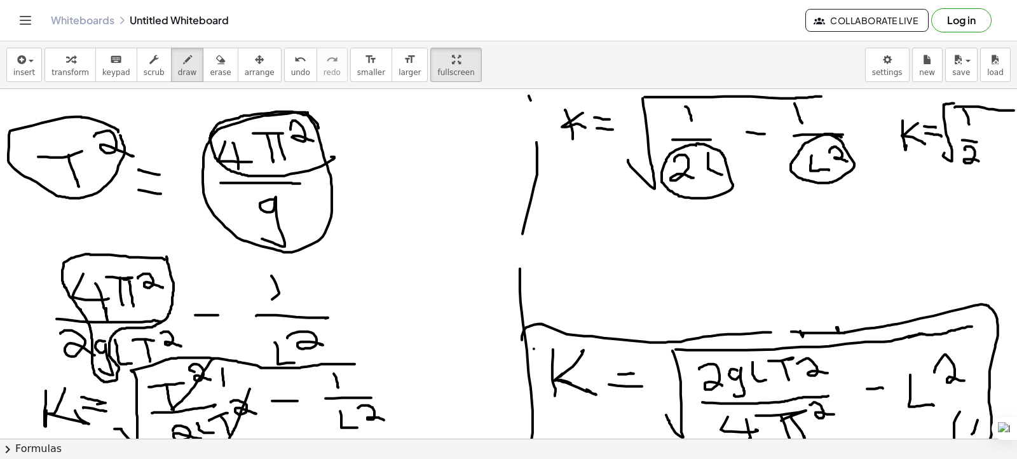
drag, startPoint x: 965, startPoint y: 149, endPoint x: 979, endPoint y: 161, distance: 18.1
click at [979, 161] on div at bounding box center [509, 34] width 1018 height 1146
click at [993, 132] on div at bounding box center [509, 34] width 1018 height 1146
drag, startPoint x: 1006, startPoint y: 117, endPoint x: 1003, endPoint y: 133, distance: 16.8
click at [1004, 126] on div at bounding box center [509, 34] width 1018 height 1146
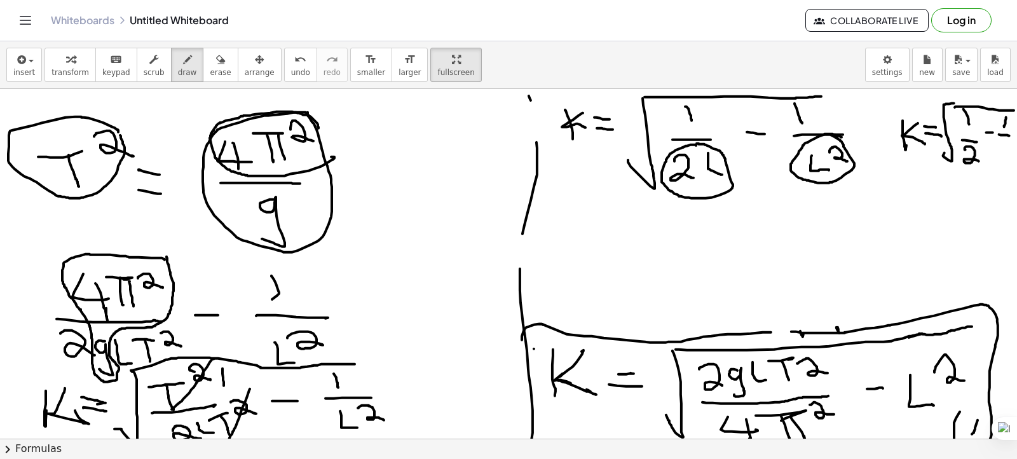
drag, startPoint x: 999, startPoint y: 134, endPoint x: 1012, endPoint y: 135, distance: 12.8
click at [1012, 135] on div "×" at bounding box center [508, 263] width 1017 height 349
drag, startPoint x: 1006, startPoint y: 144, endPoint x: 1005, endPoint y: 166, distance: 21.6
click at [1005, 166] on div at bounding box center [509, 34] width 1018 height 1146
drag, startPoint x: 954, startPoint y: 196, endPoint x: 991, endPoint y: 204, distance: 38.4
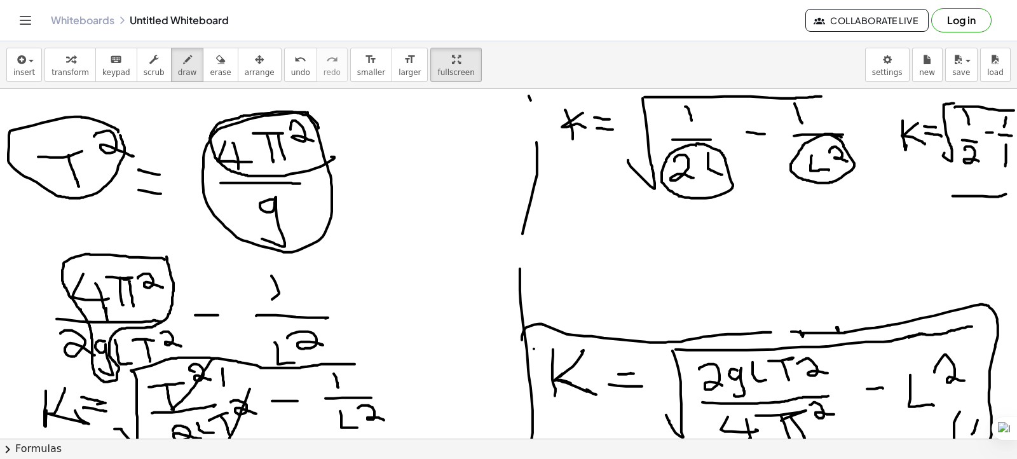
click at [1000, 195] on div at bounding box center [509, 34] width 1018 height 1146
click at [986, 222] on div at bounding box center [509, 34] width 1018 height 1146
drag, startPoint x: 953, startPoint y: 174, endPoint x: 959, endPoint y: 193, distance: 20.1
click at [959, 193] on div at bounding box center [509, 34] width 1018 height 1146
drag, startPoint x: 961, startPoint y: 186, endPoint x: 979, endPoint y: 186, distance: 17.2
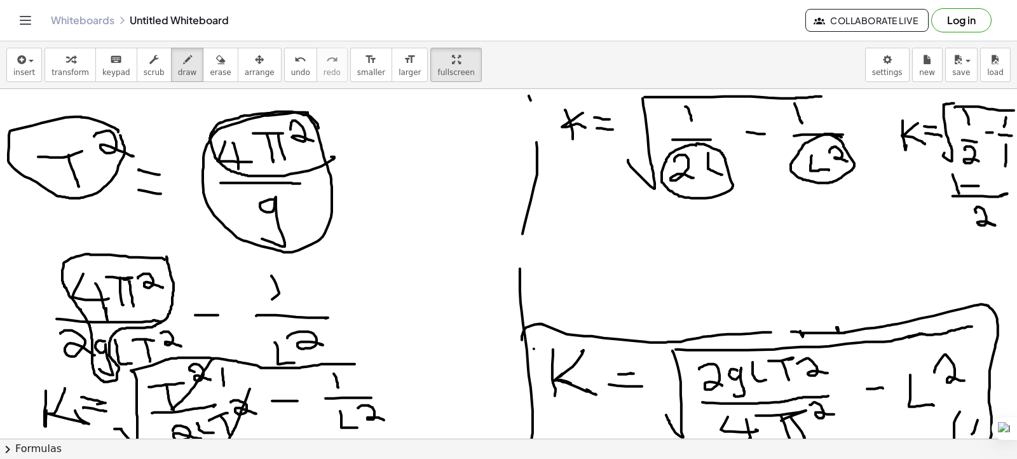
click at [979, 186] on div at bounding box center [509, 34] width 1018 height 1146
drag, startPoint x: 986, startPoint y: 183, endPoint x: 1005, endPoint y: 184, distance: 19.7
click at [1005, 184] on div at bounding box center [509, 34] width 1018 height 1146
drag, startPoint x: 569, startPoint y: 238, endPoint x: 574, endPoint y: 261, distance: 23.4
click at [575, 262] on div at bounding box center [509, 34] width 1018 height 1146
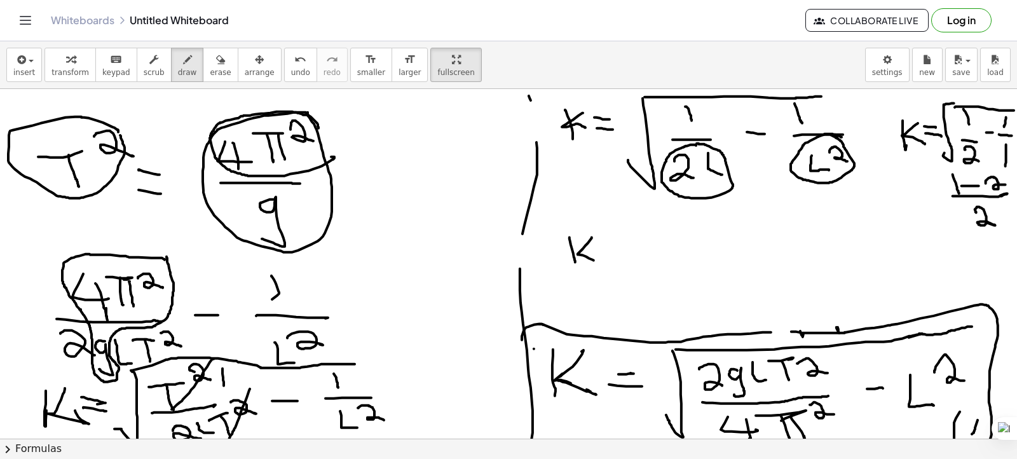
drag, startPoint x: 592, startPoint y: 237, endPoint x: 596, endPoint y: 261, distance: 24.6
click at [596, 261] on div at bounding box center [509, 34] width 1018 height 1146
drag, startPoint x: 606, startPoint y: 245, endPoint x: 627, endPoint y: 245, distance: 21.0
click at [627, 245] on div at bounding box center [509, 34] width 1018 height 1146
drag, startPoint x: 622, startPoint y: 255, endPoint x: 635, endPoint y: 256, distance: 12.7
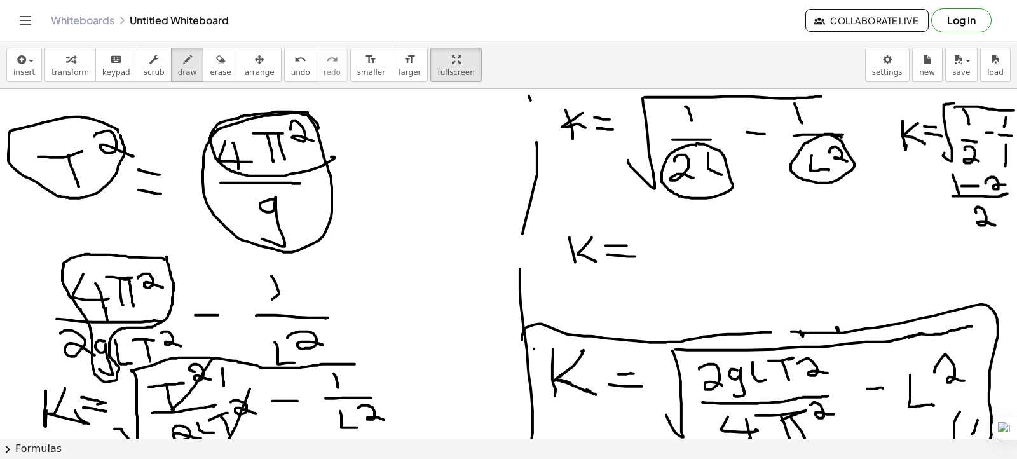
click at [635, 256] on div at bounding box center [509, 34] width 1018 height 1146
drag, startPoint x: 670, startPoint y: 224, endPoint x: 660, endPoint y: 270, distance: 47.5
click at [660, 270] on div at bounding box center [509, 34] width 1018 height 1146
drag, startPoint x: 674, startPoint y: 222, endPoint x: 707, endPoint y: 219, distance: 33.8
click at [707, 219] on div at bounding box center [509, 34] width 1018 height 1146
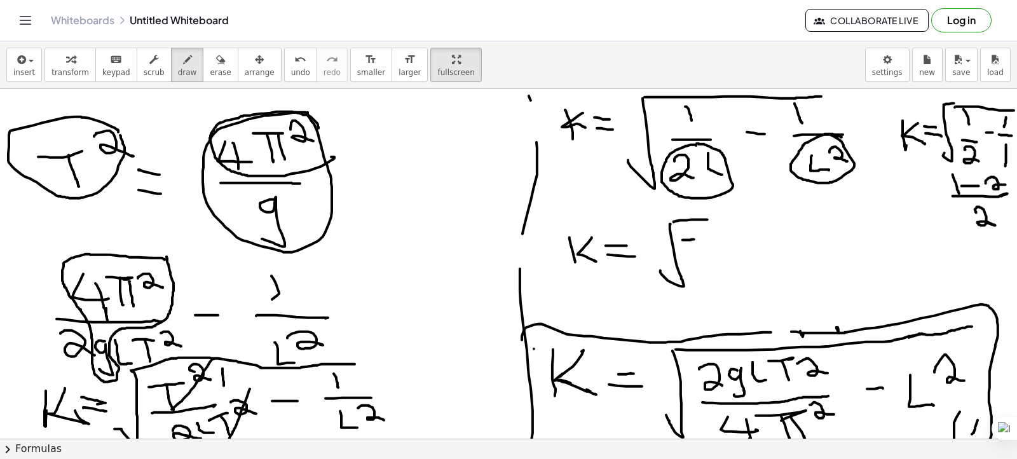
drag, startPoint x: 682, startPoint y: 240, endPoint x: 694, endPoint y: 239, distance: 11.5
click at [694, 239] on div at bounding box center [509, 34] width 1018 height 1146
drag, startPoint x: 709, startPoint y: 227, endPoint x: 714, endPoint y: 238, distance: 12.5
click at [714, 238] on div at bounding box center [509, 34] width 1018 height 1146
drag, startPoint x: 700, startPoint y: 248, endPoint x: 717, endPoint y: 254, distance: 18.1
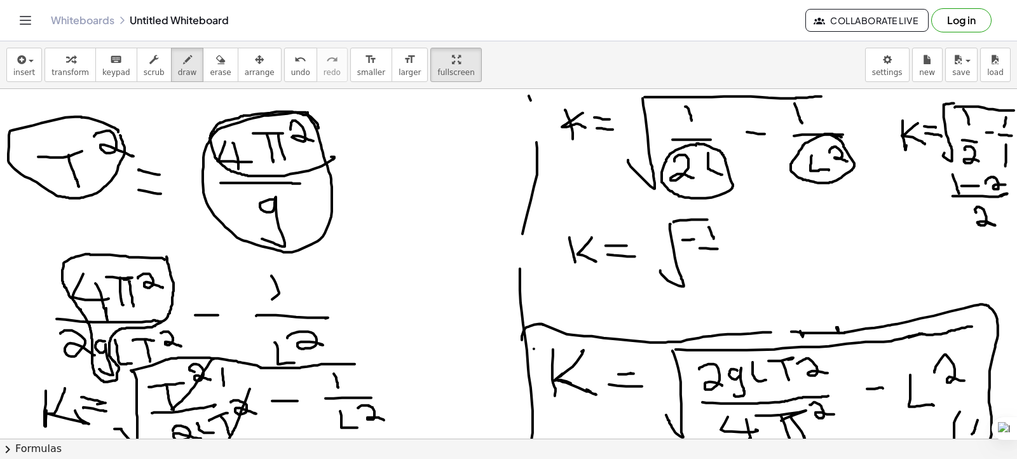
click at [721, 248] on div at bounding box center [509, 34] width 1018 height 1146
drag, startPoint x: 716, startPoint y: 257, endPoint x: 744, endPoint y: 219, distance: 47.7
click at [739, 278] on div at bounding box center [509, 34] width 1018 height 1146
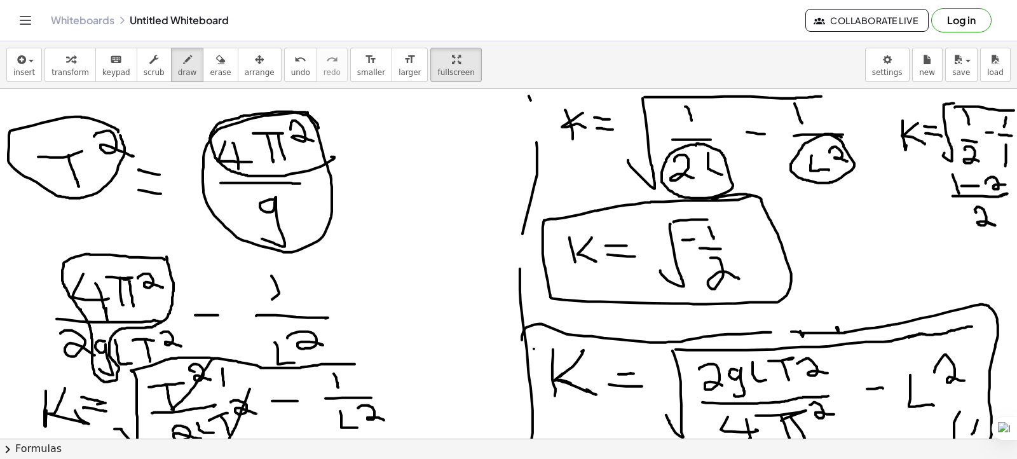
drag, startPoint x: 750, startPoint y: 196, endPoint x: 712, endPoint y: 199, distance: 38.3
click at [712, 199] on div at bounding box center [509, 34] width 1018 height 1146
drag, startPoint x: 699, startPoint y: 219, endPoint x: 729, endPoint y: 218, distance: 30.5
click at [729, 218] on div at bounding box center [509, 34] width 1018 height 1146
click at [862, 252] on div at bounding box center [509, 34] width 1018 height 1146
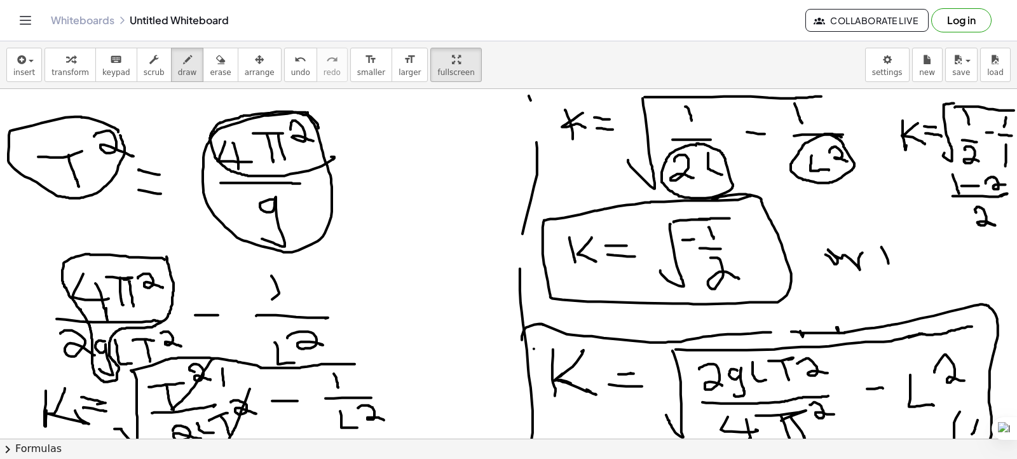
click at [888, 249] on div at bounding box center [509, 34] width 1018 height 1146
click at [911, 276] on div at bounding box center [509, 34] width 1018 height 1146
click at [908, 257] on div at bounding box center [509, 34] width 1018 height 1146
click at [913, 264] on div at bounding box center [509, 34] width 1018 height 1146
click at [918, 262] on div at bounding box center [509, 34] width 1018 height 1146
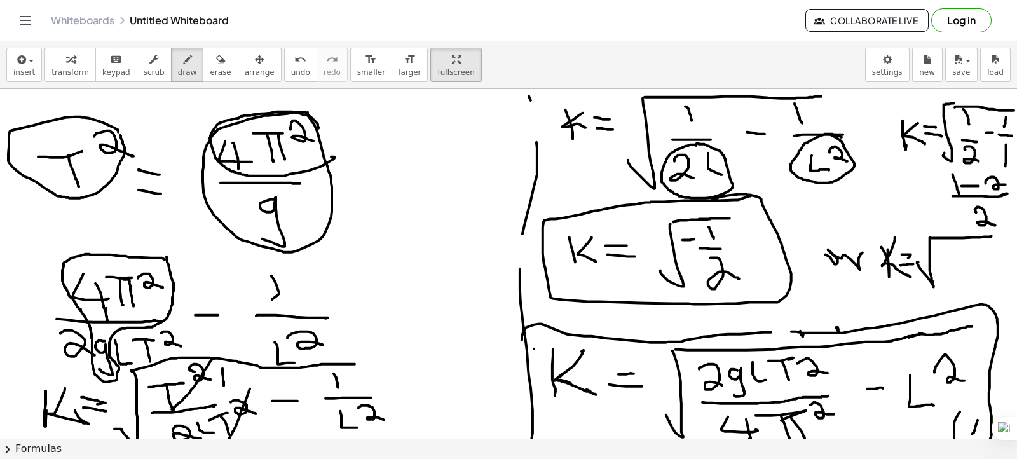
click at [987, 240] on div at bounding box center [509, 34] width 1018 height 1146
click at [946, 262] on div at bounding box center [509, 34] width 1018 height 1146
click at [959, 255] on div at bounding box center [509, 34] width 1018 height 1146
click at [975, 262] on div at bounding box center [509, 34] width 1018 height 1146
click at [986, 271] on div at bounding box center [509, 34] width 1018 height 1146
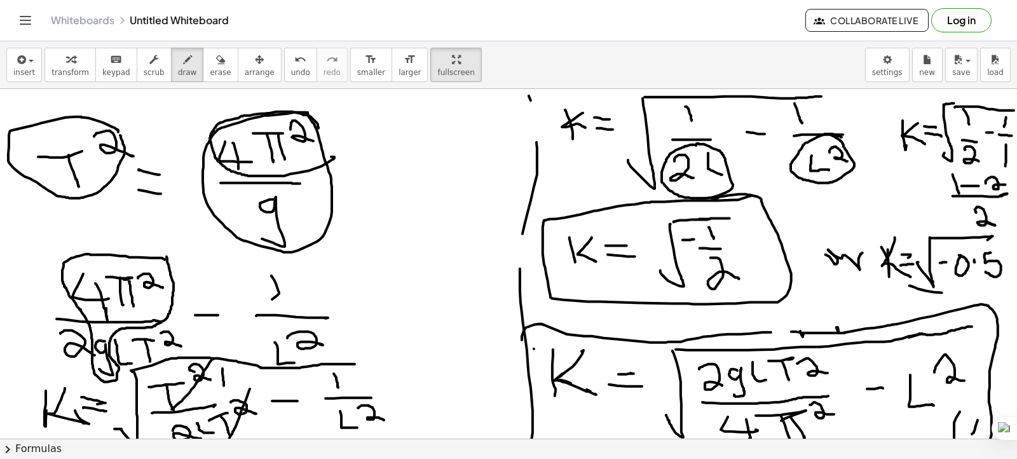
click at [947, 292] on div at bounding box center [509, 34] width 1018 height 1146
click at [945, 304] on div at bounding box center [509, 34] width 1018 height 1146
click at [216, 66] on icon "button" at bounding box center [220, 59] width 9 height 15
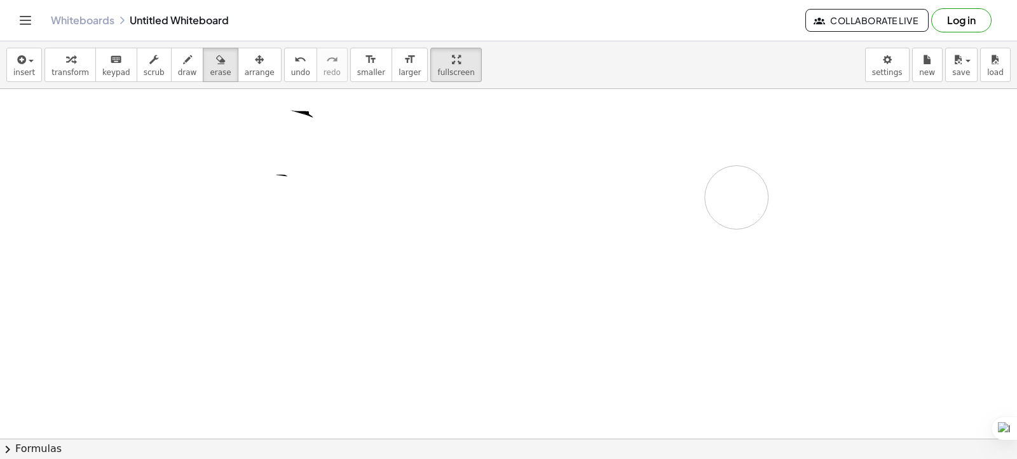
drag, startPoint x: 58, startPoint y: 149, endPoint x: 736, endPoint y: 198, distance: 679.8
click at [736, 198] on div at bounding box center [509, 34] width 1018 height 1146
drag, startPoint x: 503, startPoint y: 165, endPoint x: 248, endPoint y: 85, distance: 267.3
click at [248, 85] on div "insert select one: Math Expression Function Text Youtube Video Graphing Geometr…" at bounding box center [508, 249] width 1017 height 417
click at [437, 71] on span "fullscreen" at bounding box center [455, 72] width 37 height 9
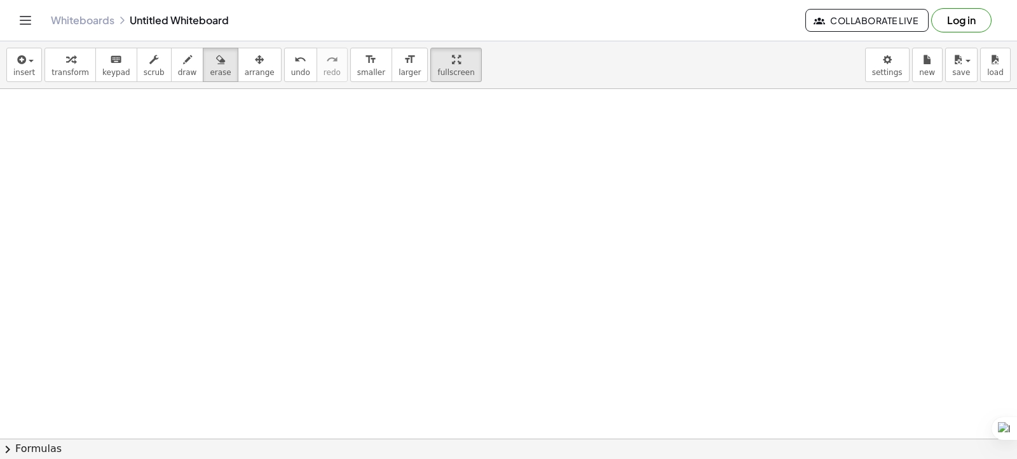
drag, startPoint x: 419, startPoint y: 70, endPoint x: 346, endPoint y: 87, distance: 75.1
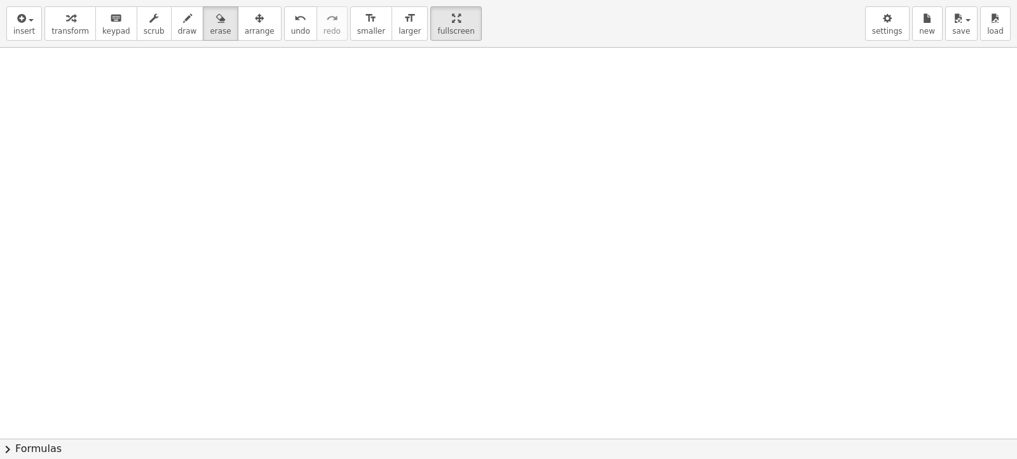
click at [346, 87] on div "insert select one: Math Expression Function Text Youtube Video Graphing Geometr…" at bounding box center [508, 229] width 1017 height 459
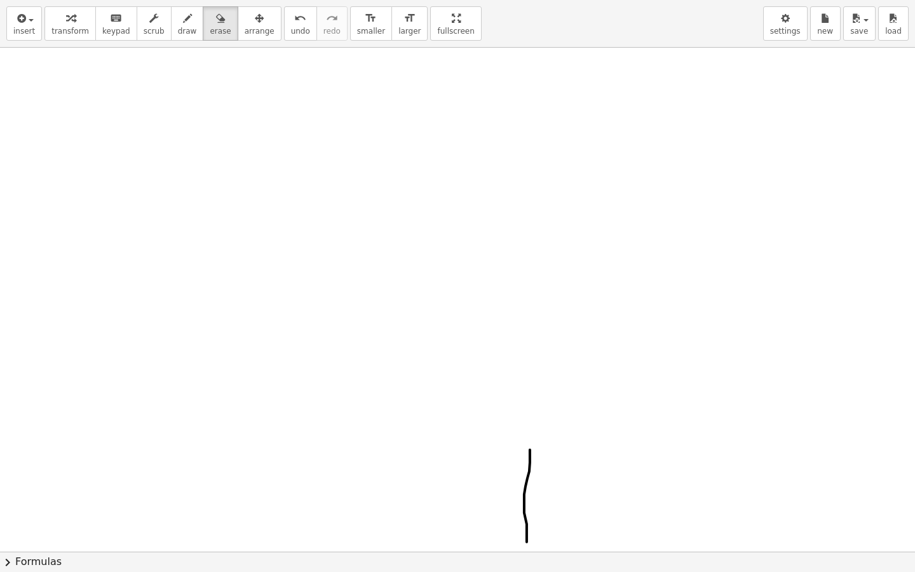
drag, startPoint x: 412, startPoint y: 29, endPoint x: 472, endPoint y: 24, distance: 60.6
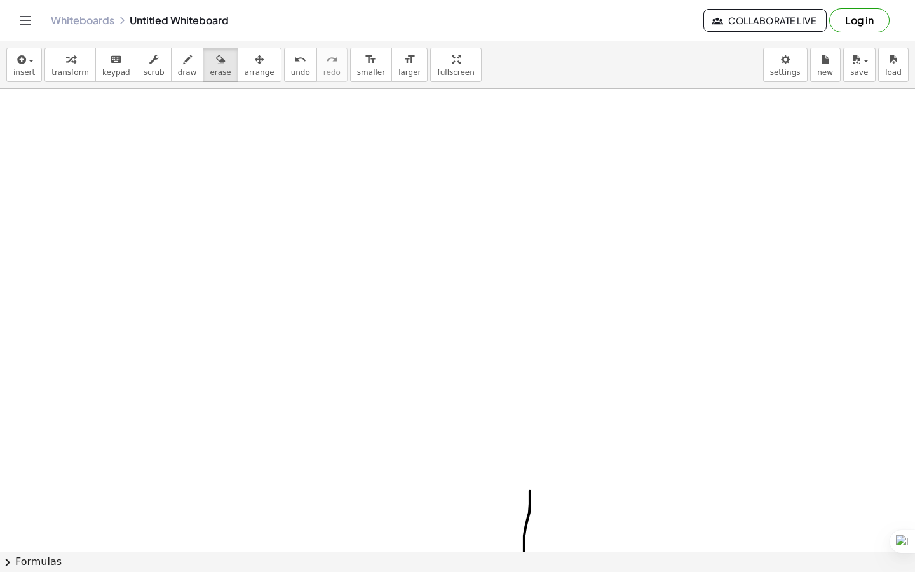
click at [472, 24] on div "Graspable Math Activities Get Started Activity Bank Assigned Work Classes White…" at bounding box center [457, 286] width 915 height 572
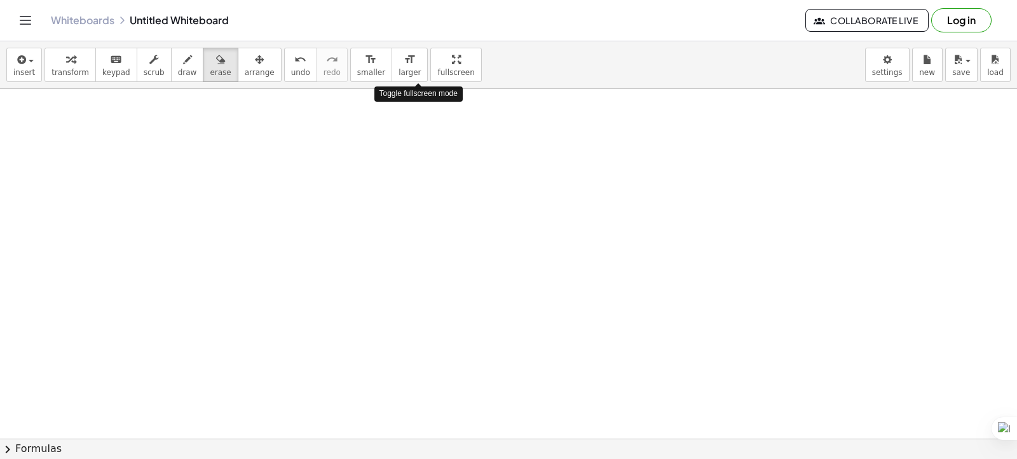
drag, startPoint x: 429, startPoint y: 59, endPoint x: 358, endPoint y: 74, distance: 72.0
click at [358, 74] on div "insert select one: Math Expression Function Text Youtube Video Graphing Geometr…" at bounding box center [508, 249] width 1017 height 417
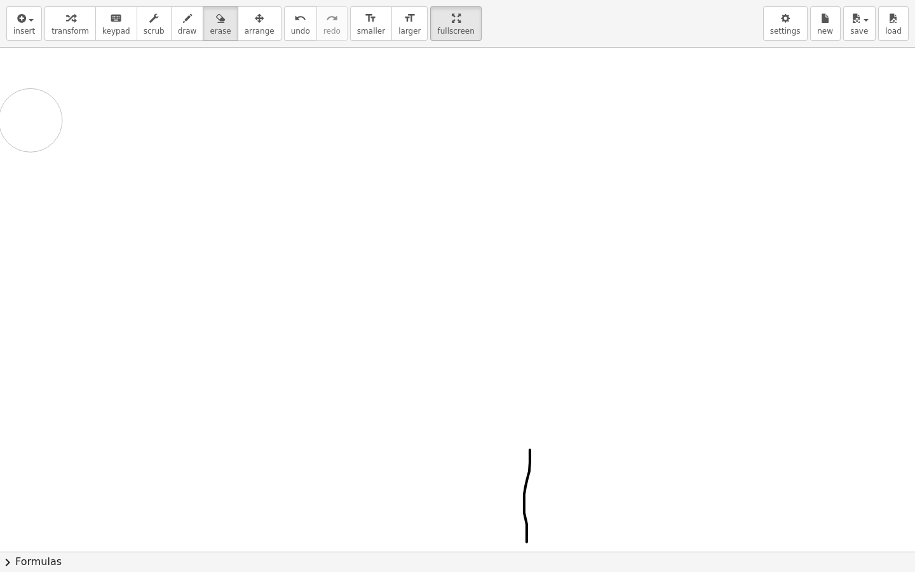
drag, startPoint x: 29, startPoint y: 66, endPoint x: 31, endPoint y: 121, distance: 54.7
click at [183, 24] on icon "button" at bounding box center [187, 18] width 9 height 15
drag, startPoint x: 15, startPoint y: 65, endPoint x: 21, endPoint y: 98, distance: 33.5
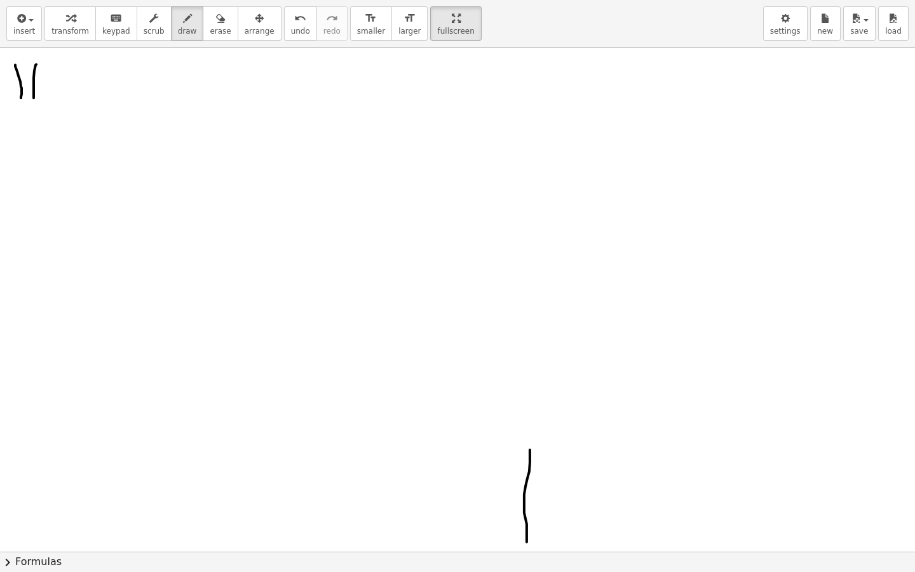
drag, startPoint x: 36, startPoint y: 64, endPoint x: 34, endPoint y: 99, distance: 35.0
drag, startPoint x: 20, startPoint y: 81, endPoint x: 37, endPoint y: 81, distance: 17.2
drag, startPoint x: 48, startPoint y: 78, endPoint x: 64, endPoint y: 79, distance: 15.9
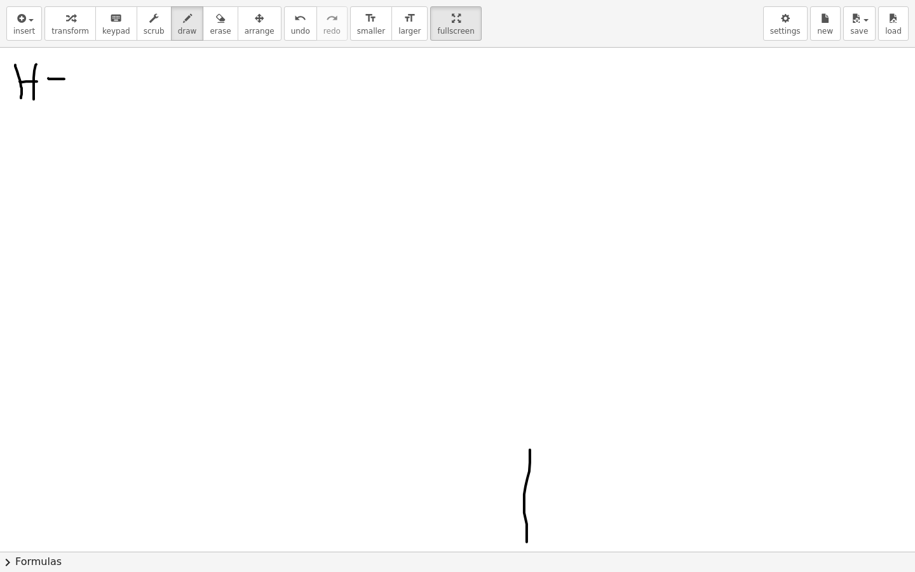
drag, startPoint x: 48, startPoint y: 88, endPoint x: 65, endPoint y: 90, distance: 16.6
drag, startPoint x: 81, startPoint y: 65, endPoint x: 119, endPoint y: 80, distance: 41.1
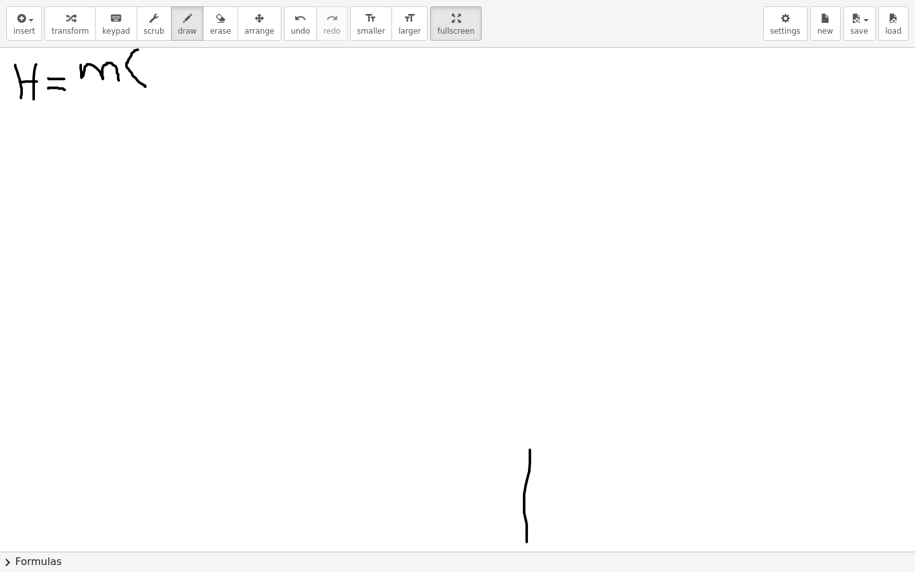
drag, startPoint x: 138, startPoint y: 50, endPoint x: 146, endPoint y: 86, distance: 37.6
drag, startPoint x: 144, startPoint y: 67, endPoint x: 158, endPoint y: 64, distance: 15.0
drag, startPoint x: 166, startPoint y: 55, endPoint x: 180, endPoint y: 69, distance: 20.2
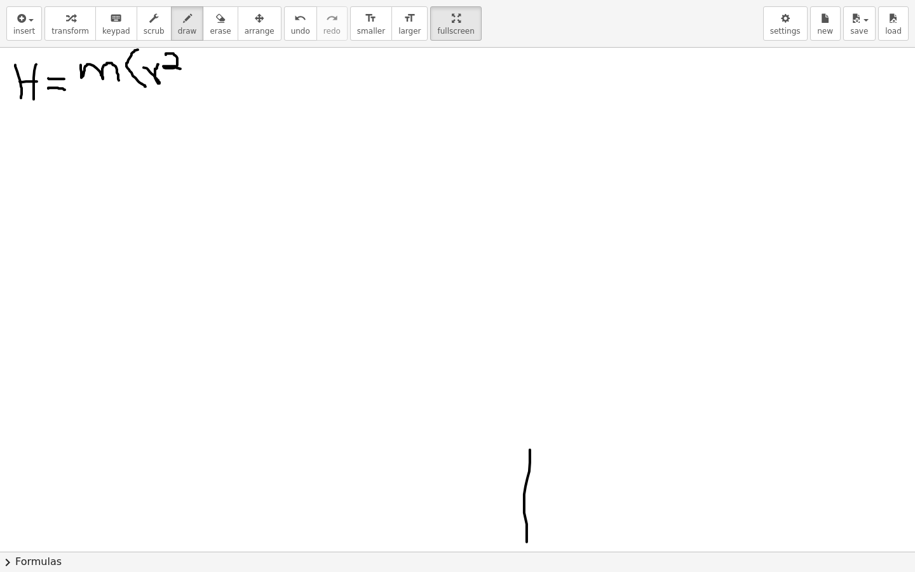
drag, startPoint x: 182, startPoint y: 81, endPoint x: 203, endPoint y: 81, distance: 21.0
drag, startPoint x: 215, startPoint y: 62, endPoint x: 228, endPoint y: 62, distance: 13.3
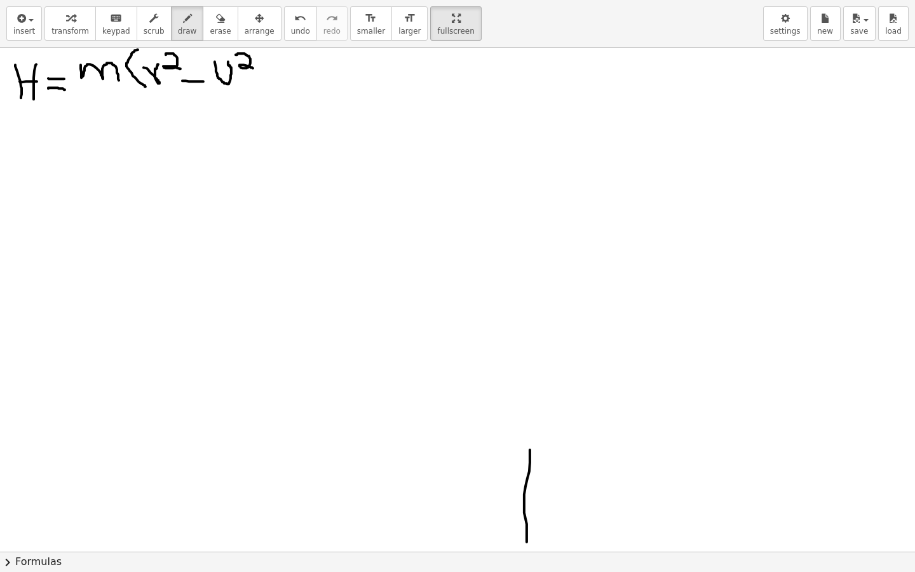
drag, startPoint x: 236, startPoint y: 55, endPoint x: 253, endPoint y: 68, distance: 21.7
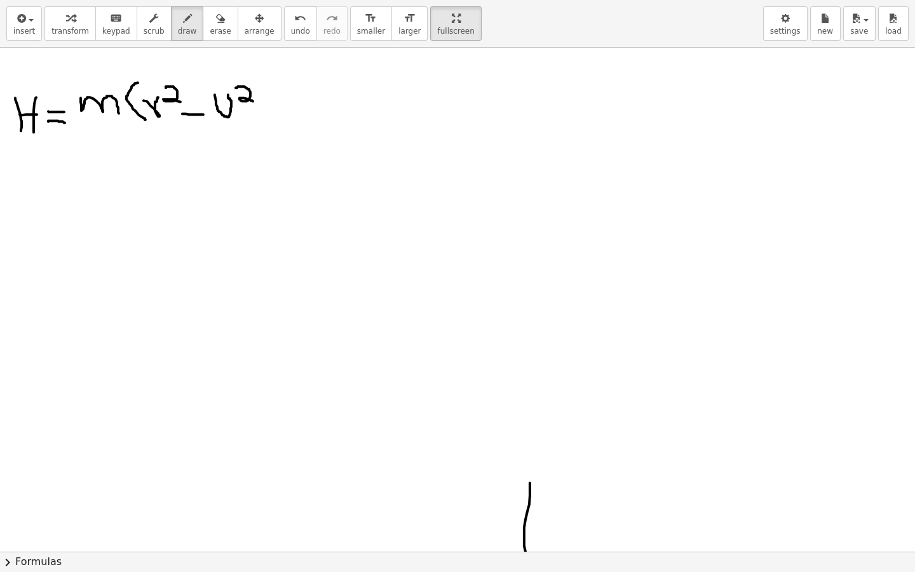
scroll to position [582, 0]
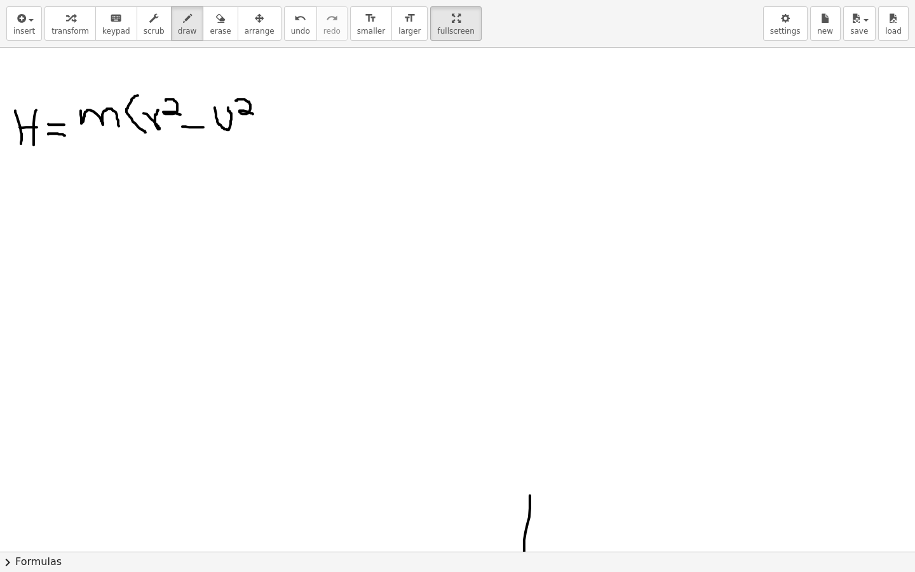
drag, startPoint x: 249, startPoint y: 44, endPoint x: 260, endPoint y: 68, distance: 26.5
click at [262, 69] on div "insert select one: Math Expression Function Text Youtube Video Graphing Geometr…" at bounding box center [457, 286] width 915 height 572
drag, startPoint x: 250, startPoint y: 92, endPoint x: 257, endPoint y: 133, distance: 41.9
click at [257, 133] on div at bounding box center [509, 39] width 1018 height 1146
drag, startPoint x: 81, startPoint y: 135, endPoint x: 232, endPoint y: 146, distance: 151.6
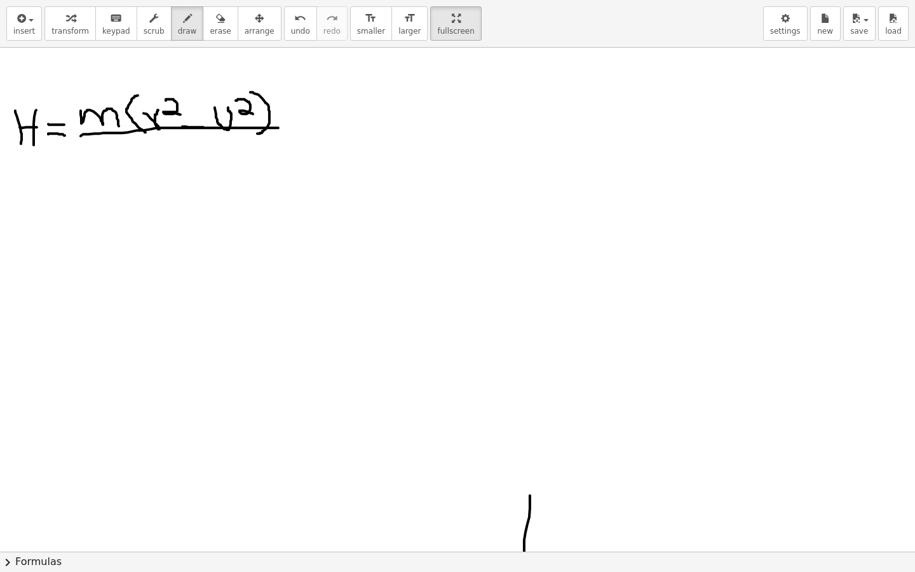
click at [276, 126] on div at bounding box center [509, 39] width 1018 height 1146
drag, startPoint x: 153, startPoint y: 151, endPoint x: 173, endPoint y: 170, distance: 28.8
click at [173, 170] on div at bounding box center [509, 39] width 1018 height 1146
drag, startPoint x: 195, startPoint y: 160, endPoint x: 179, endPoint y: 187, distance: 31.1
click at [179, 187] on div at bounding box center [509, 39] width 1018 height 1146
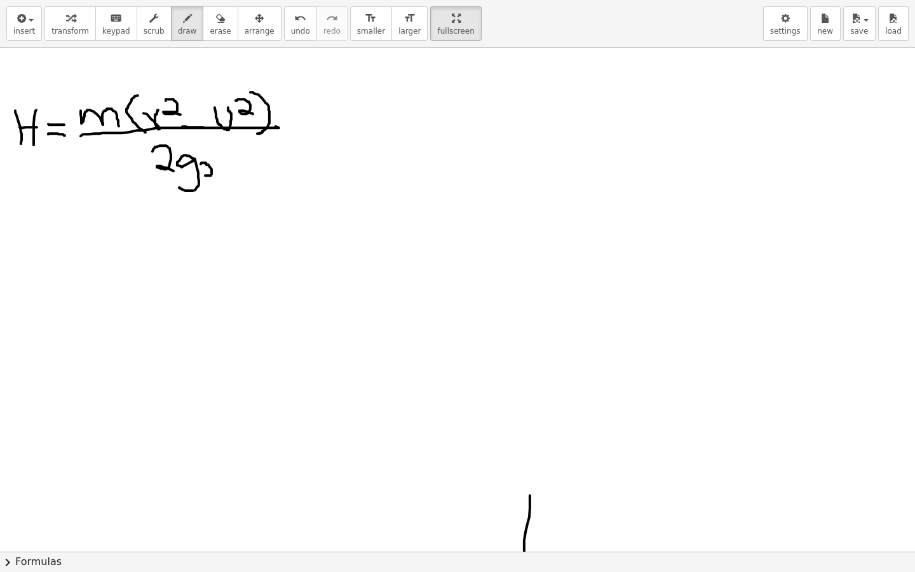
drag, startPoint x: 201, startPoint y: 163, endPoint x: 205, endPoint y: 175, distance: 12.3
click at [205, 175] on div at bounding box center [509, 39] width 1018 height 1146
drag, startPoint x: 220, startPoint y: 163, endPoint x: 221, endPoint y: 174, distance: 10.9
click at [221, 174] on div at bounding box center [509, 39] width 1018 height 1146
drag, startPoint x: 191, startPoint y: 112, endPoint x: 203, endPoint y: 112, distance: 12.1
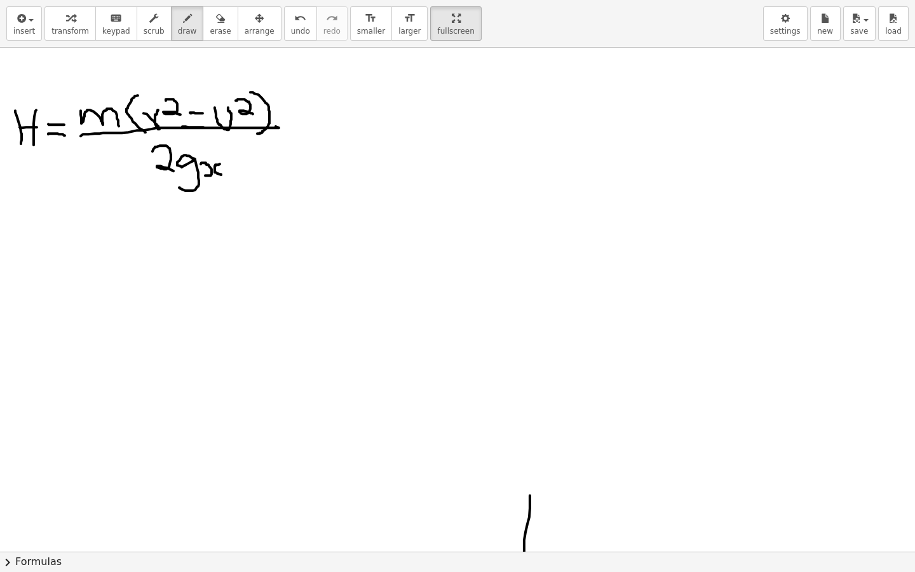
click at [203, 112] on div at bounding box center [509, 39] width 1018 height 1146
drag, startPoint x: 57, startPoint y: 262, endPoint x: 65, endPoint y: 310, distance: 48.3
click at [65, 311] on div at bounding box center [509, 39] width 1018 height 1146
drag, startPoint x: 61, startPoint y: 279, endPoint x: 78, endPoint y: 282, distance: 16.7
click at [97, 296] on div at bounding box center [509, 39] width 1018 height 1146
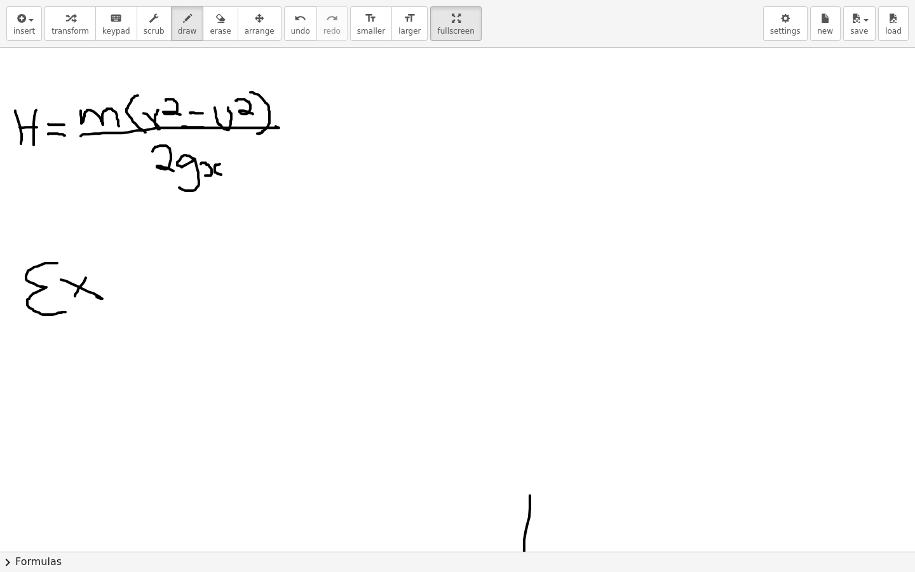
drag, startPoint x: 86, startPoint y: 277, endPoint x: 75, endPoint y: 295, distance: 21.4
click at [75, 295] on div at bounding box center [509, 39] width 1018 height 1146
drag, startPoint x: 109, startPoint y: 277, endPoint x: 134, endPoint y: 276, distance: 24.8
click at [113, 276] on div at bounding box center [509, 39] width 1018 height 1146
drag, startPoint x: 142, startPoint y: 280, endPoint x: 160, endPoint y: 275, distance: 18.3
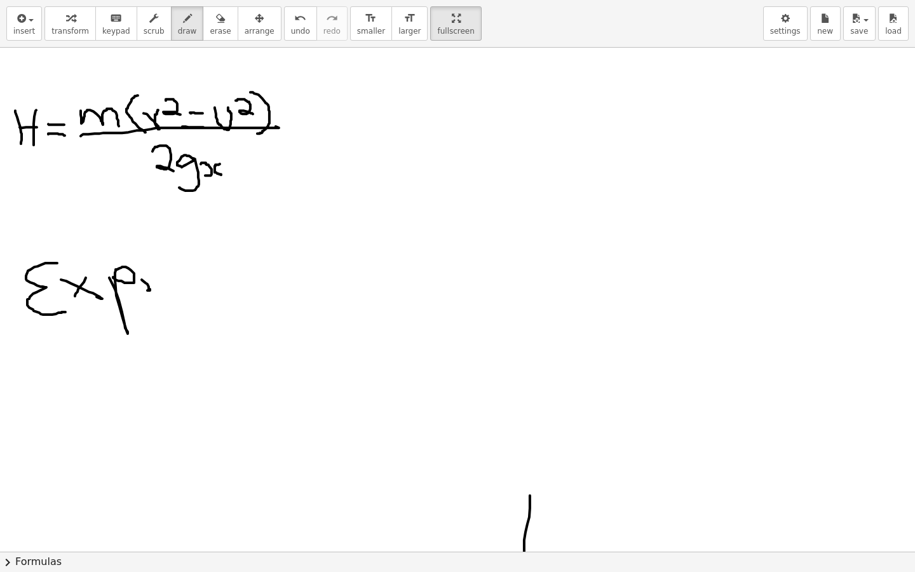
click at [159, 273] on div at bounding box center [509, 39] width 1018 height 1146
drag, startPoint x: 167, startPoint y: 274, endPoint x: 151, endPoint y: 276, distance: 16.0
click at [173, 295] on div at bounding box center [509, 39] width 1018 height 1146
drag, startPoint x: 169, startPoint y: 273, endPoint x: 161, endPoint y: 285, distance: 13.7
click at [161, 285] on div at bounding box center [509, 39] width 1018 height 1146
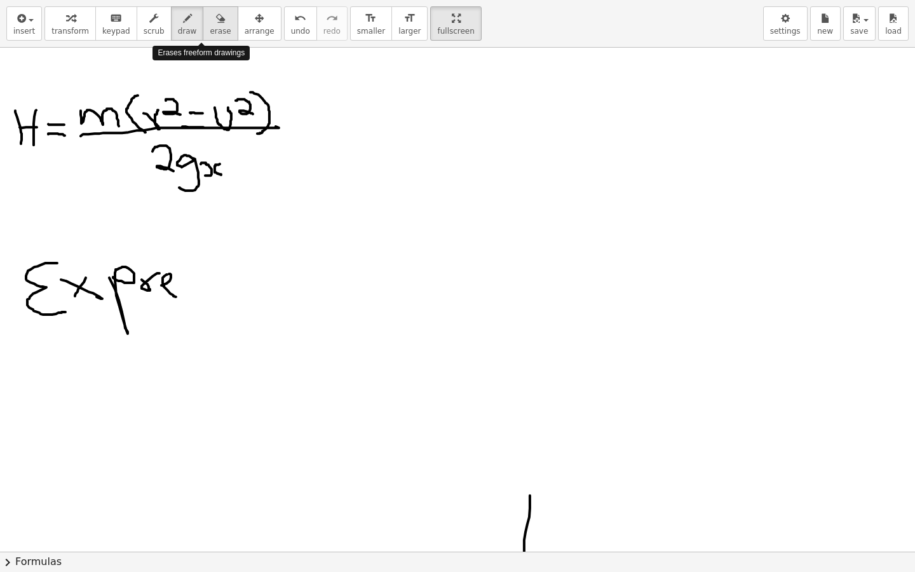
click at [210, 29] on span "erase" at bounding box center [220, 31] width 21 height 9
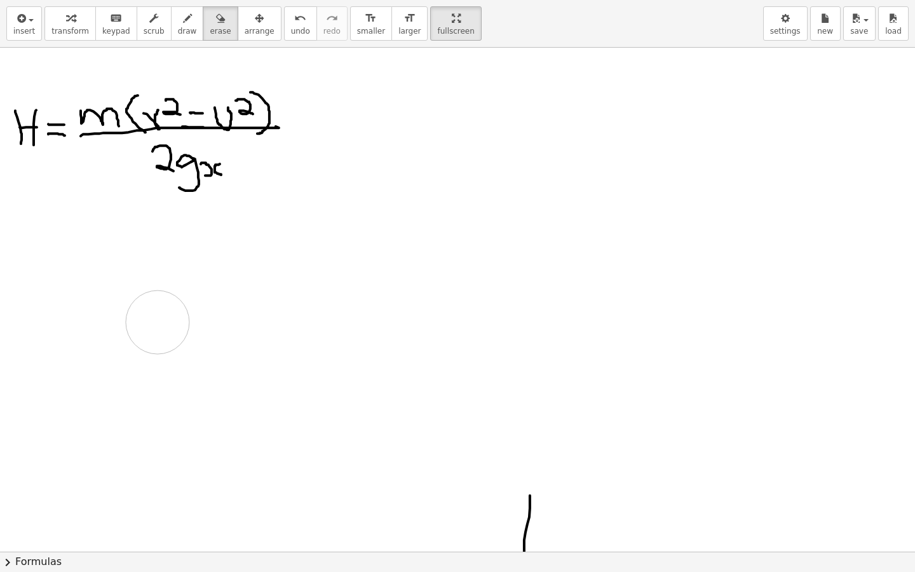
drag, startPoint x: 138, startPoint y: 287, endPoint x: 147, endPoint y: 325, distance: 39.3
click at [147, 325] on div at bounding box center [509, 39] width 1018 height 1146
drag, startPoint x: 177, startPoint y: 29, endPoint x: 136, endPoint y: 88, distance: 71.7
click at [178, 29] on span "draw" at bounding box center [187, 31] width 19 height 9
drag, startPoint x: 26, startPoint y: 215, endPoint x: 64, endPoint y: 214, distance: 38.1
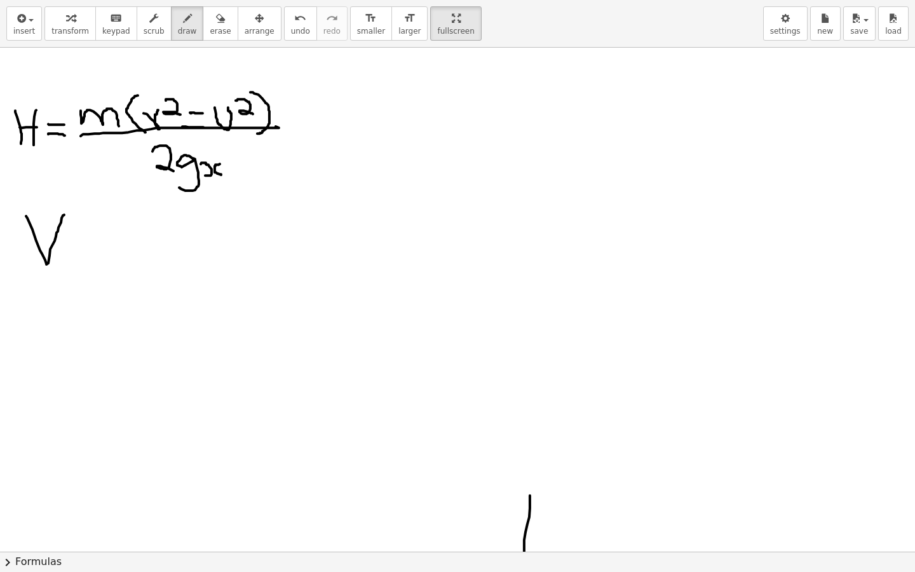
click at [64, 214] on div at bounding box center [509, 39] width 1018 height 1146
drag, startPoint x: 72, startPoint y: 231, endPoint x: 100, endPoint y: 231, distance: 28.0
click at [100, 231] on div at bounding box center [509, 39] width 1018 height 1146
drag, startPoint x: 79, startPoint y: 252, endPoint x: 107, endPoint y: 254, distance: 28.1
click at [107, 254] on div at bounding box center [509, 39] width 1018 height 1146
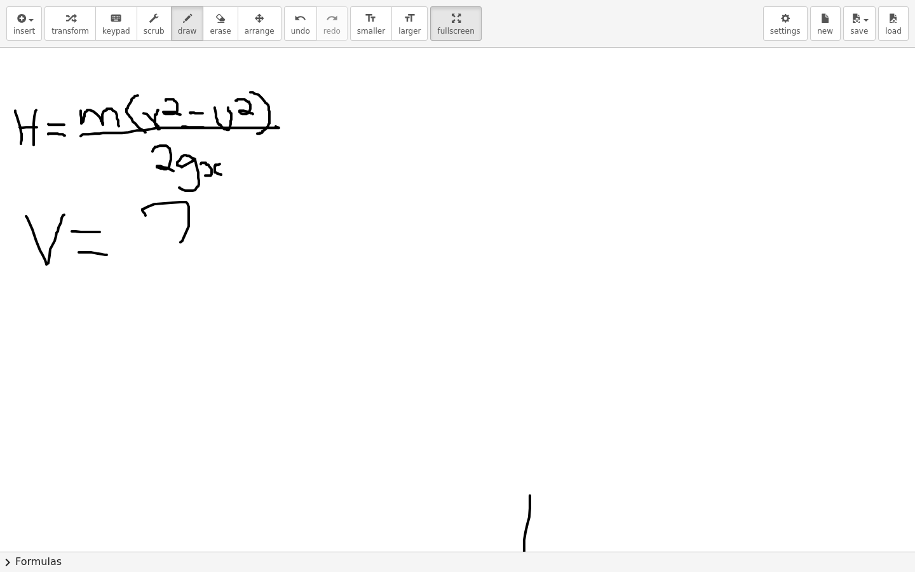
drag, startPoint x: 146, startPoint y: 215, endPoint x: 172, endPoint y: 253, distance: 46.5
click at [175, 243] on div at bounding box center [509, 39] width 1018 height 1146
click at [189, 272] on div at bounding box center [509, 39] width 1018 height 1146
